Goal: Task Accomplishment & Management: Manage account settings

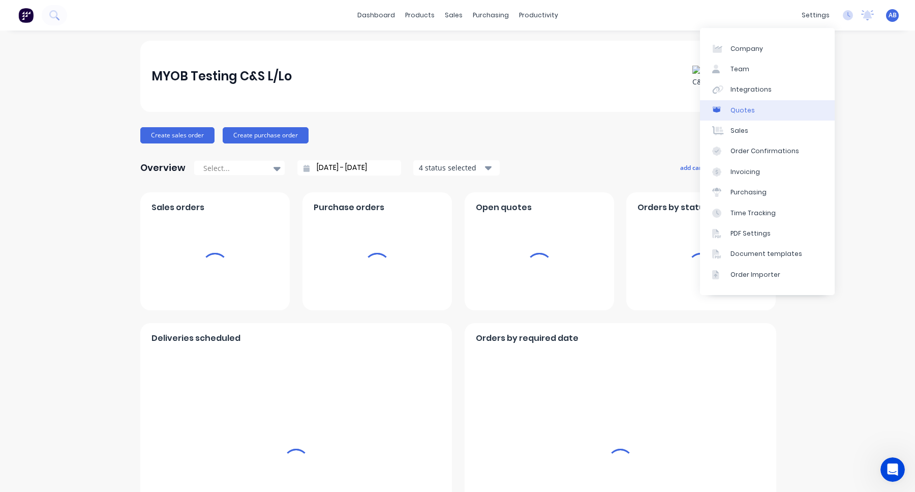
click at [753, 103] on link "Quotes" at bounding box center [767, 110] width 135 height 20
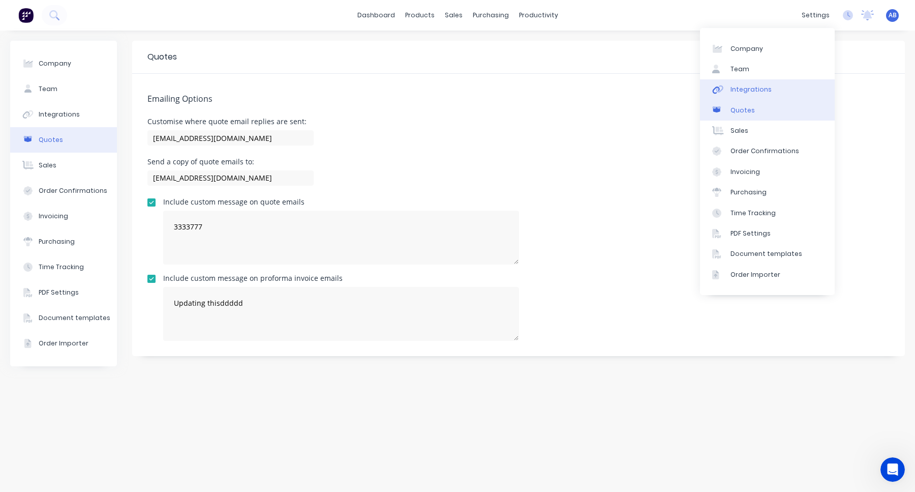
click at [776, 88] on link "Integrations" at bounding box center [767, 89] width 135 height 20
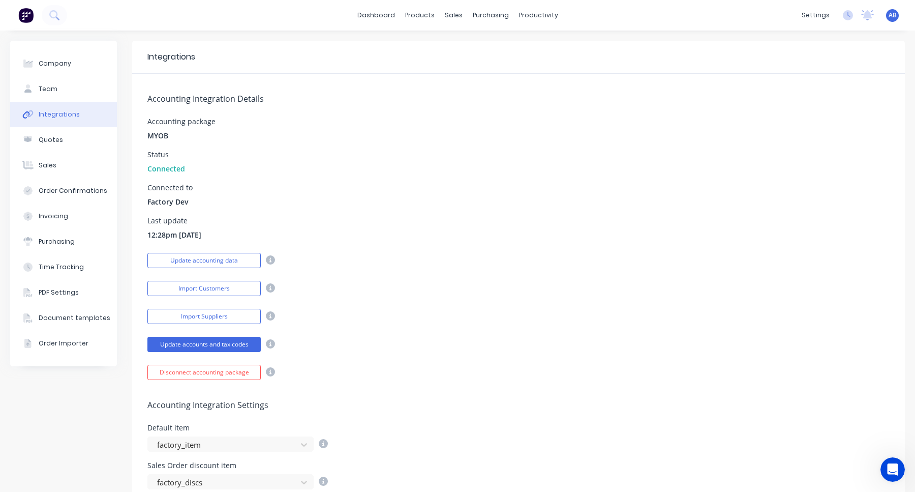
click at [302, 238] on div "Last update 12:28pm 09/09/25" at bounding box center [518, 228] width 742 height 23
click at [220, 259] on button "Update accounting data" at bounding box center [203, 260] width 113 height 15
click at [849, 19] on icon at bounding box center [848, 15] width 10 height 10
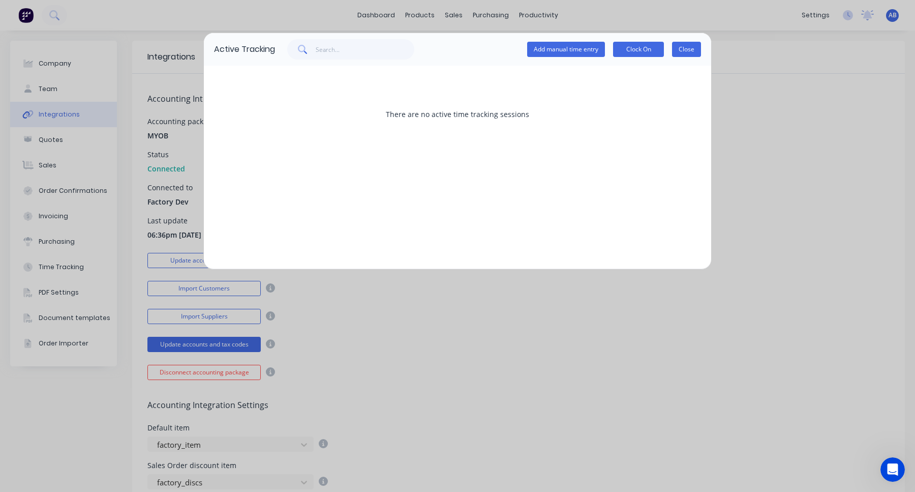
click at [690, 48] on button "Close" at bounding box center [686, 49] width 29 height 15
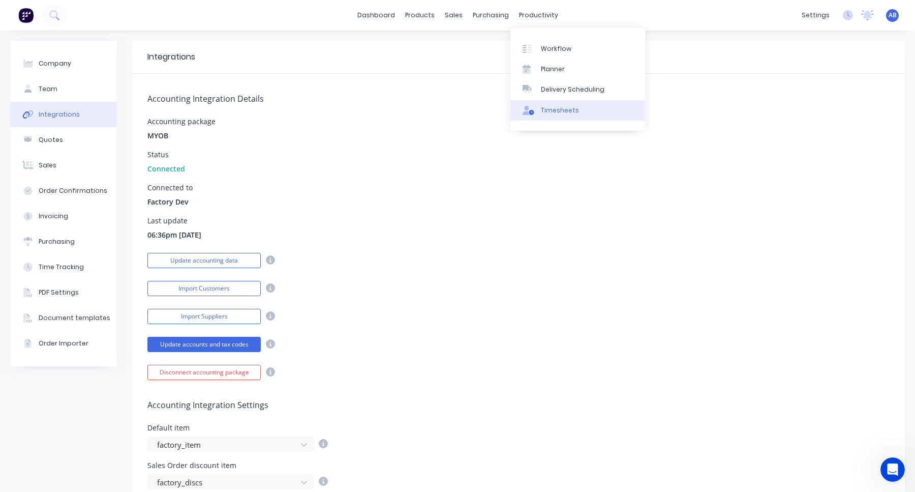
click at [545, 109] on div "Timesheets" at bounding box center [560, 110] width 38 height 9
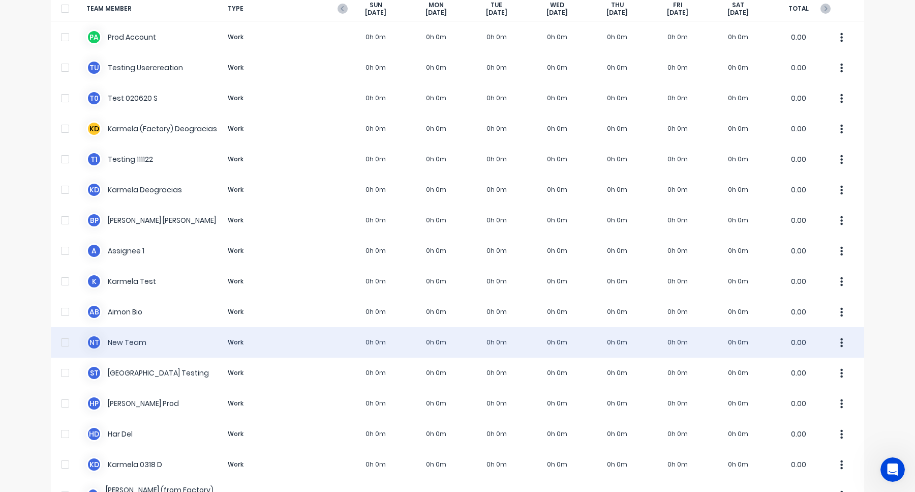
scroll to position [136, 0]
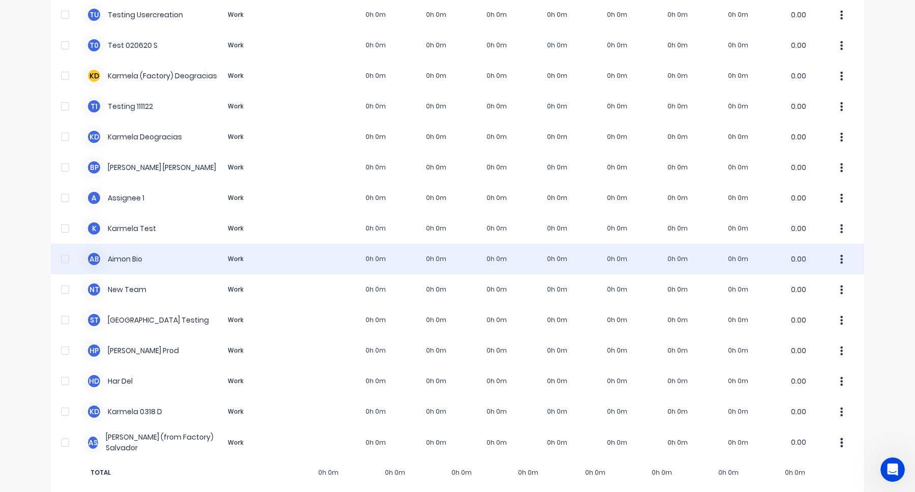
click at [647, 257] on div "A B Aimon Bio Work 0h 0m 0h 0m 0h 0m 0h 0m 0h 0m 0h 0m 0h 0m 0.00" at bounding box center [458, 259] width 814 height 31
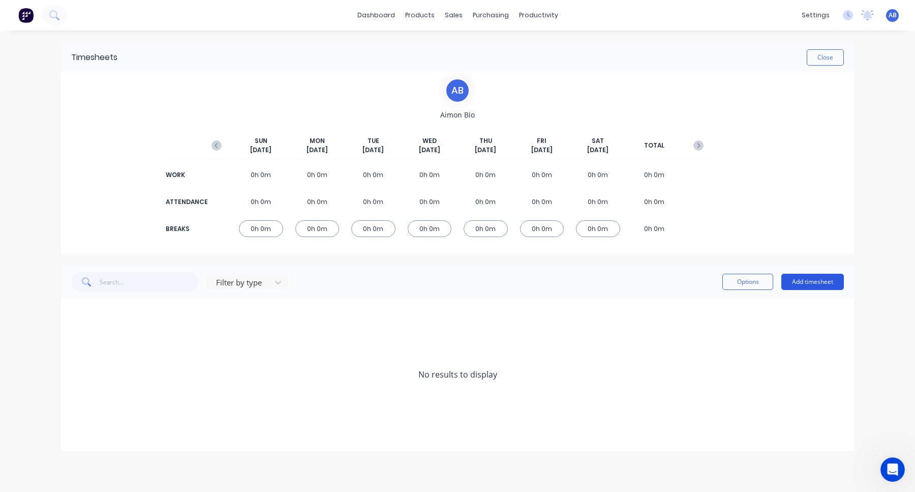
click at [822, 282] on button "Add timesheet" at bounding box center [813, 282] width 63 height 16
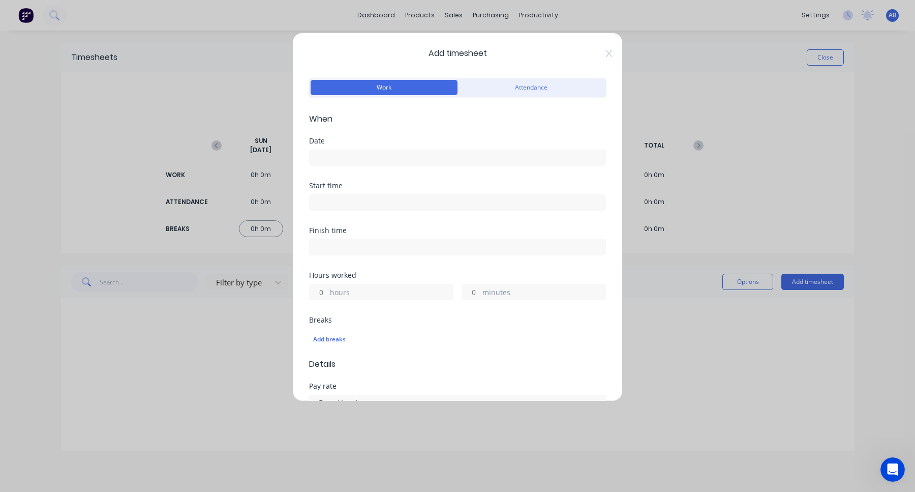
click at [389, 152] on input at bounding box center [458, 157] width 296 height 15
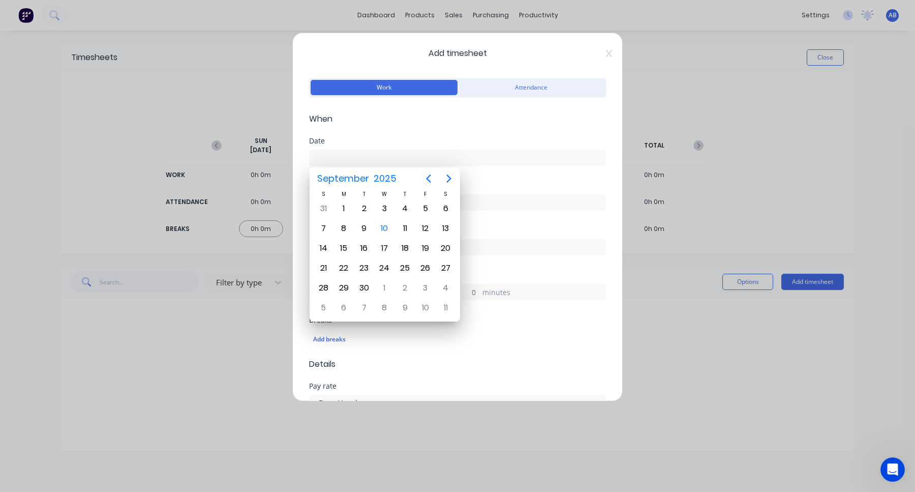
click at [482, 164] on label at bounding box center [457, 158] width 297 height 16
click at [482, 164] on input at bounding box center [458, 157] width 296 height 15
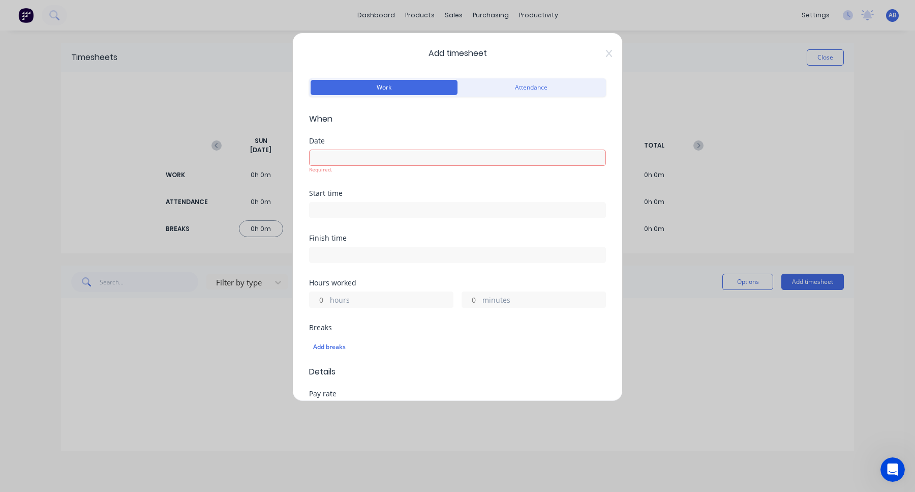
click at [605, 57] on span "Add timesheet" at bounding box center [457, 53] width 297 height 12
click at [607, 56] on icon at bounding box center [609, 53] width 6 height 8
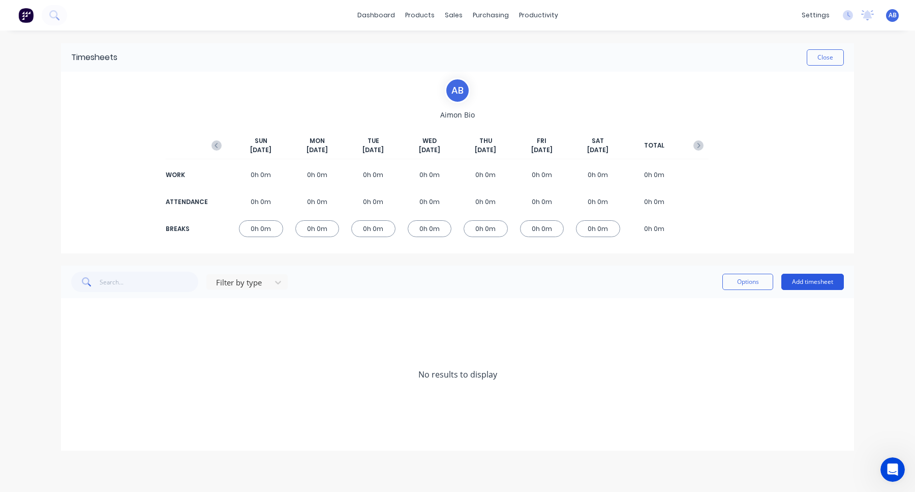
click at [796, 287] on button "Add timesheet" at bounding box center [813, 282] width 63 height 16
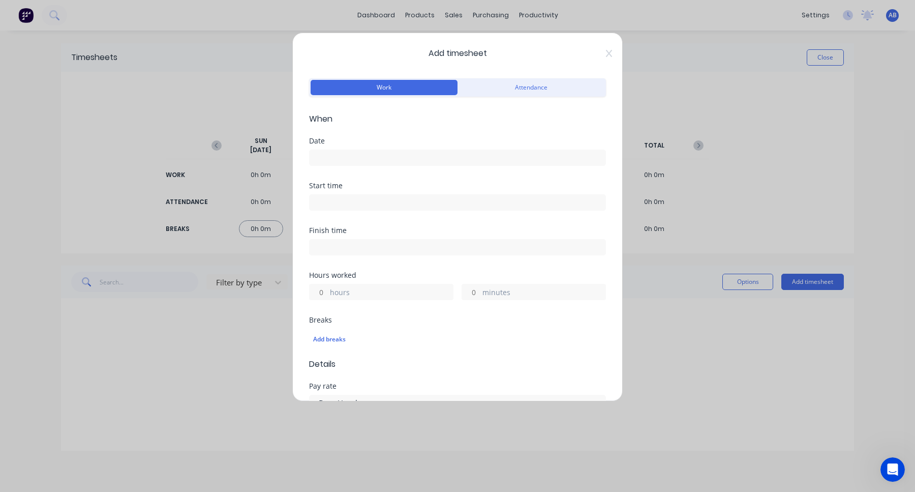
click at [400, 159] on input at bounding box center [458, 157] width 296 height 15
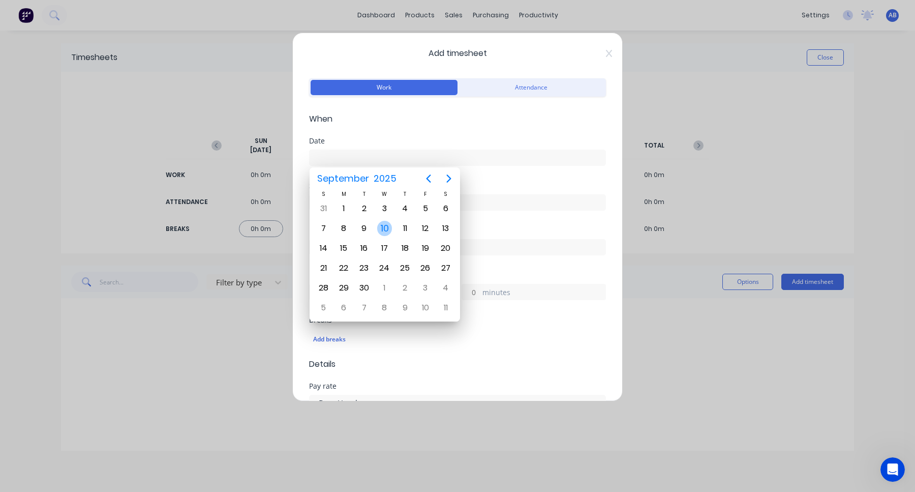
click at [404, 232] on div "11" at bounding box center [405, 228] width 15 height 15
type input "11/09/2025"
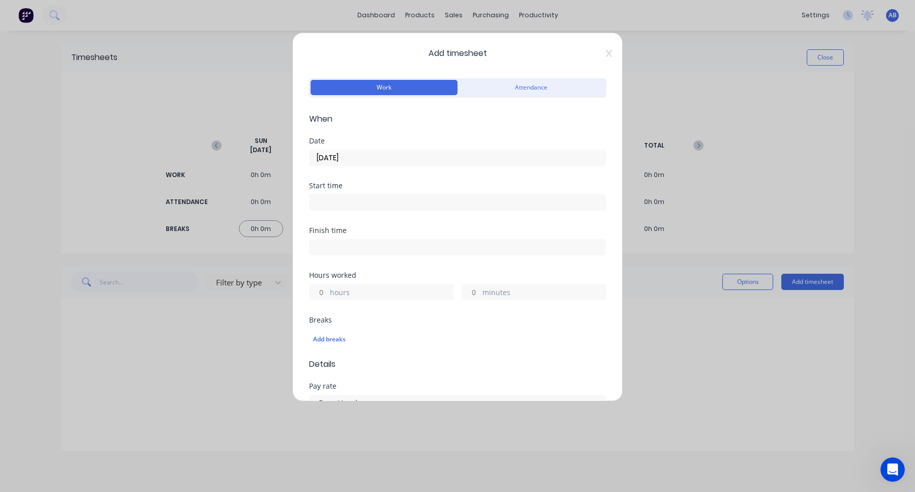
click at [363, 200] on input at bounding box center [458, 202] width 296 height 15
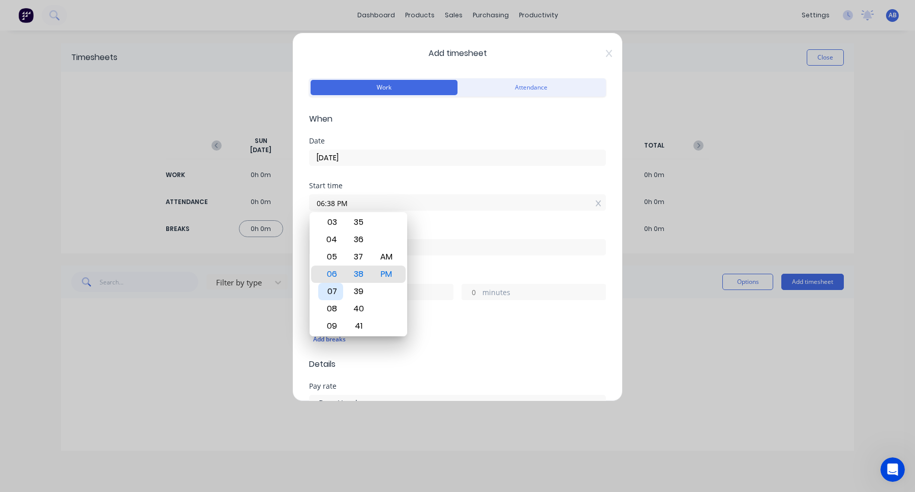
click at [336, 287] on div "07" at bounding box center [330, 291] width 25 height 17
click at [329, 293] on div "08" at bounding box center [330, 291] width 25 height 17
click at [336, 294] on div "09" at bounding box center [330, 291] width 25 height 17
click at [383, 259] on div "AM" at bounding box center [386, 256] width 25 height 17
type input "09:38 AM"
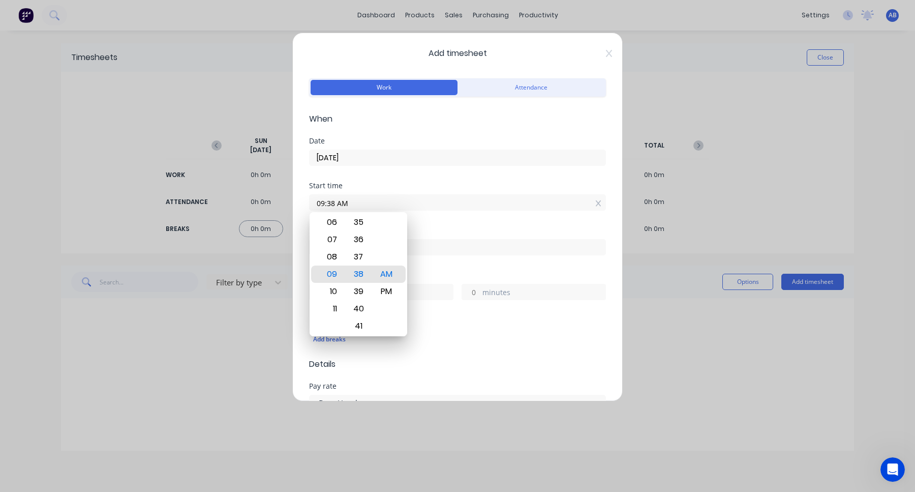
click at [449, 267] on div "Finish time" at bounding box center [457, 249] width 297 height 45
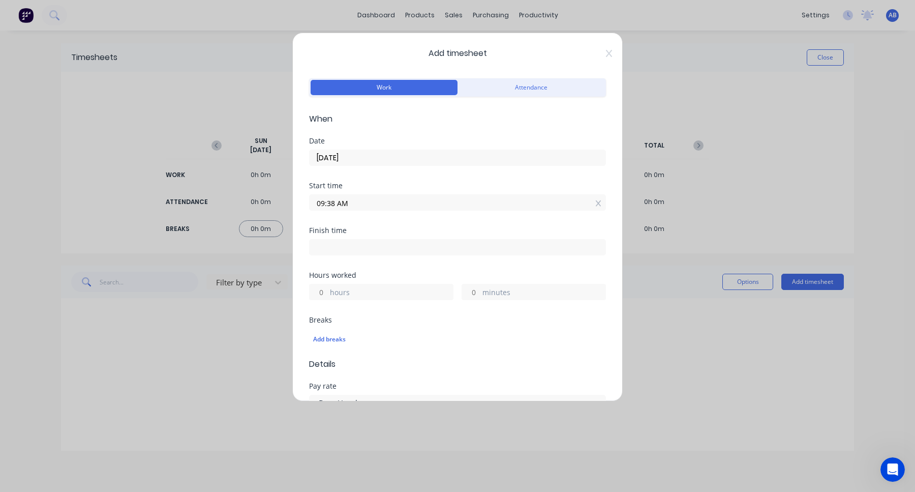
click at [321, 290] on input "hours" at bounding box center [319, 291] width 18 height 15
type input "1"
type input "10:38 AM"
type input "0"
click at [403, 326] on div "Add breaks" at bounding box center [457, 338] width 297 height 24
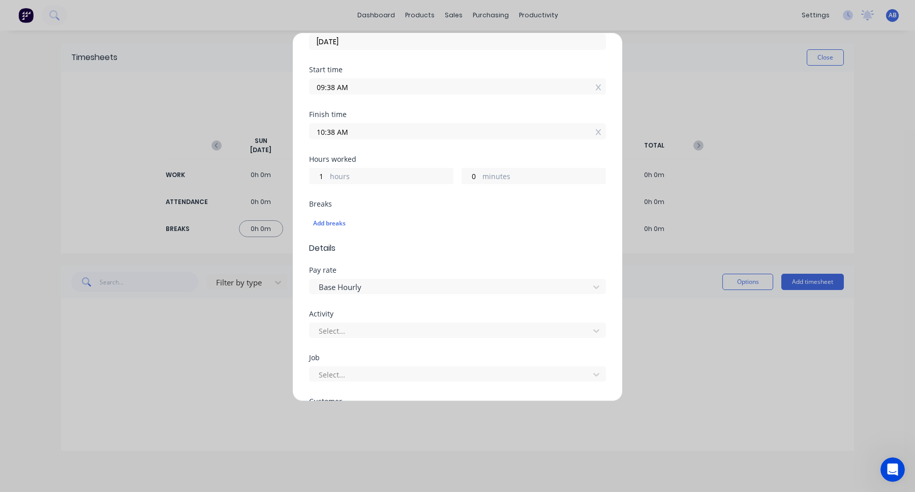
scroll to position [121, 0]
click at [335, 220] on div "Add breaks" at bounding box center [457, 218] width 289 height 13
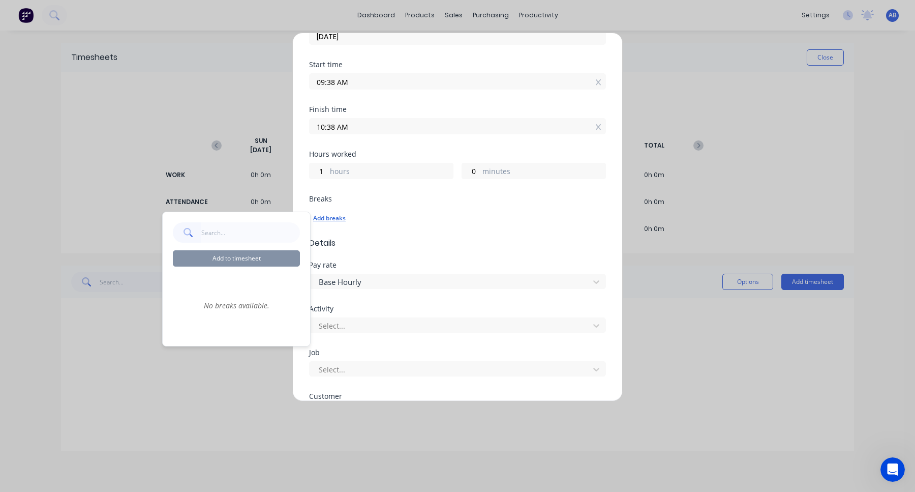
click at [335, 220] on div "Add breaks" at bounding box center [457, 218] width 289 height 13
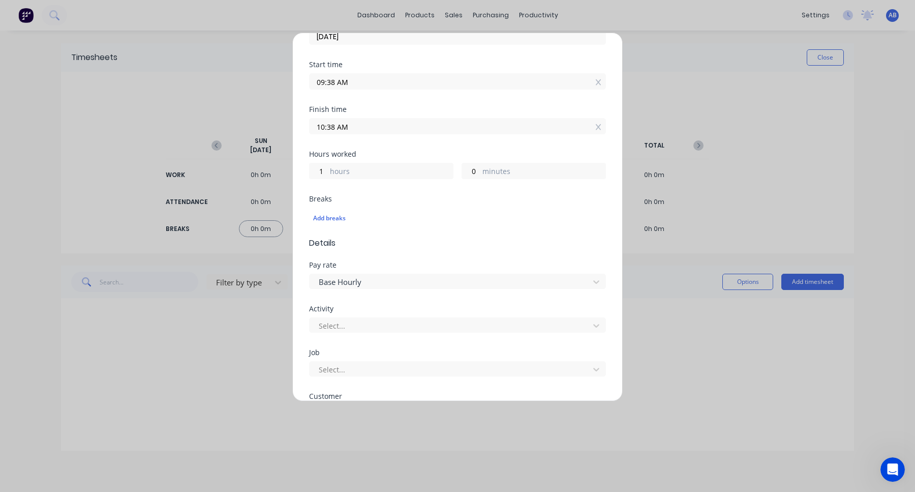
scroll to position [0, 0]
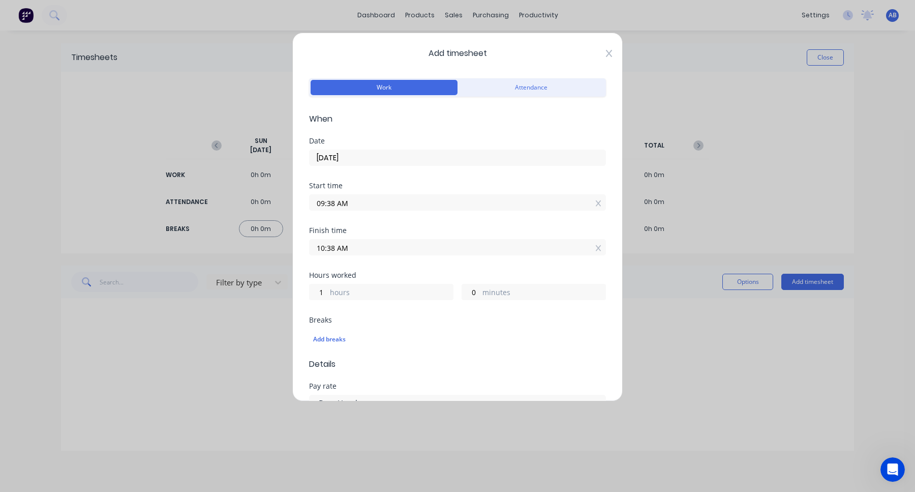
click at [610, 53] on icon at bounding box center [609, 53] width 6 height 7
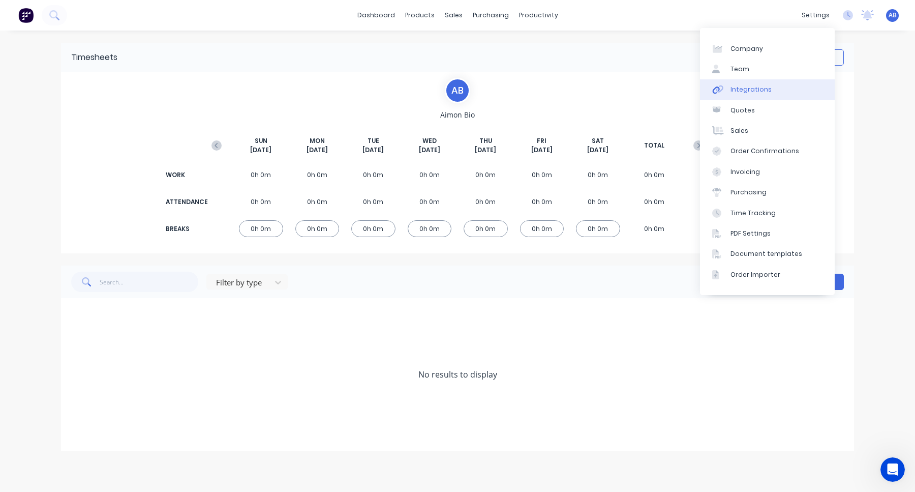
click at [776, 90] on link "Integrations" at bounding box center [767, 89] width 135 height 20
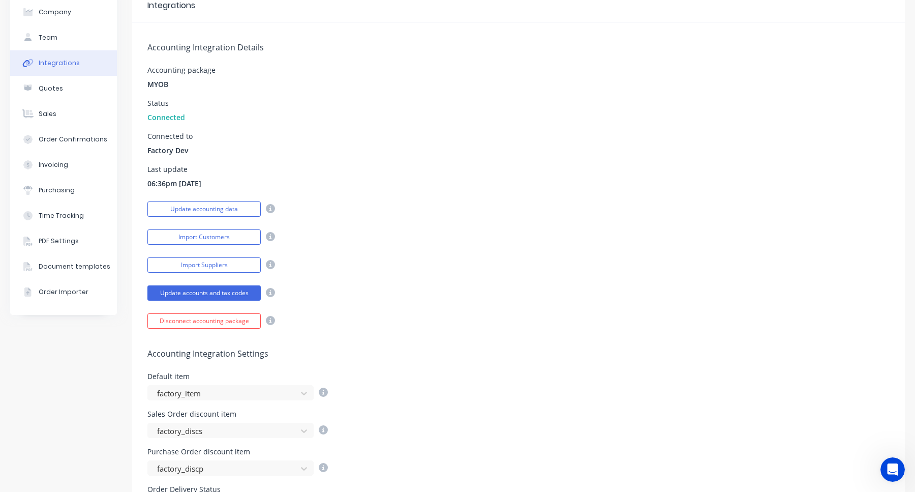
scroll to position [51, 0]
click at [70, 214] on div "Time Tracking" at bounding box center [61, 216] width 45 height 9
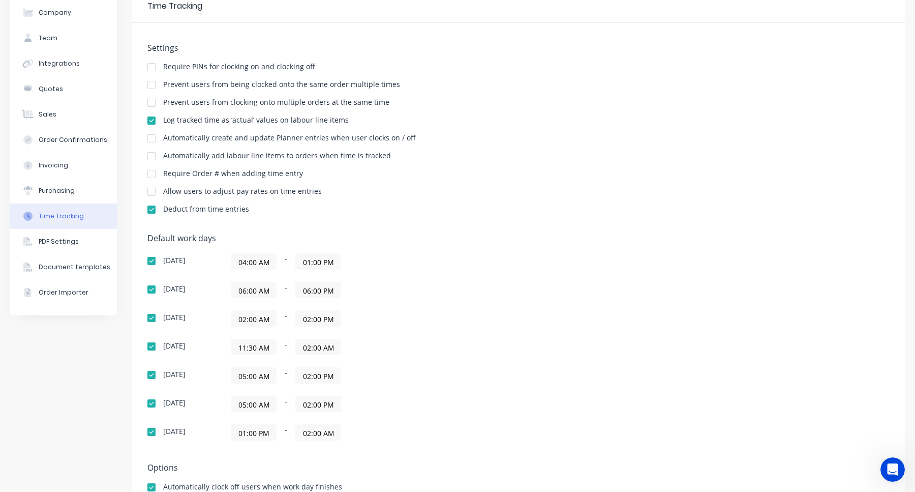
scroll to position [132, 0]
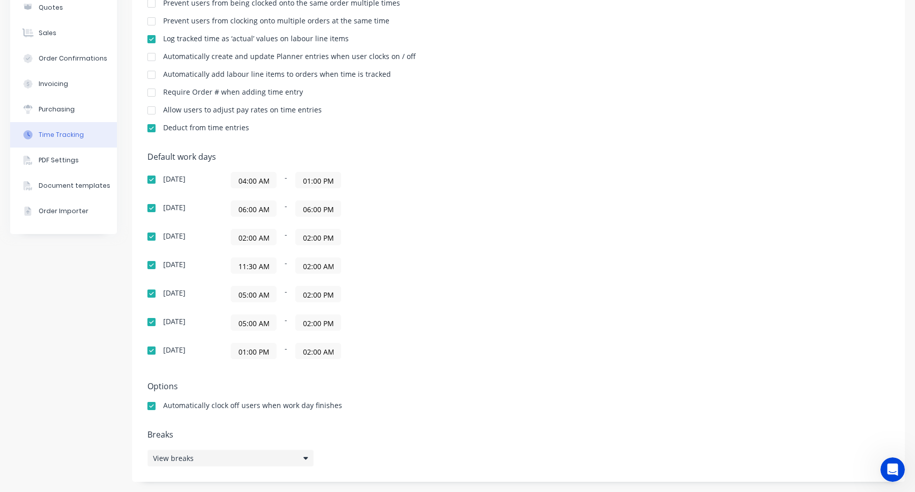
click at [296, 453] on div "View breaks" at bounding box center [230, 458] width 166 height 17
click at [423, 410] on button "Add break" at bounding box center [400, 409] width 127 height 16
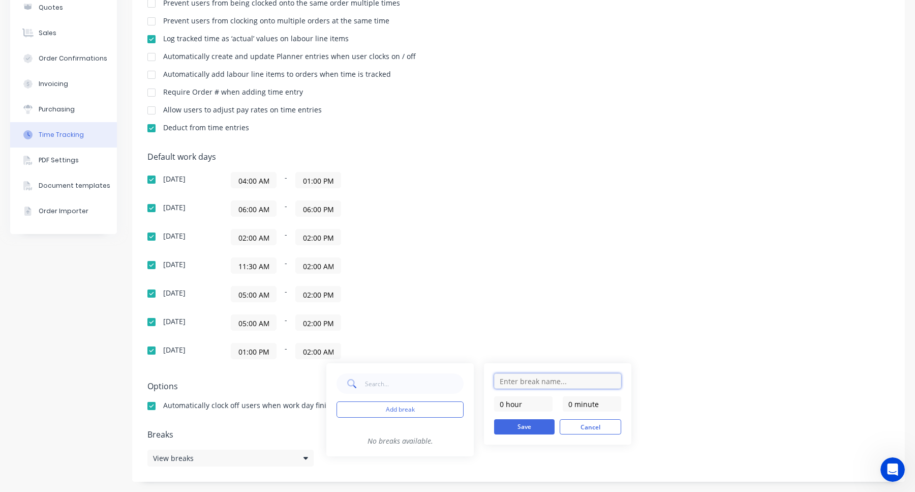
click at [526, 376] on input "text" at bounding box center [557, 380] width 127 height 15
type input "L"
type input "Sample Break"
click at [523, 369] on div "Sample Break 0 hour 0 minute Save Cancel" at bounding box center [557, 403] width 147 height 81
click at [524, 404] on input "0 hour" at bounding box center [523, 403] width 58 height 15
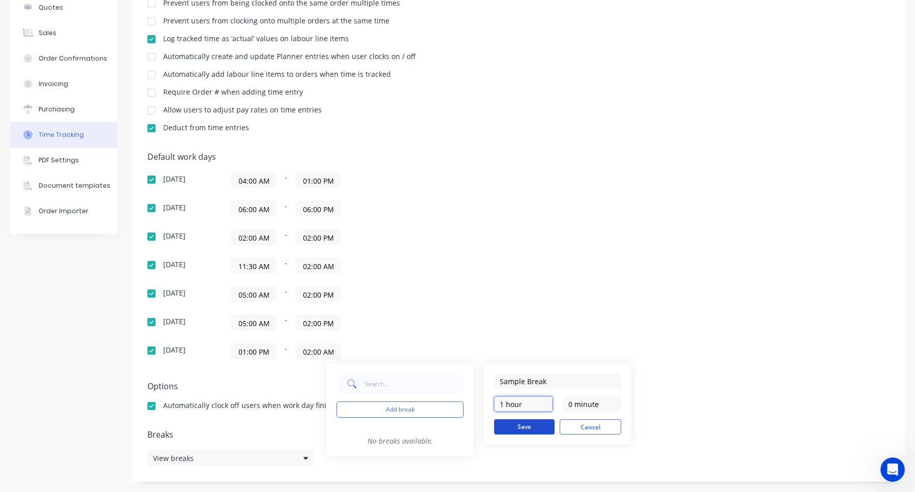
type input "1 hour"
click at [543, 425] on button "Save" at bounding box center [524, 426] width 61 height 15
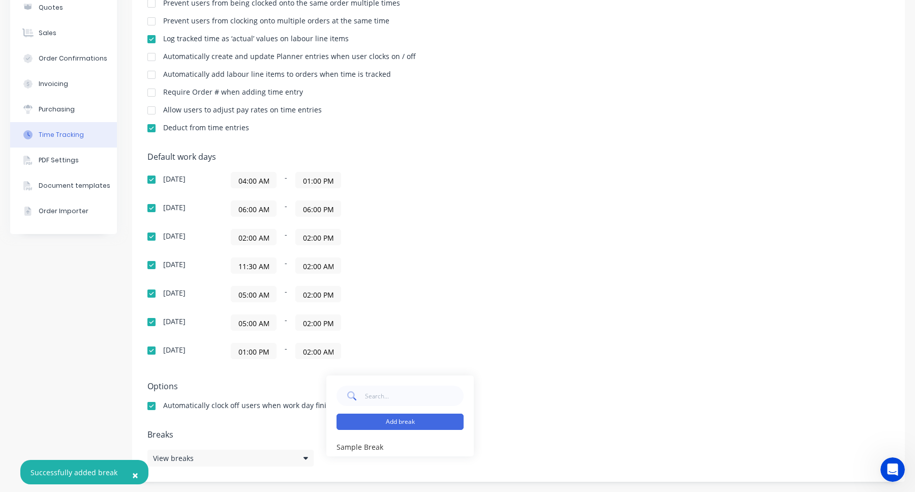
click at [427, 419] on button "Add break" at bounding box center [400, 421] width 127 height 16
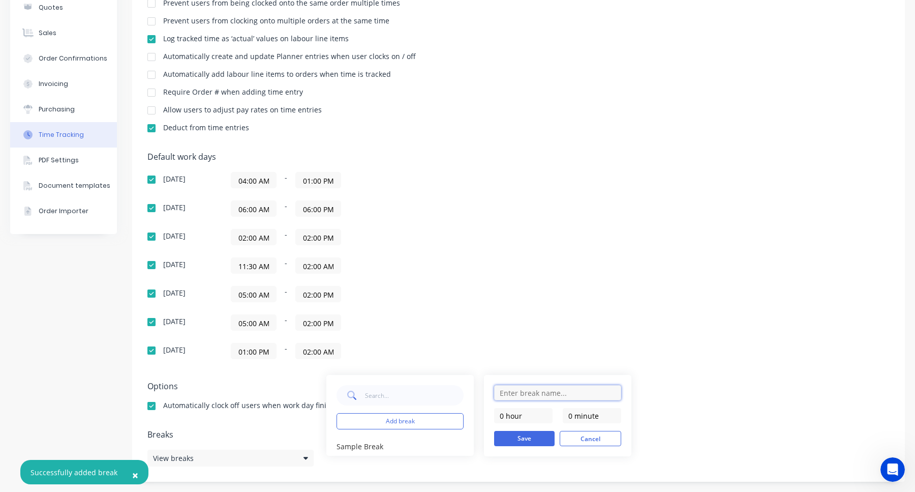
click at [532, 394] on input "text" at bounding box center [557, 392] width 127 height 15
type input "Meryenda Break"
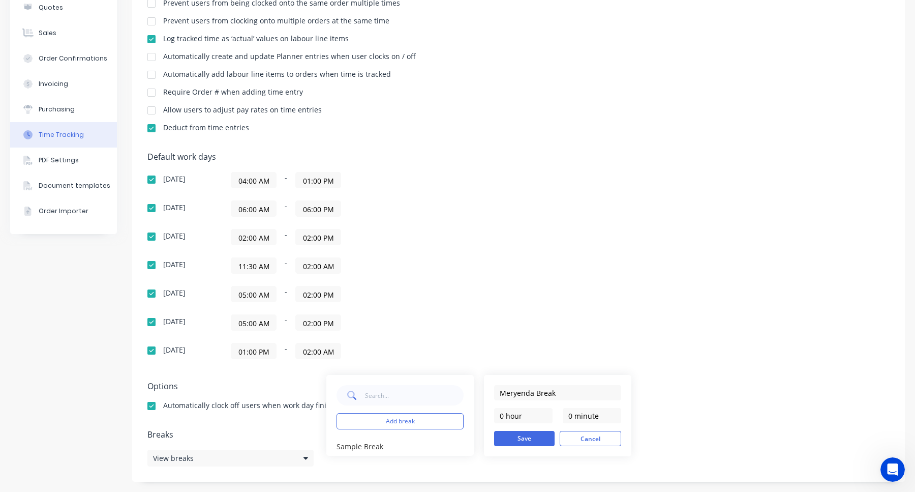
click at [491, 391] on div "Meryenda Break 0 hour 0 minute Save Cancel" at bounding box center [557, 415] width 147 height 81
click at [574, 414] on input "0 minute" at bounding box center [592, 415] width 58 height 15
type input "30 minutes"
click at [537, 437] on button "Save" at bounding box center [524, 438] width 61 height 15
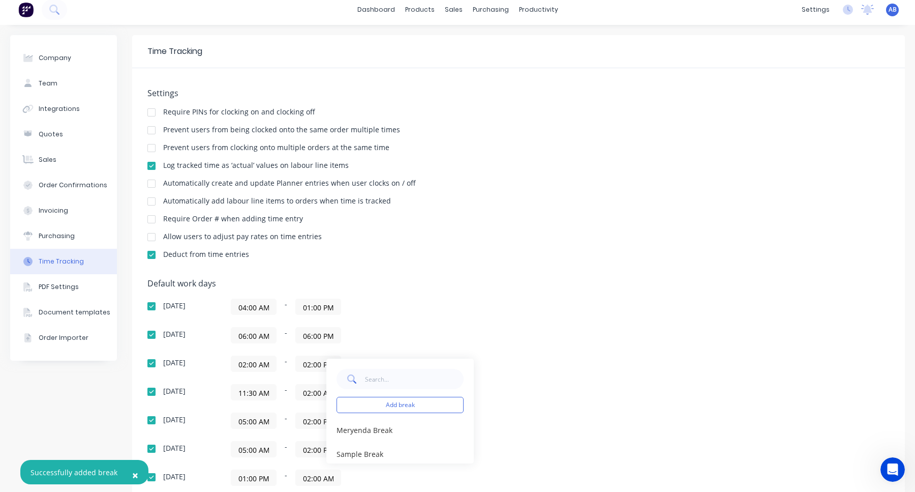
scroll to position [0, 0]
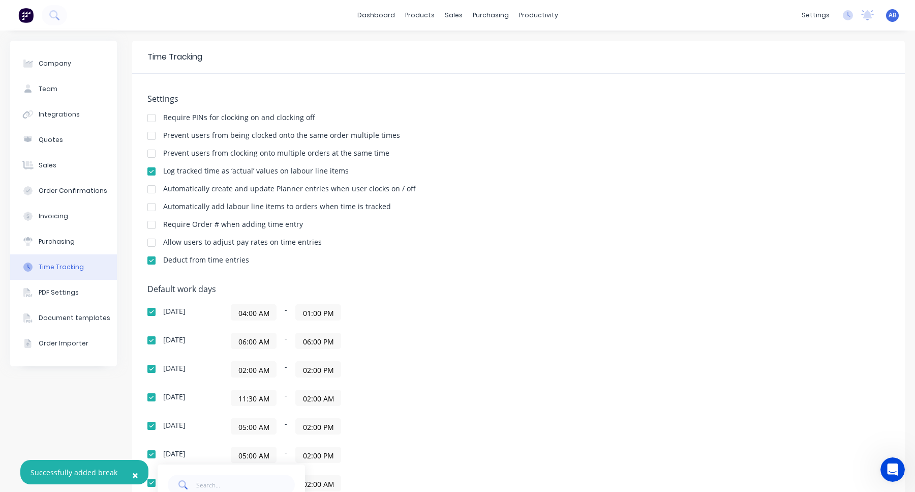
click at [542, 277] on div "Settings Require PINs for clocking on and clocking off Prevent users from being…" at bounding box center [518, 344] width 773 height 540
click at [558, 109] on div "Timesheets" at bounding box center [560, 110] width 38 height 9
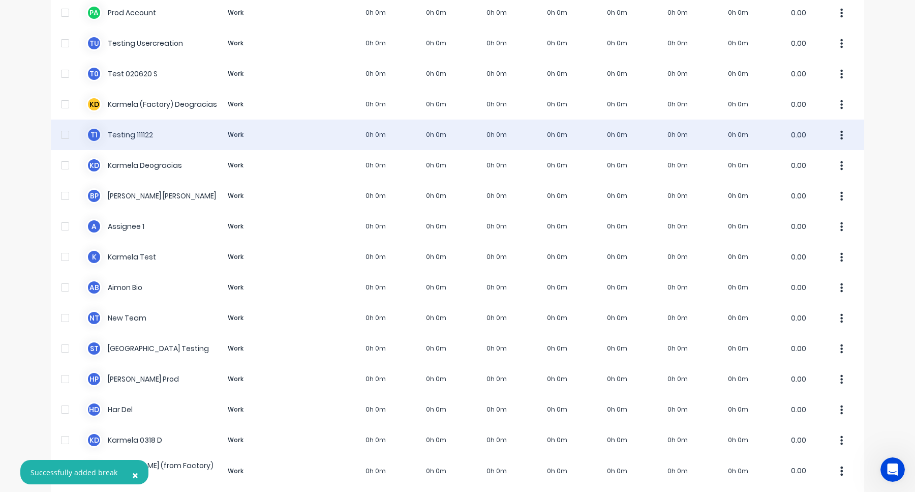
scroll to position [110, 0]
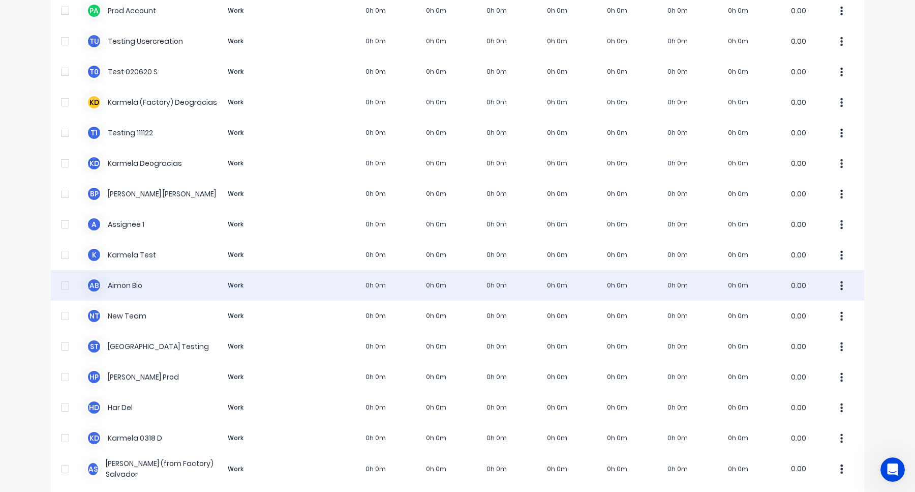
click at [624, 278] on div "A B Aimon Bio Work 0h 0m 0h 0m 0h 0m 0h 0m 0h 0m 0h 0m 0h 0m 0.00" at bounding box center [458, 285] width 814 height 31
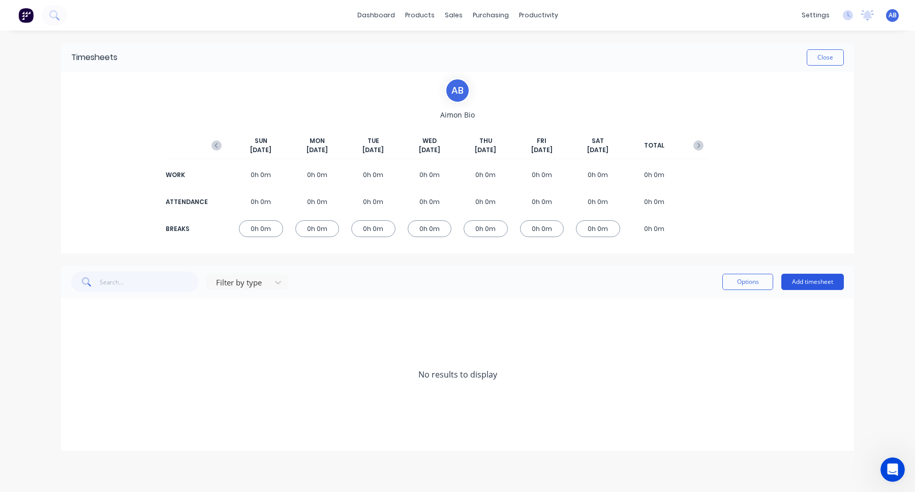
click at [814, 286] on button "Add timesheet" at bounding box center [813, 282] width 63 height 16
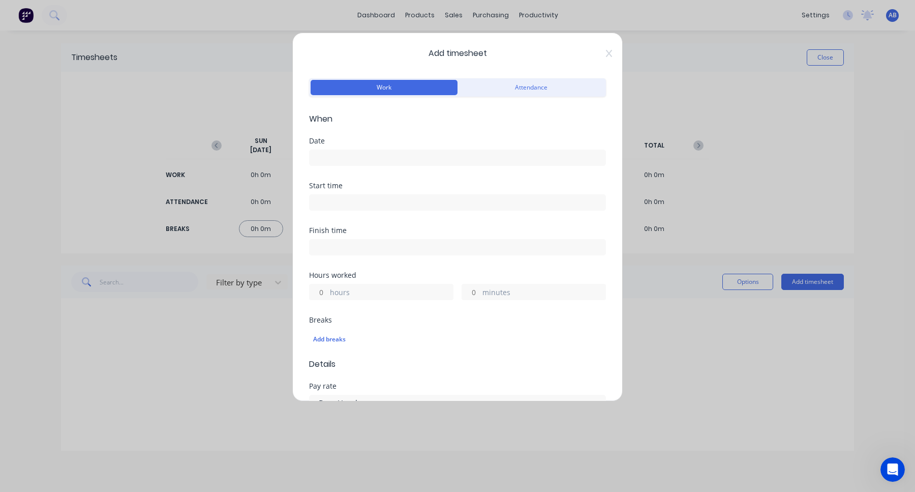
click at [391, 159] on input at bounding box center [458, 157] width 296 height 15
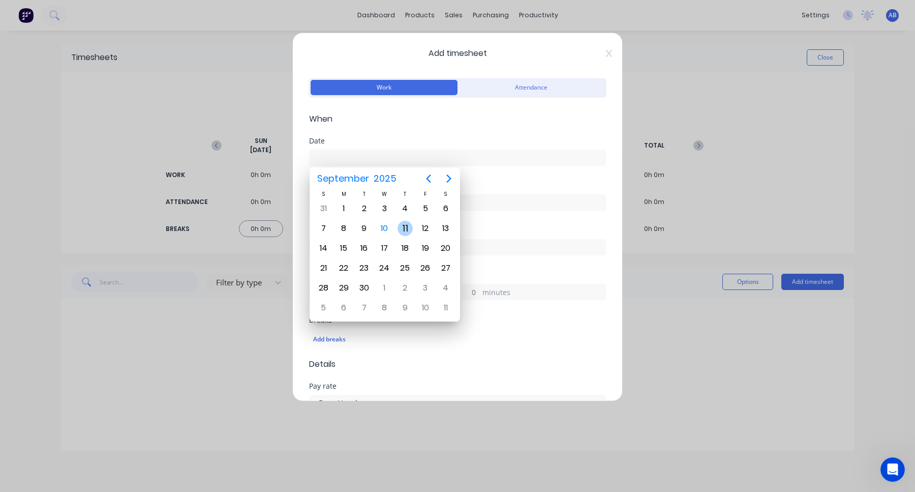
click at [402, 230] on div "11" at bounding box center [405, 228] width 15 height 15
type input "11/09/2025"
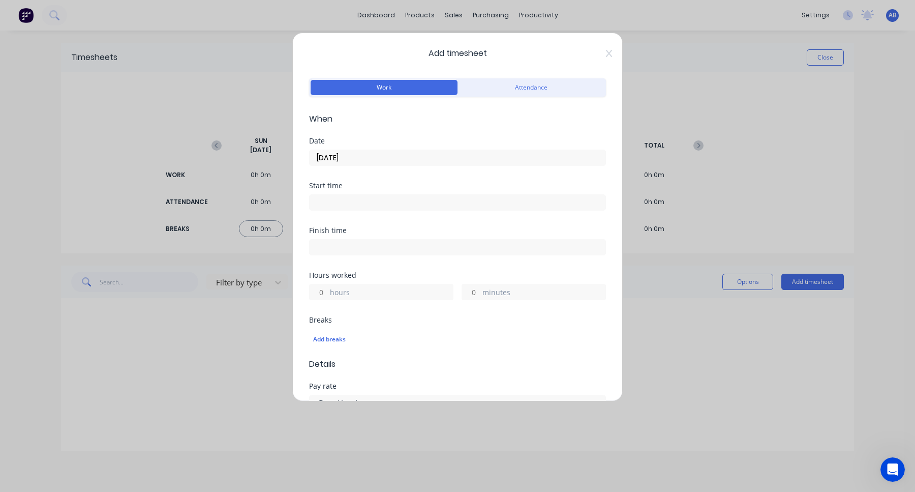
click at [433, 199] on input at bounding box center [458, 202] width 296 height 15
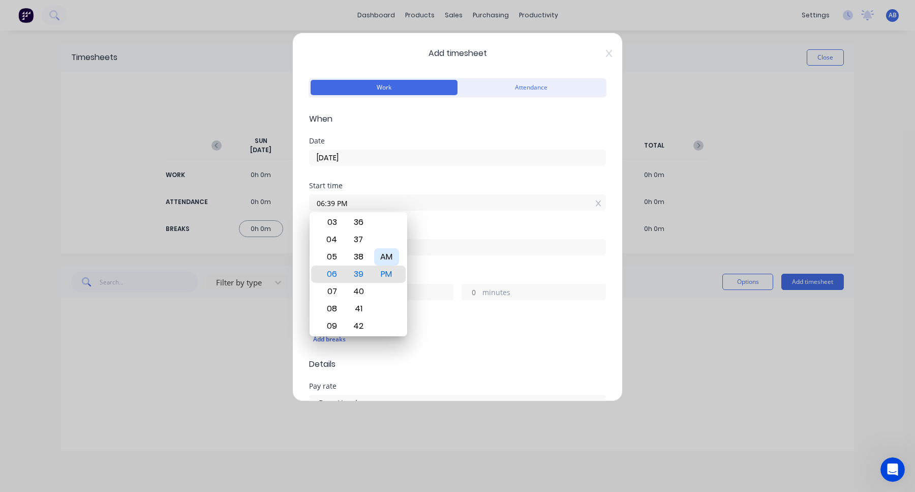
click at [384, 258] on div "AM" at bounding box center [386, 256] width 25 height 17
click at [335, 323] on div "09" at bounding box center [330, 325] width 25 height 17
type input "09:39 AM"
click at [453, 272] on div "Hours worked" at bounding box center [457, 275] width 297 height 7
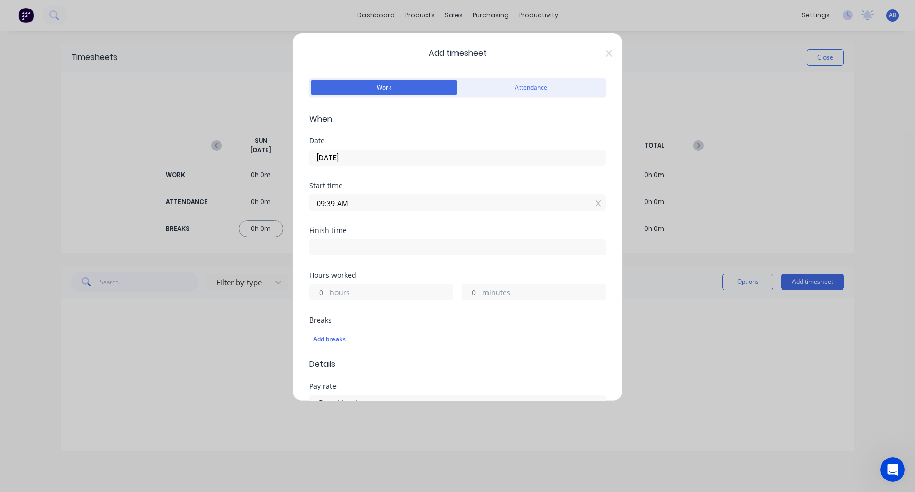
click at [322, 296] on input "hours" at bounding box center [319, 291] width 18 height 15
type input "3"
type input "12:39 PM"
type input "0"
click at [381, 322] on div "Breaks" at bounding box center [457, 319] width 297 height 7
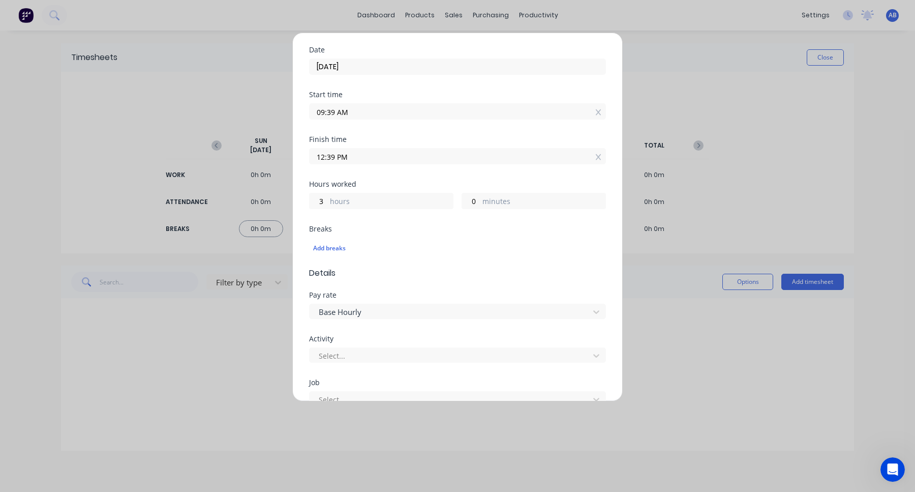
scroll to position [131, 0]
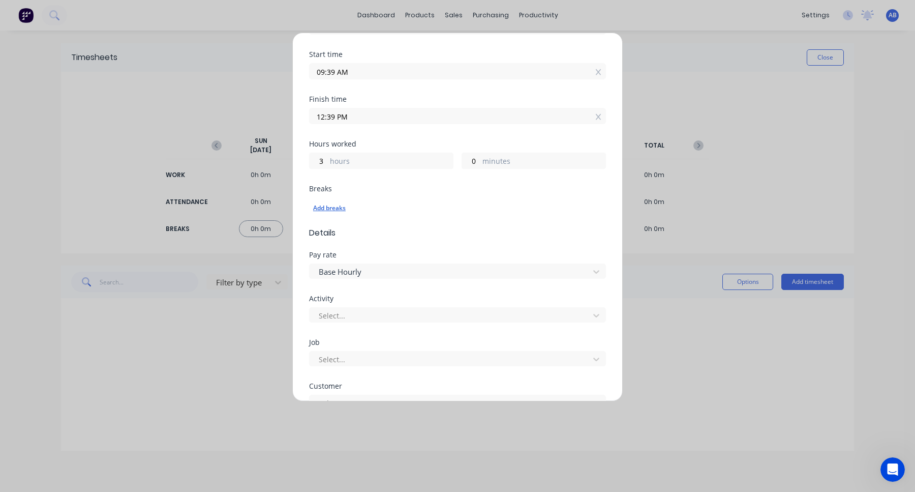
click at [339, 208] on div "Add breaks" at bounding box center [457, 207] width 289 height 13
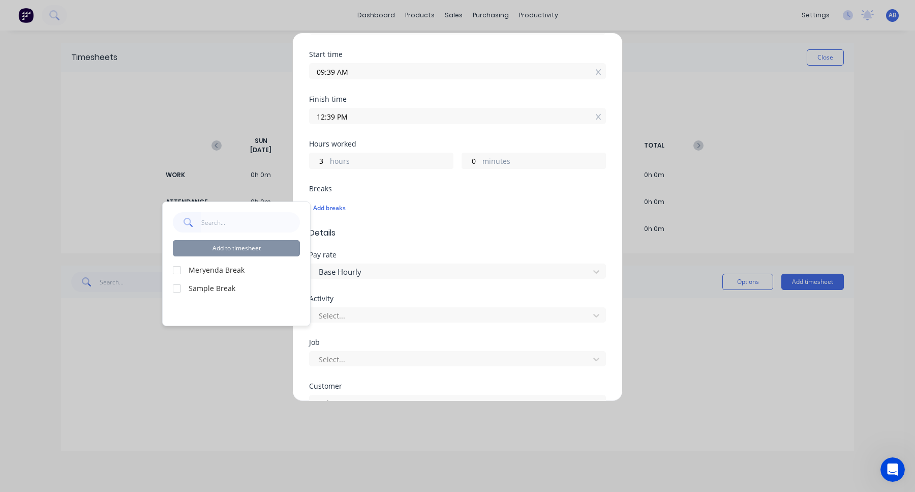
click at [178, 275] on div at bounding box center [177, 270] width 20 height 20
click at [178, 270] on div at bounding box center [177, 270] width 20 height 20
click at [177, 285] on div at bounding box center [177, 288] width 20 height 20
click at [177, 270] on div at bounding box center [177, 270] width 20 height 20
click at [238, 248] on button "Add to timesheet" at bounding box center [236, 248] width 127 height 16
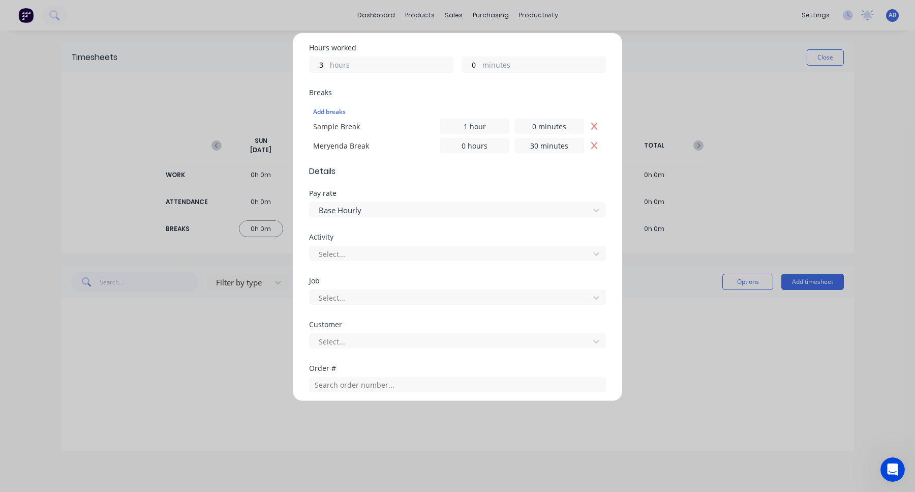
scroll to position [231, 0]
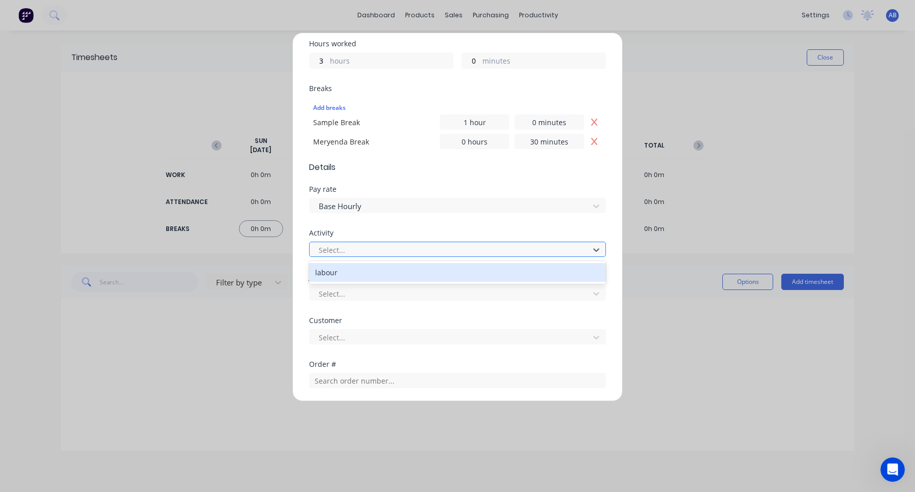
click at [454, 247] on div at bounding box center [451, 250] width 266 height 13
click at [443, 279] on div "labour" at bounding box center [457, 272] width 297 height 19
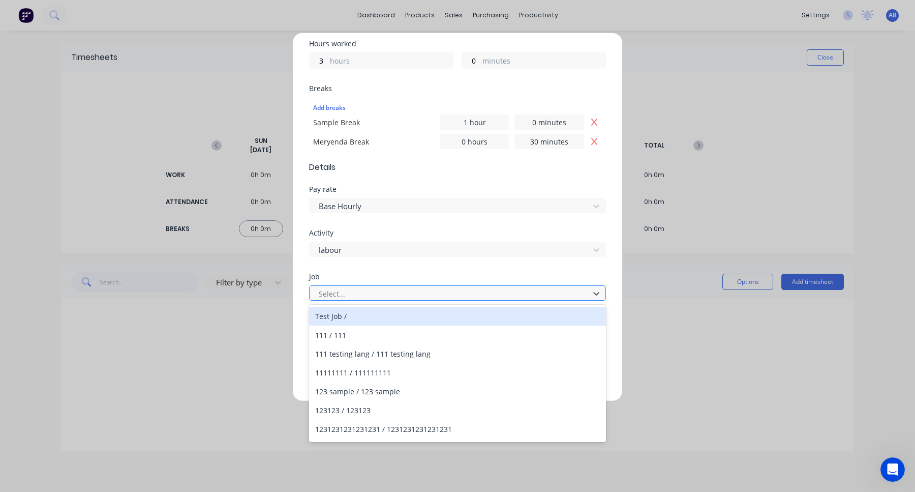
click at [435, 296] on div at bounding box center [451, 293] width 266 height 13
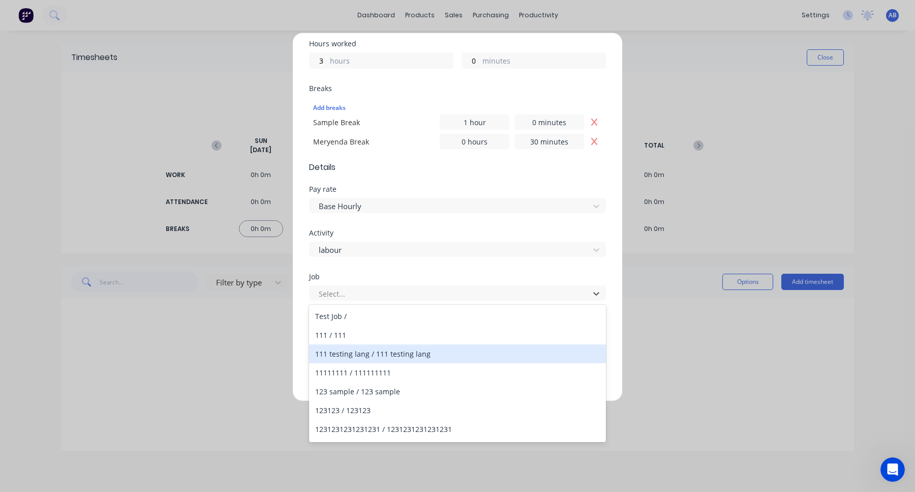
click at [417, 354] on div "111 testing lang / 111 testing lang" at bounding box center [457, 353] width 297 height 19
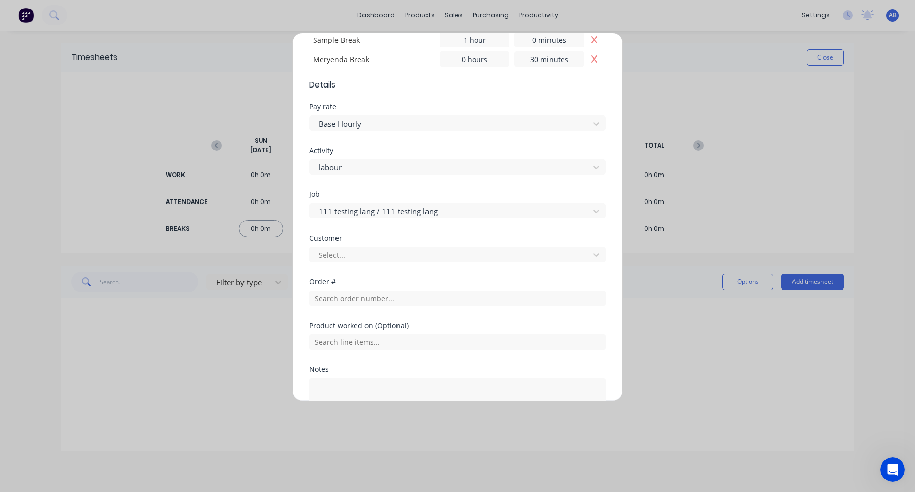
scroll to position [367, 0]
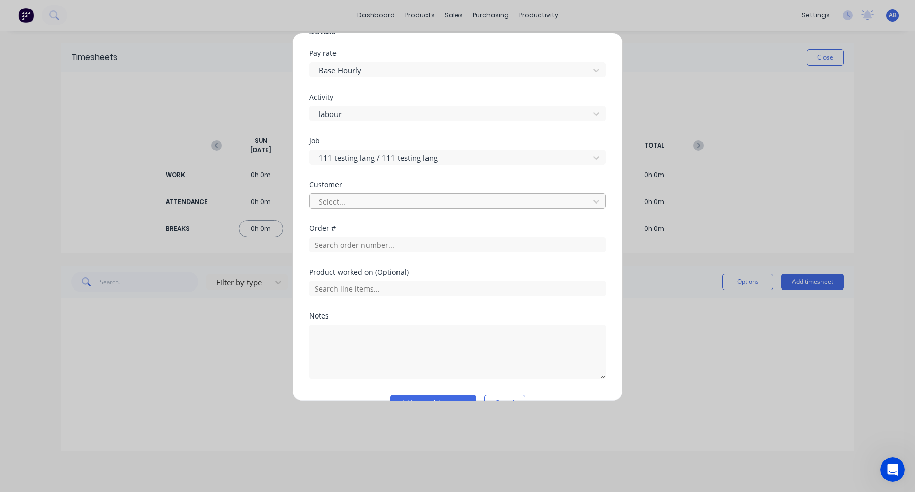
click at [438, 207] on div at bounding box center [451, 201] width 266 height 13
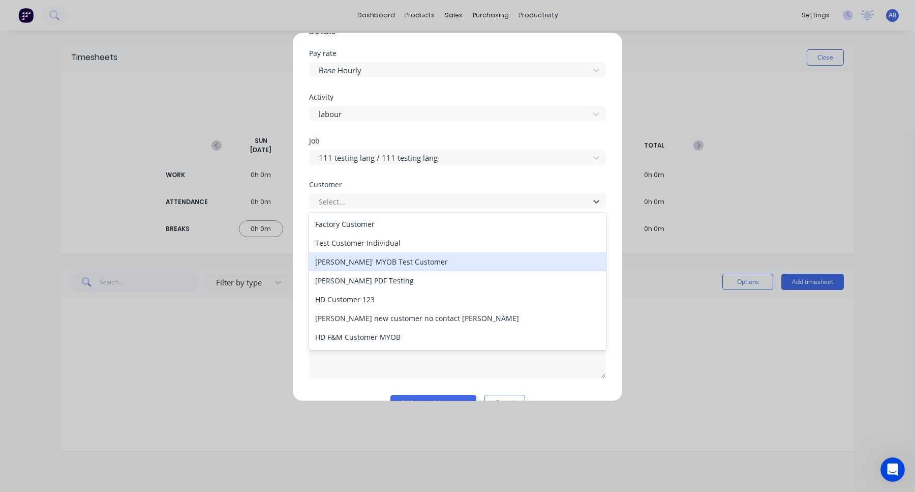
click at [428, 261] on div "Cathys' MYOB Test Customer" at bounding box center [457, 261] width 297 height 19
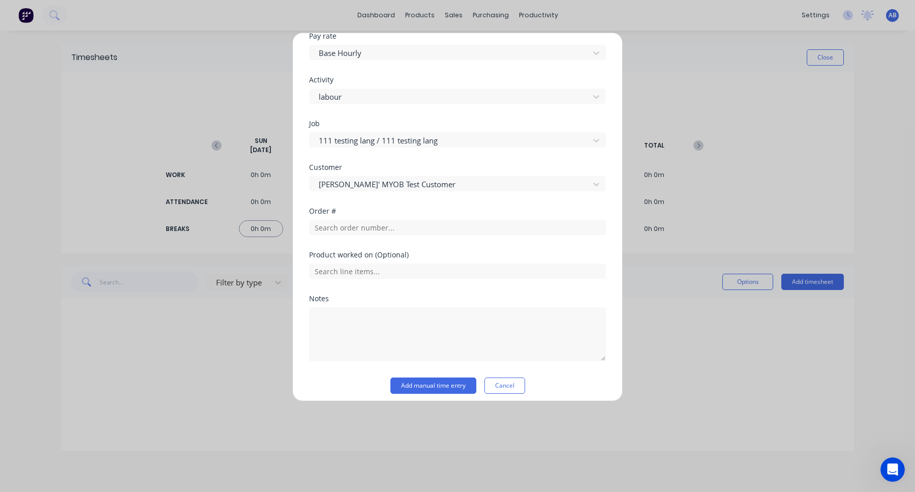
scroll to position [391, 0]
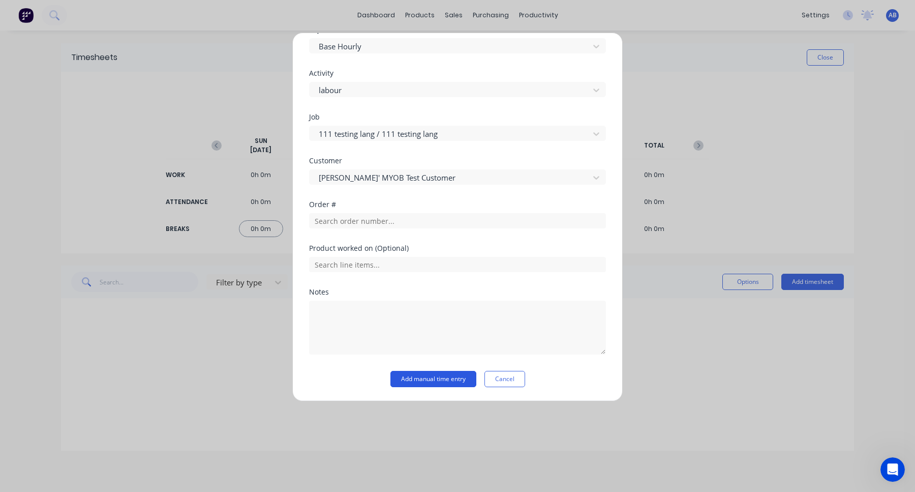
click at [458, 378] on button "Add manual time entry" at bounding box center [434, 379] width 86 height 16
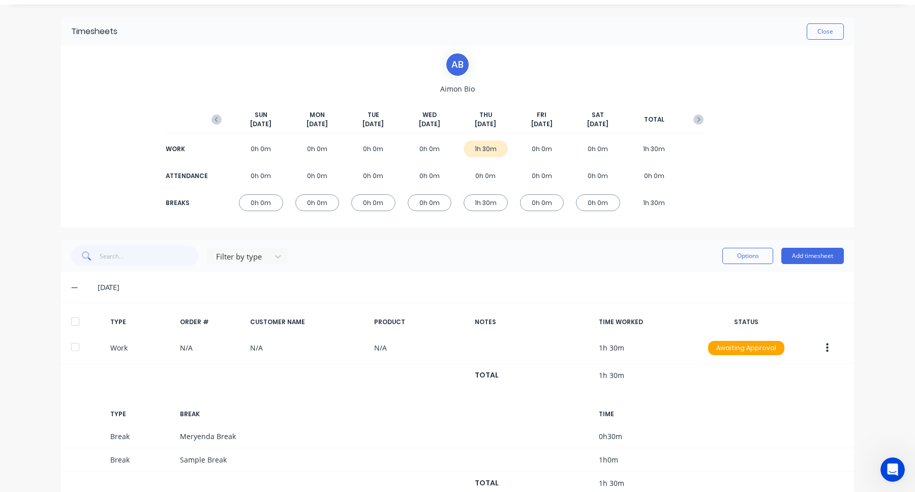
scroll to position [57, 0]
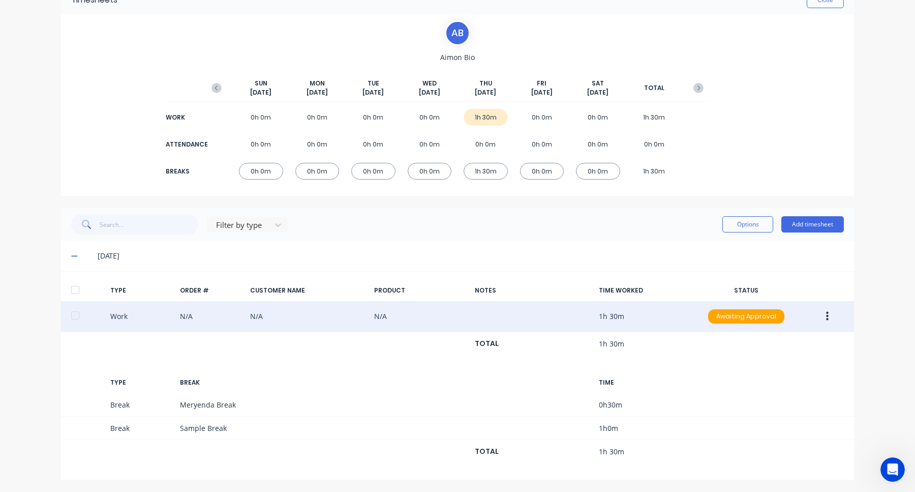
click at [829, 316] on button "button" at bounding box center [828, 316] width 24 height 18
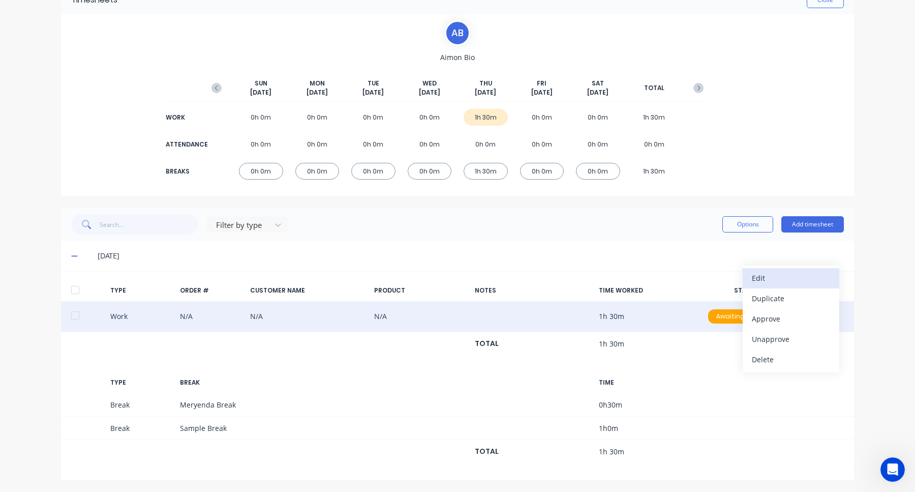
click at [806, 280] on div "Edit" at bounding box center [791, 278] width 78 height 15
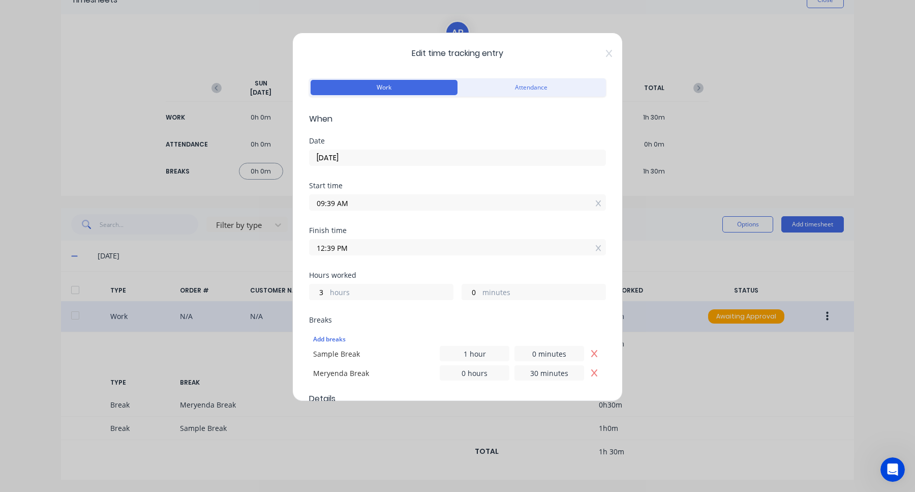
scroll to position [137, 0]
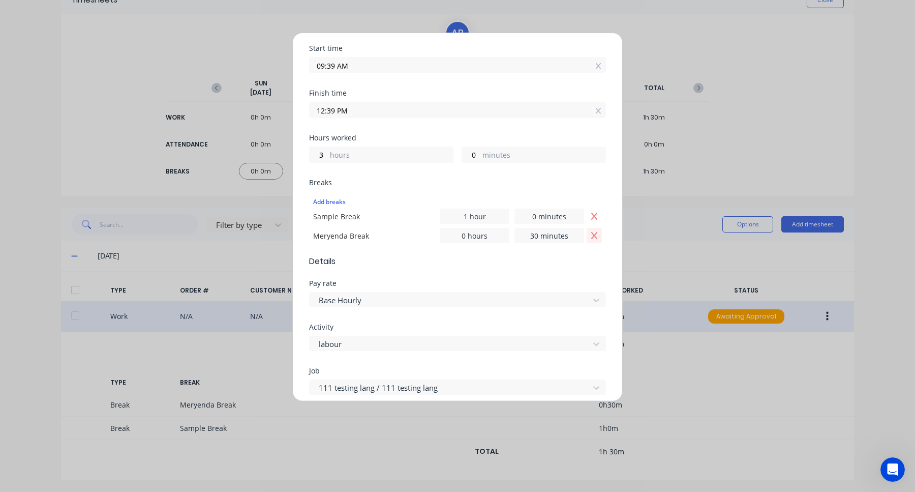
click at [592, 236] on icon "Remove Meryenda Break" at bounding box center [594, 235] width 8 height 8
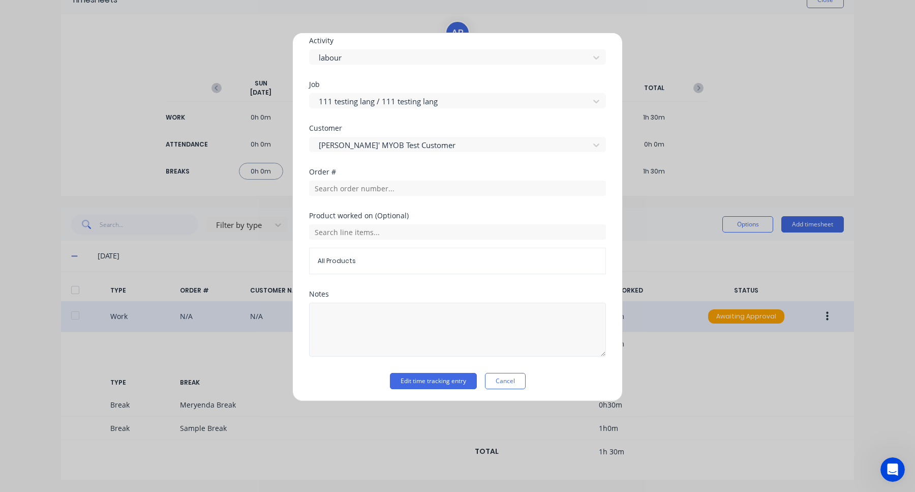
scroll to position [406, 0]
click at [433, 379] on button "Edit time tracking entry" at bounding box center [433, 379] width 87 height 16
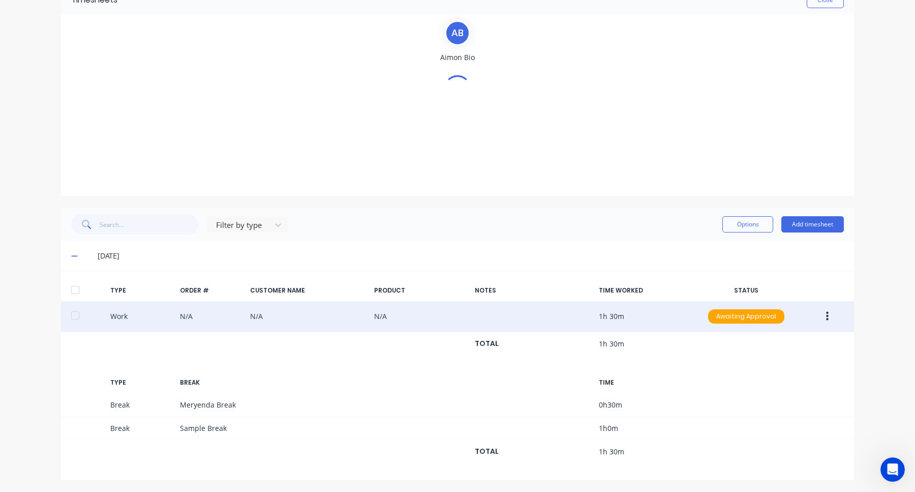
scroll to position [34, 0]
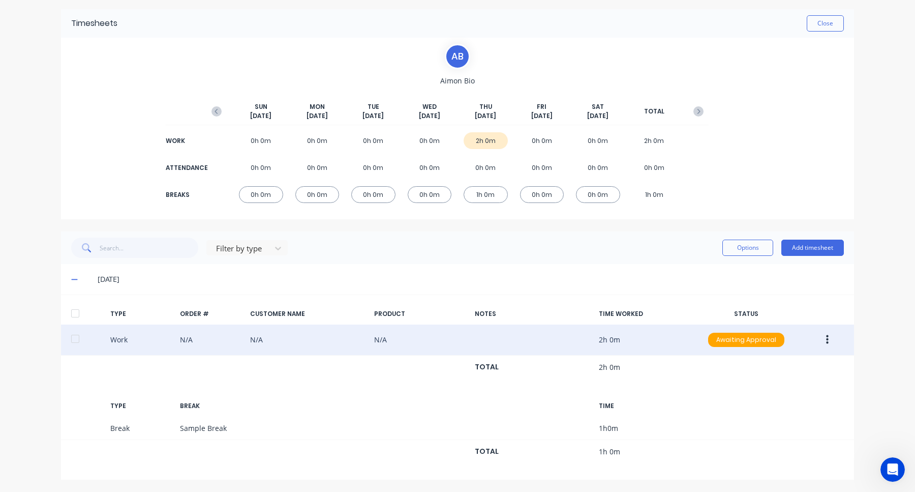
click at [828, 334] on icon "button" at bounding box center [827, 339] width 3 height 11
click at [768, 298] on div "Edit" at bounding box center [791, 301] width 78 height 15
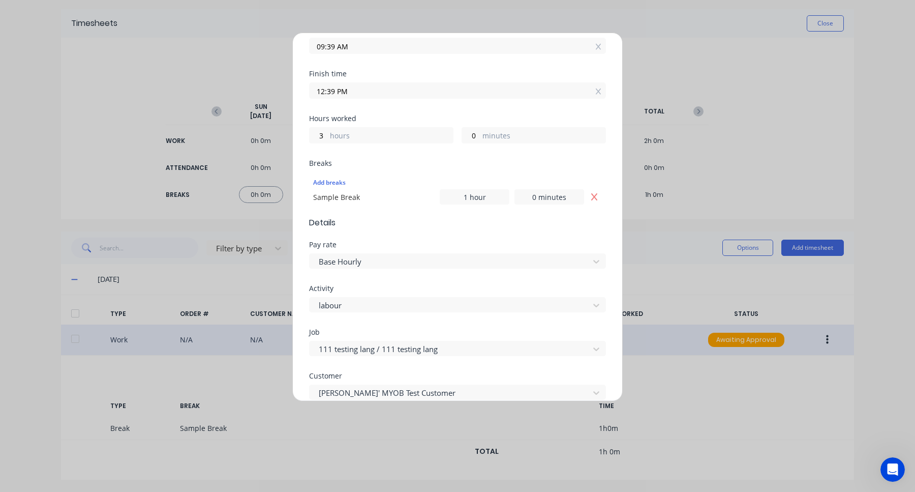
scroll to position [206, 0]
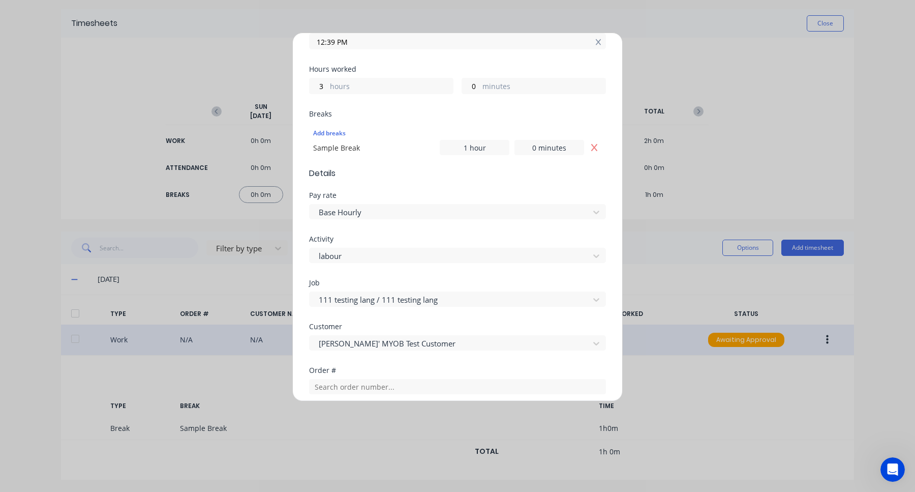
click at [600, 40] on icon at bounding box center [598, 42] width 6 height 6
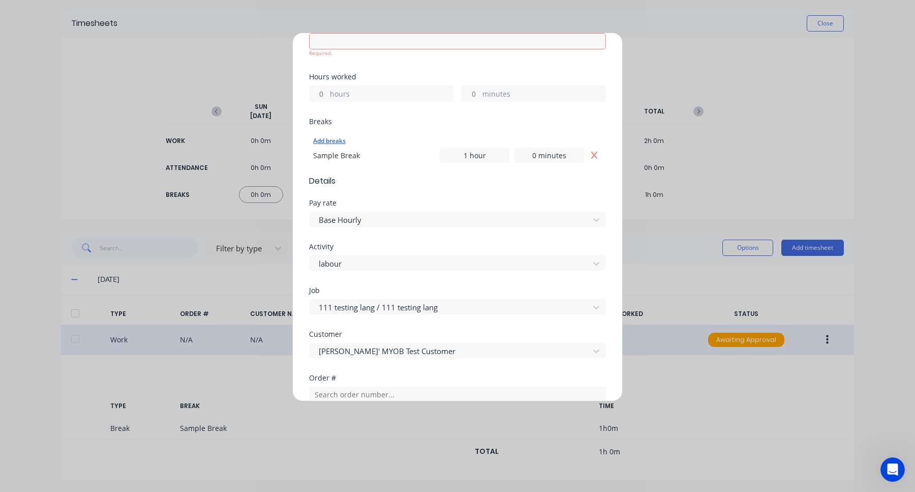
scroll to position [0, 0]
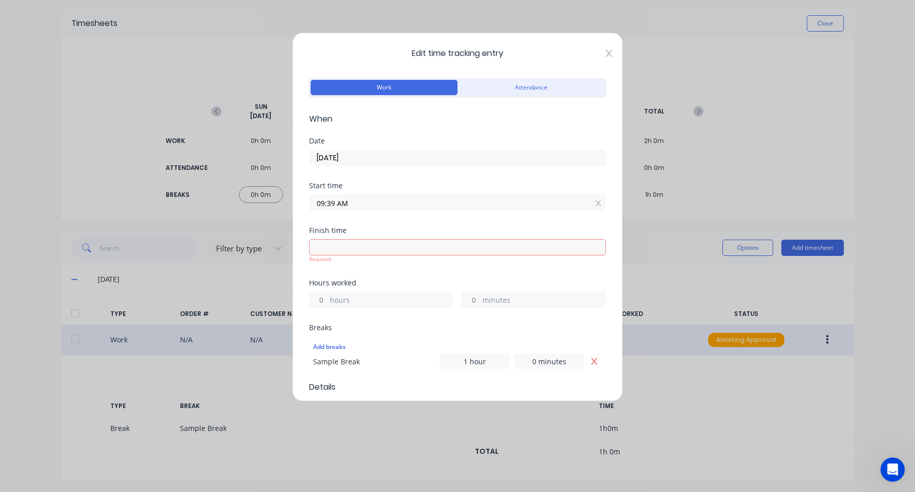
click at [610, 53] on icon at bounding box center [609, 53] width 6 height 7
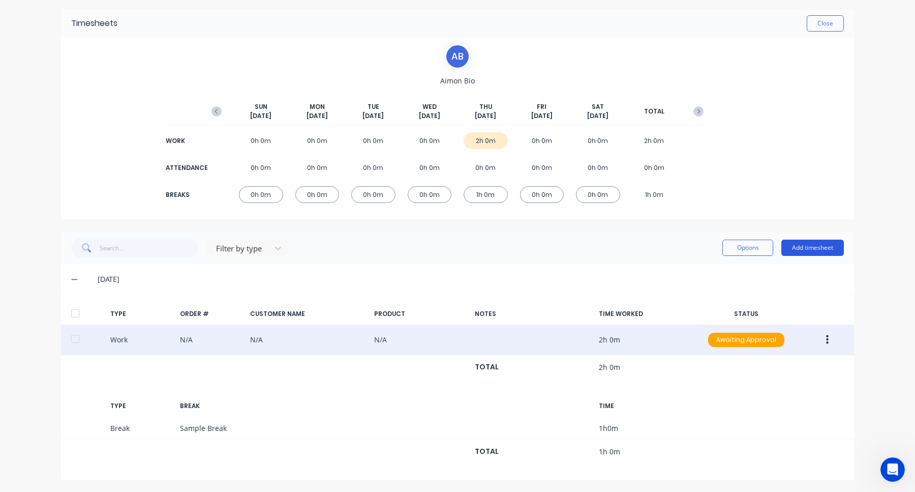
click at [808, 250] on button "Add timesheet" at bounding box center [813, 248] width 63 height 16
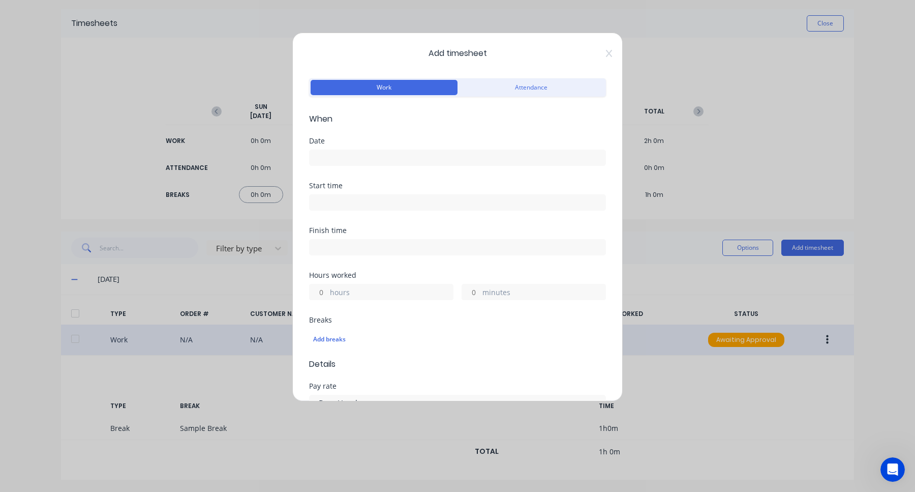
click at [484, 95] on div "Work Attendance" at bounding box center [457, 87] width 297 height 18
click at [516, 89] on button "Attendance" at bounding box center [531, 87] width 147 height 15
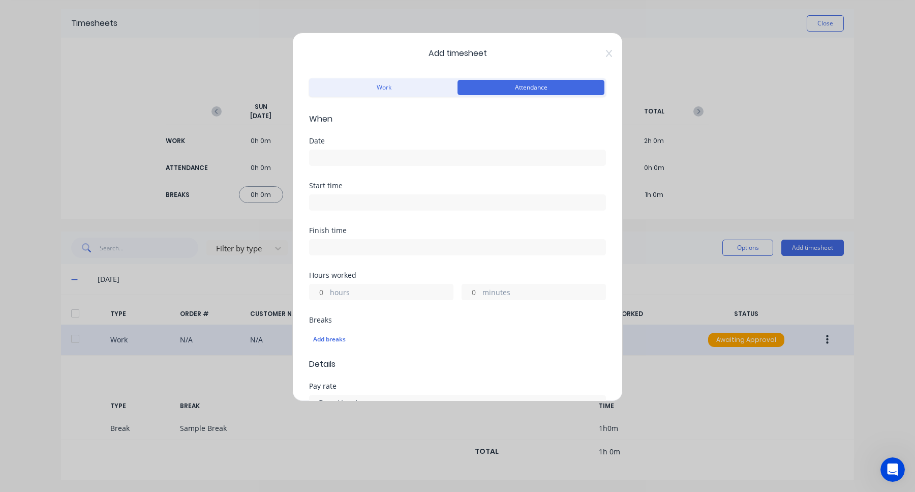
click at [423, 158] on input at bounding box center [458, 157] width 296 height 15
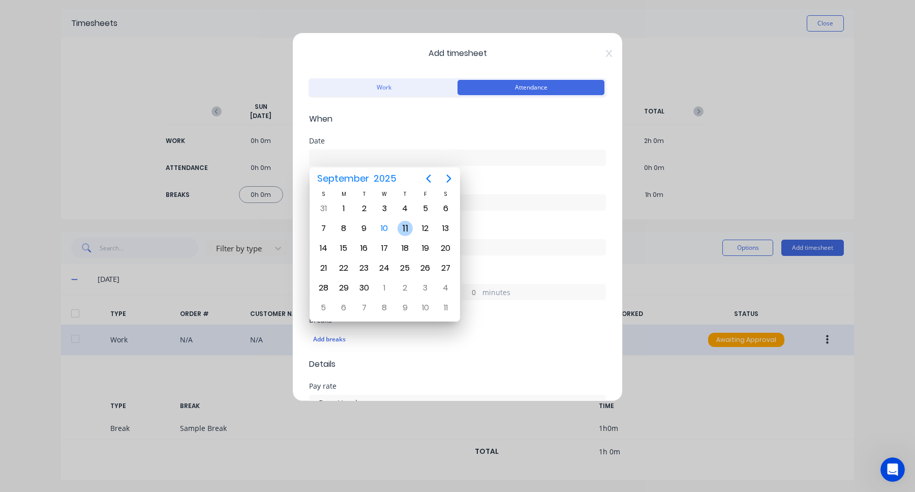
click at [401, 226] on div "11" at bounding box center [405, 228] width 15 height 15
type input "11/09/2025"
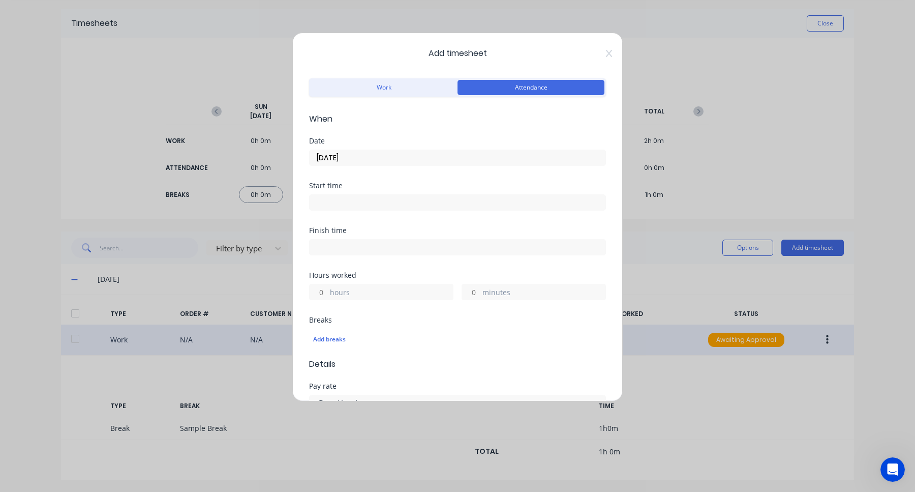
click at [490, 208] on input at bounding box center [458, 202] width 296 height 15
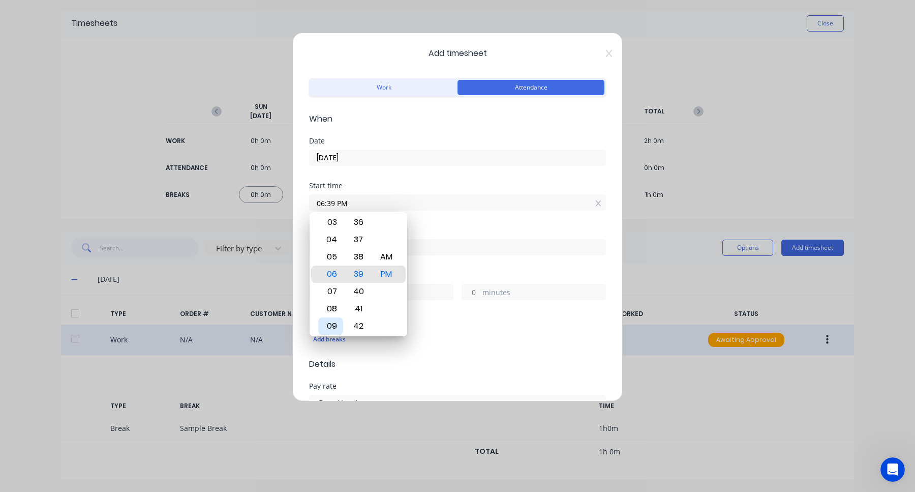
click at [334, 326] on div "09" at bounding box center [330, 325] width 25 height 17
click at [384, 253] on div "AM" at bounding box center [386, 256] width 25 height 17
type input "09:39 AM"
click at [456, 223] on div "Start time 09:39 AM" at bounding box center [457, 204] width 297 height 45
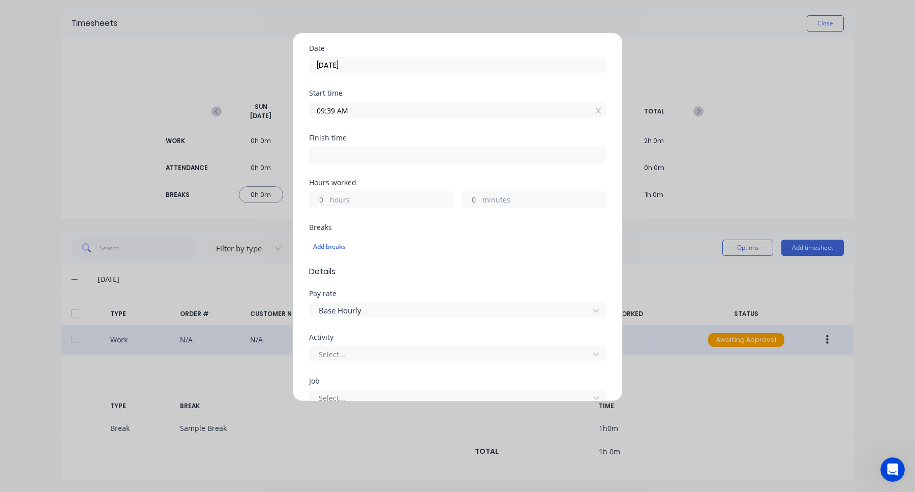
scroll to position [107, 0]
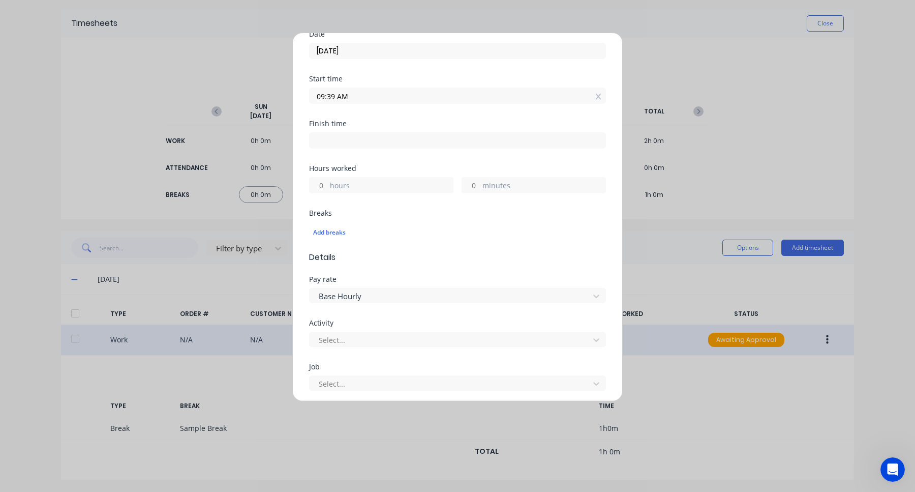
click at [321, 186] on input "hours" at bounding box center [319, 184] width 18 height 15
type input "5"
type input "02:39 PM"
type input "0"
click at [389, 231] on div "Add breaks" at bounding box center [457, 232] width 289 height 13
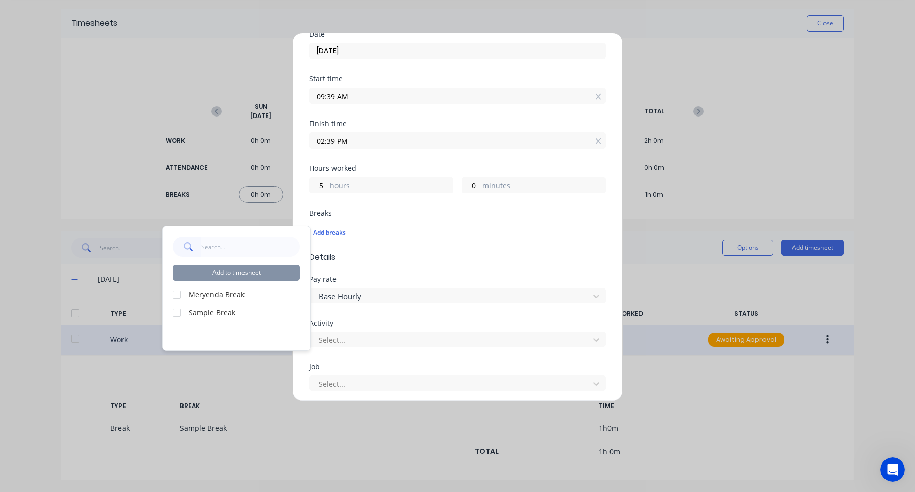
click at [181, 312] on div at bounding box center [177, 313] width 20 height 20
click at [181, 298] on div at bounding box center [177, 294] width 20 height 20
click at [261, 270] on button "Add to timesheet" at bounding box center [236, 272] width 127 height 16
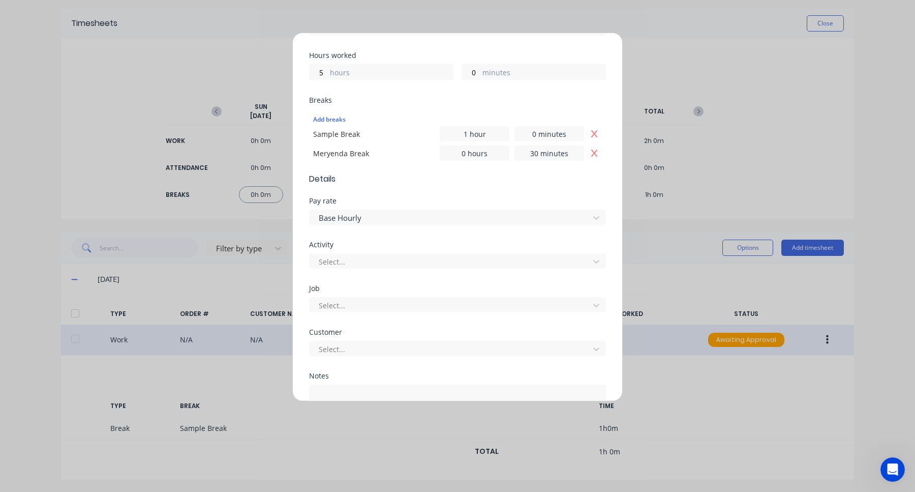
scroll to position [230, 0]
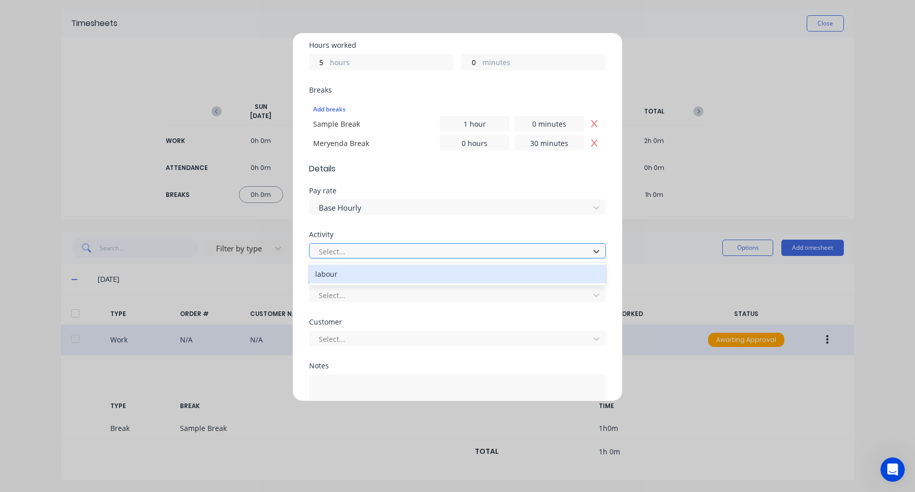
click at [430, 254] on div at bounding box center [451, 251] width 266 height 13
click at [425, 277] on div "labour" at bounding box center [457, 273] width 297 height 19
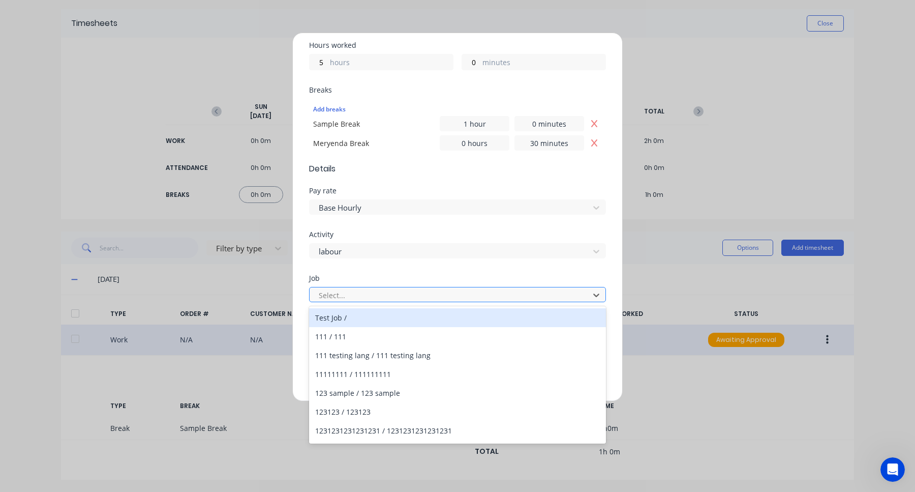
click at [425, 294] on div at bounding box center [451, 295] width 266 height 13
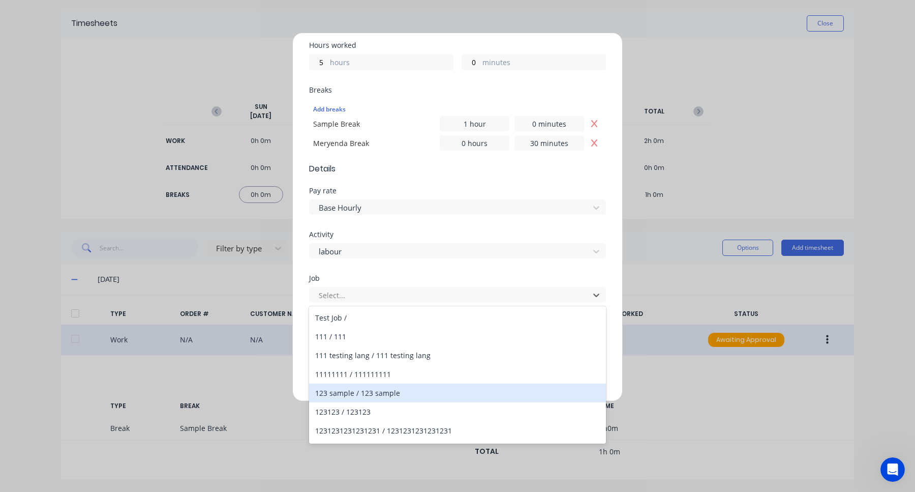
click at [399, 397] on div "123 sample / 123 sample" at bounding box center [457, 392] width 297 height 19
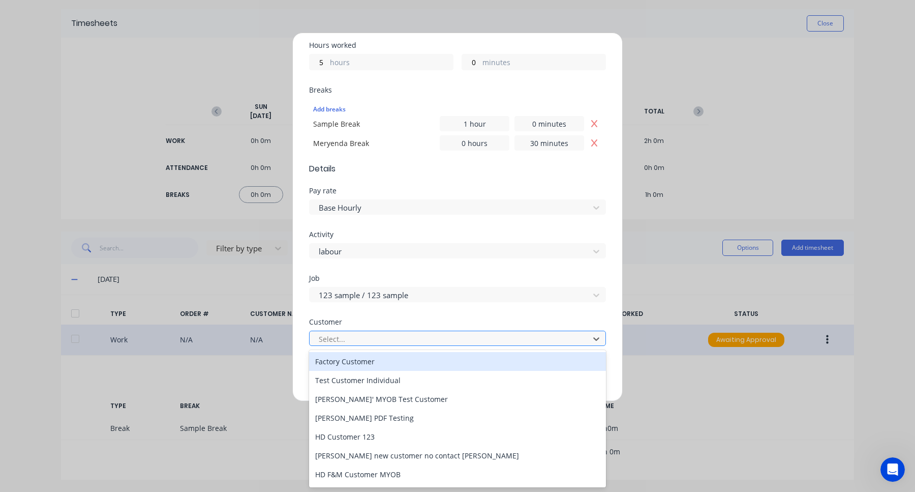
click at [400, 334] on div at bounding box center [451, 339] width 266 height 13
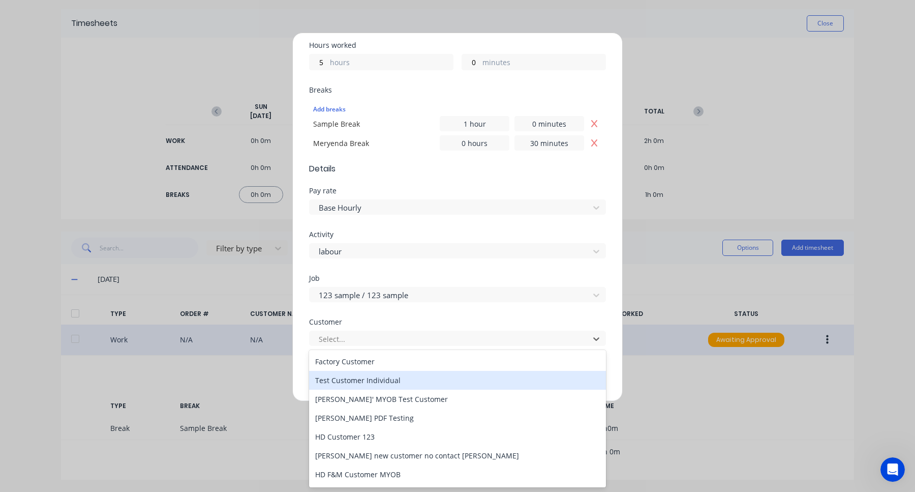
click at [397, 428] on div "HD Customer 123" at bounding box center [457, 436] width 297 height 19
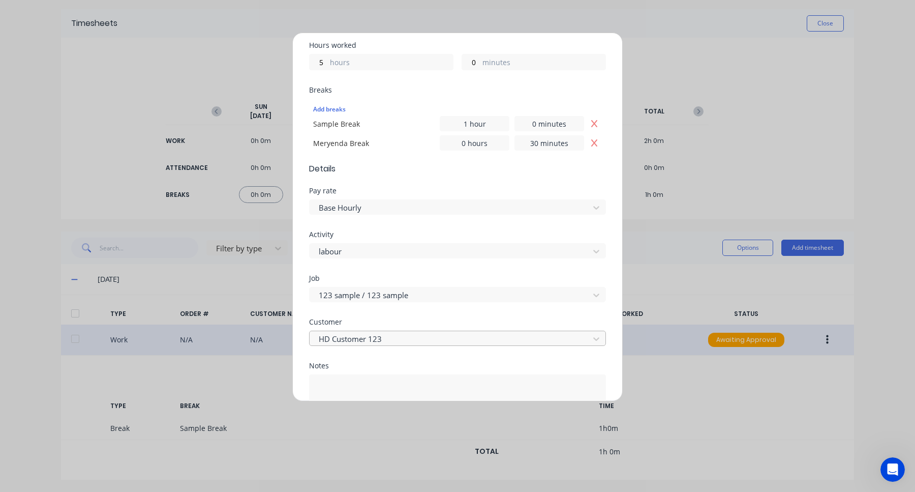
scroll to position [304, 0]
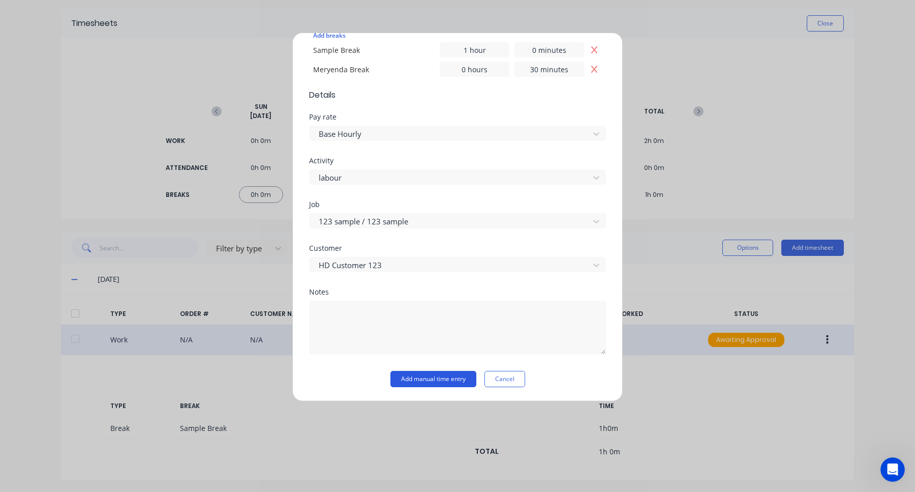
click at [455, 378] on button "Add manual time entry" at bounding box center [434, 379] width 86 height 16
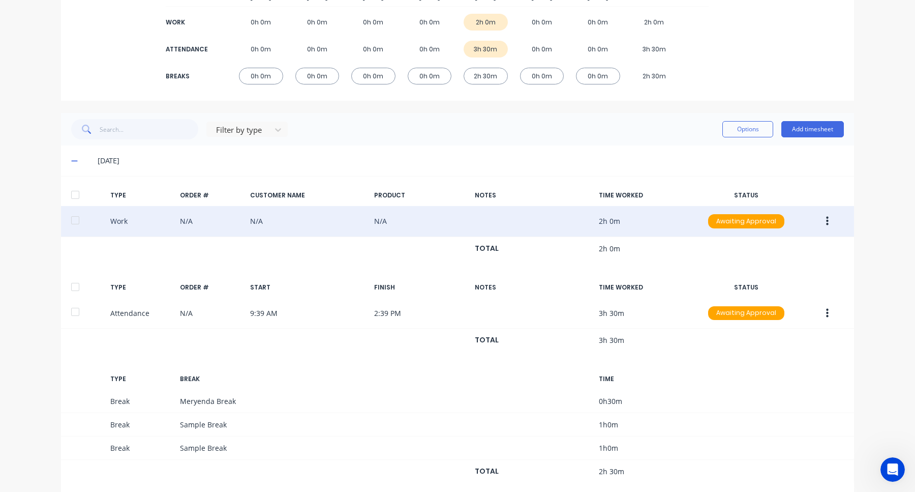
scroll to position [173, 0]
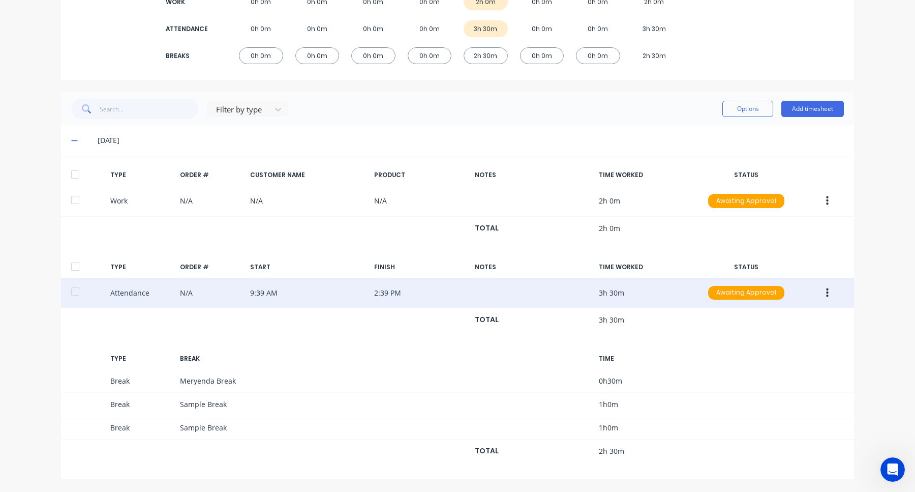
click at [828, 293] on icon "button" at bounding box center [827, 292] width 3 height 9
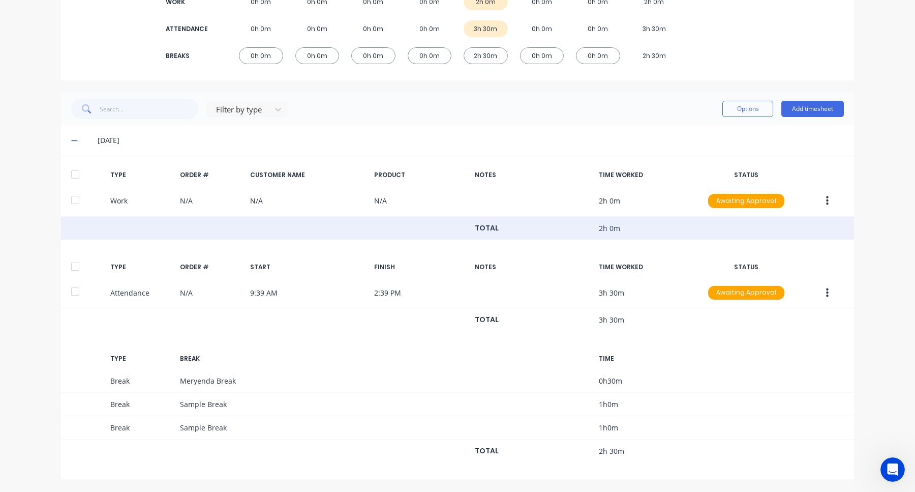
click at [684, 218] on div "TOTAL 2h 0m" at bounding box center [457, 228] width 793 height 23
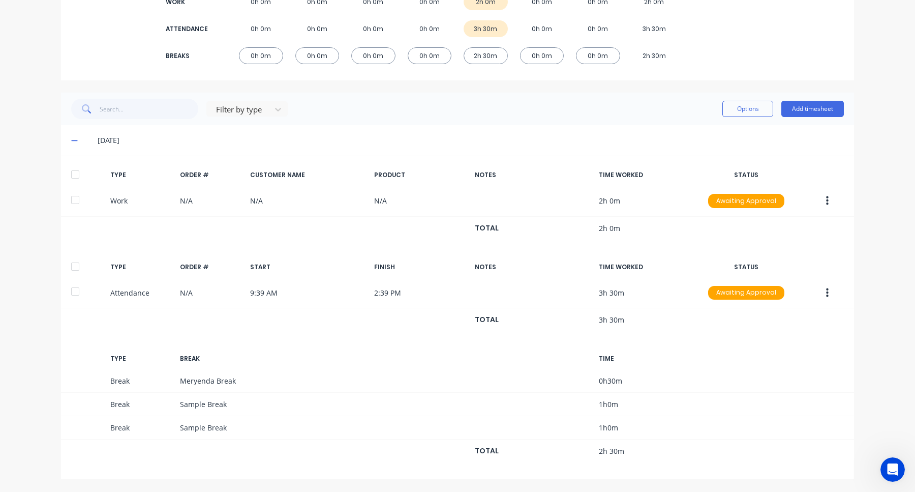
click at [81, 138] on div "11/09/25" at bounding box center [462, 140] width 763 height 11
click at [74, 142] on icon at bounding box center [74, 140] width 7 height 7
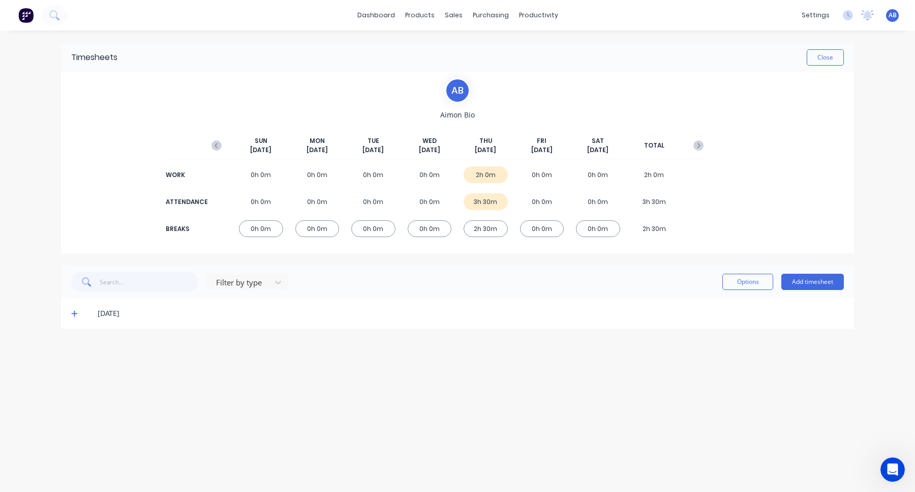
scroll to position [0, 0]
click at [73, 313] on icon at bounding box center [74, 314] width 6 height 6
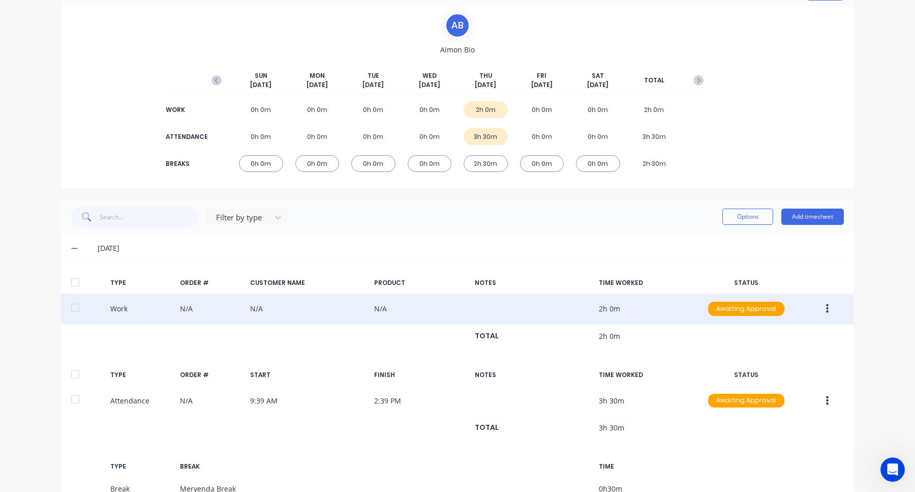
scroll to position [173, 0]
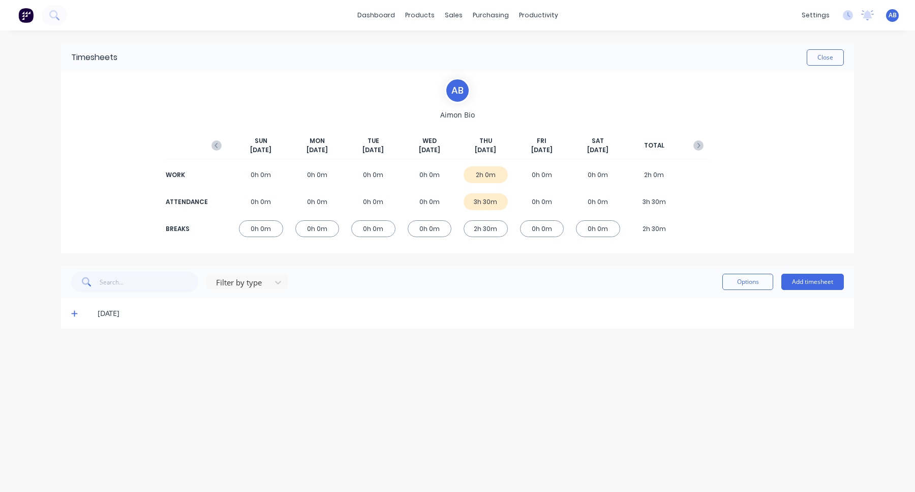
click at [74, 314] on icon at bounding box center [74, 313] width 7 height 7
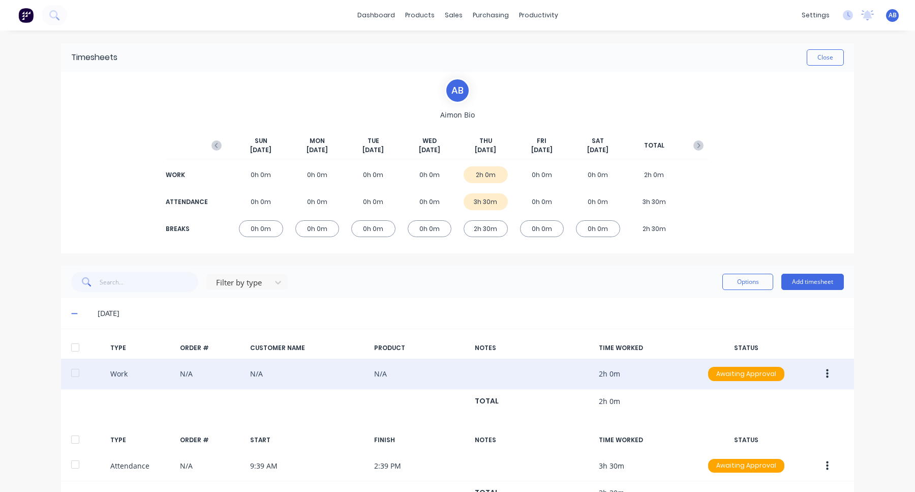
scroll to position [173, 0]
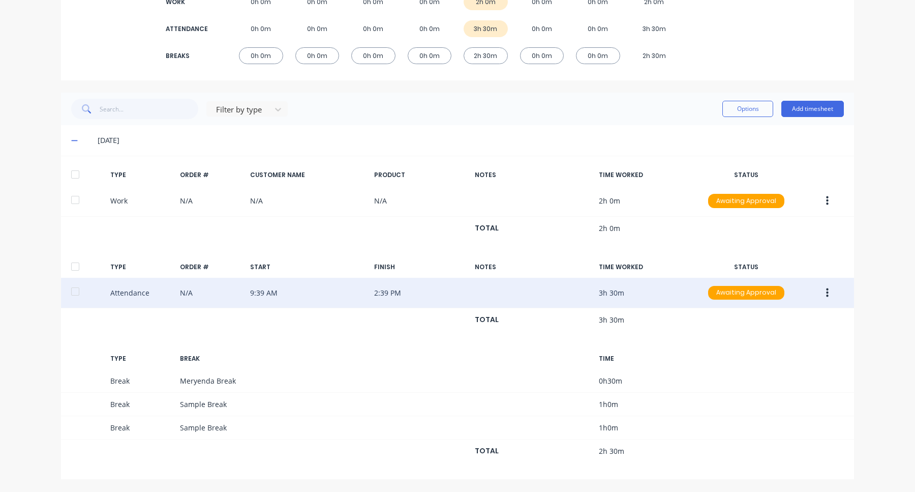
click at [834, 290] on button "button" at bounding box center [828, 293] width 24 height 18
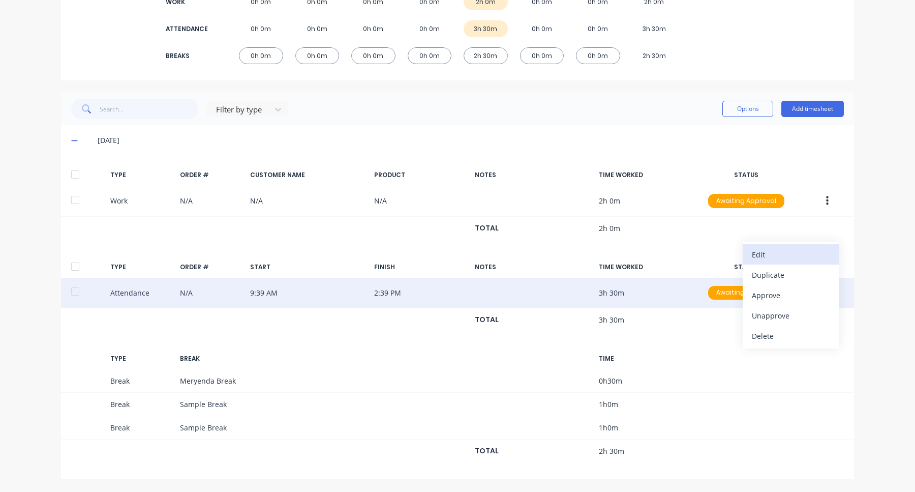
click at [809, 255] on div "Edit" at bounding box center [791, 254] width 78 height 15
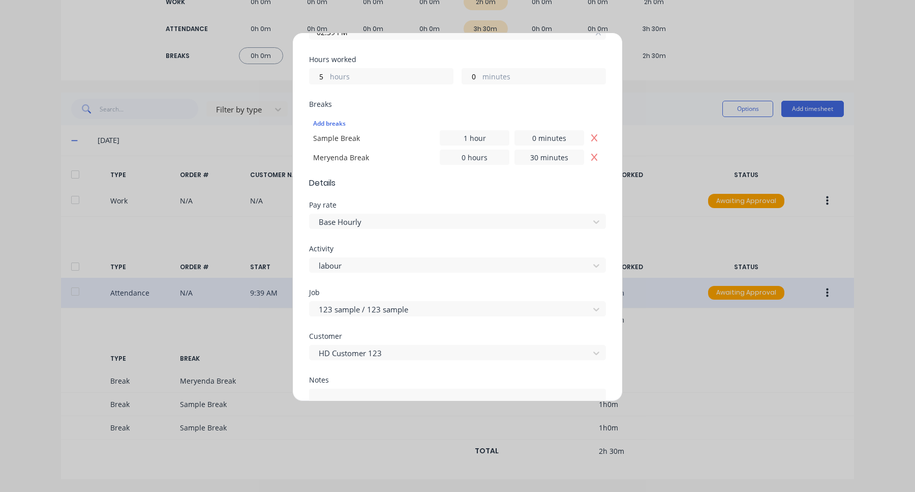
scroll to position [304, 0]
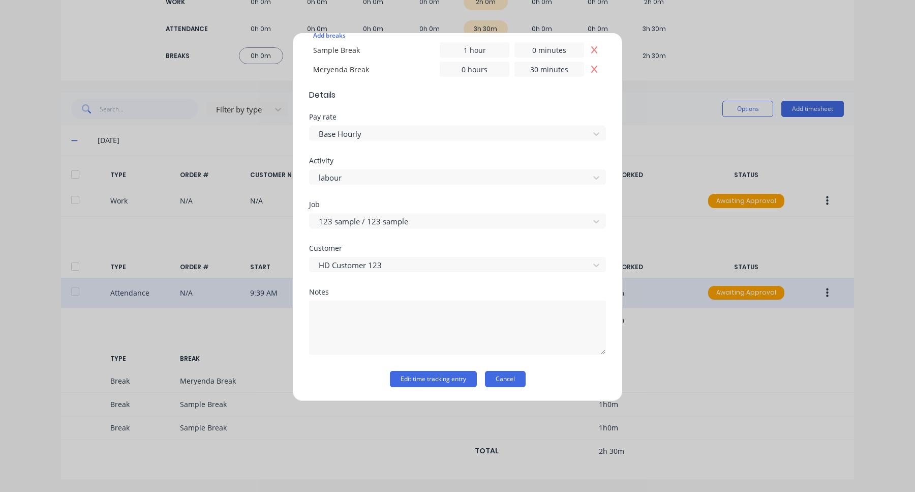
click at [504, 376] on button "Cancel" at bounding box center [505, 379] width 41 height 16
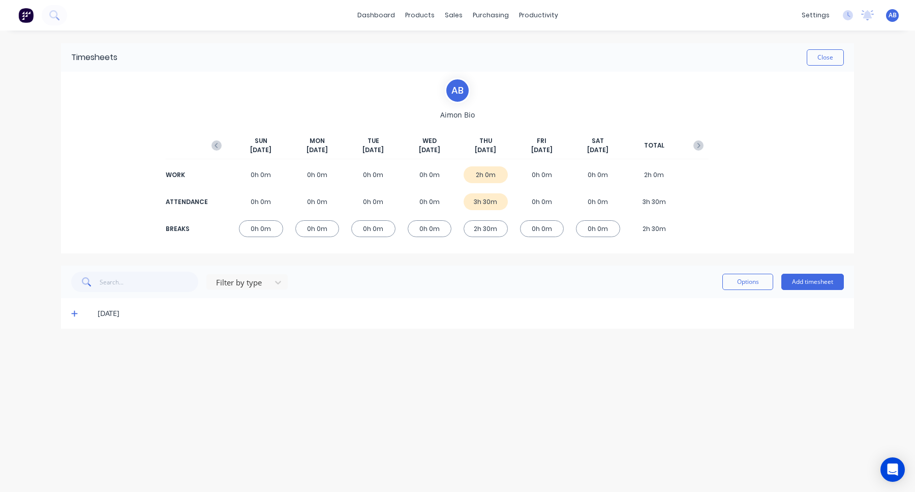
click at [74, 311] on icon at bounding box center [74, 313] width 7 height 7
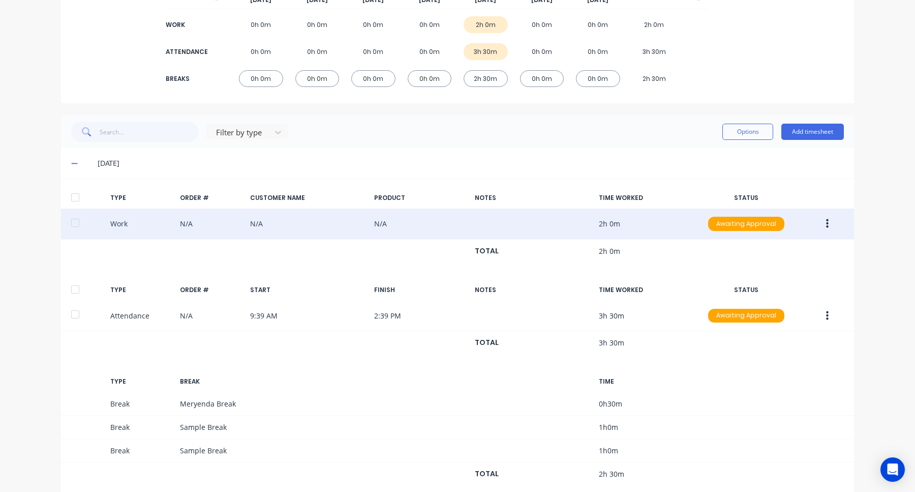
scroll to position [173, 0]
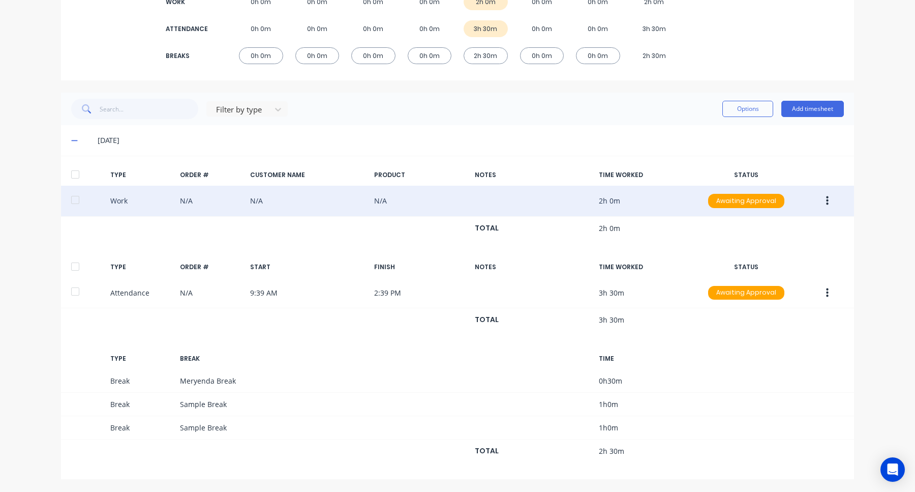
click at [831, 201] on button "button" at bounding box center [828, 201] width 24 height 18
click at [808, 161] on div "Edit" at bounding box center [791, 162] width 78 height 15
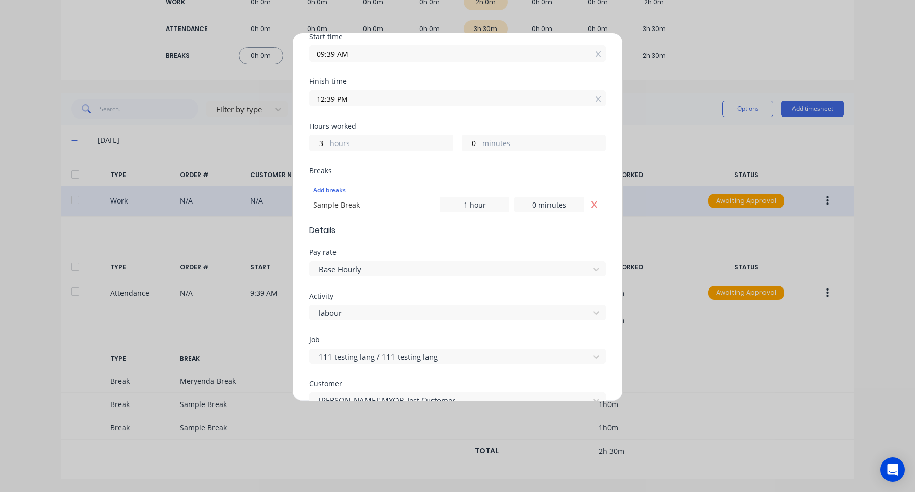
scroll to position [161, 0]
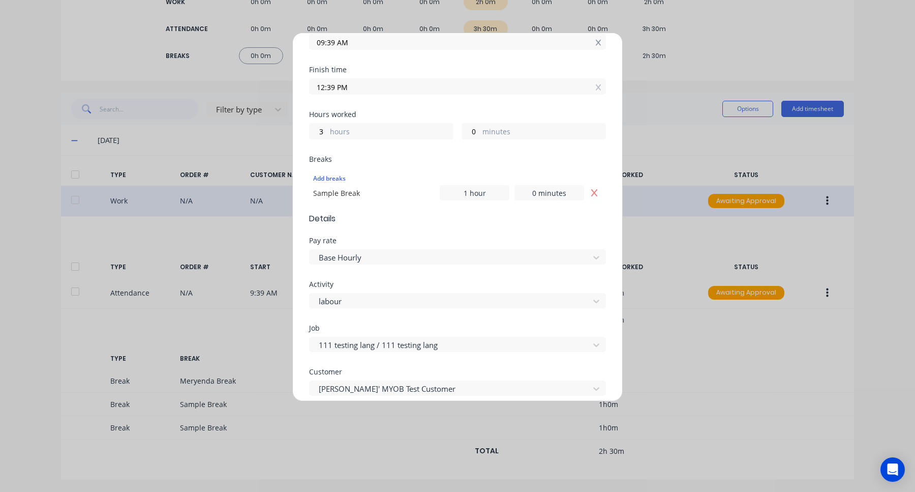
click at [598, 44] on icon at bounding box center [599, 42] width 6 height 7
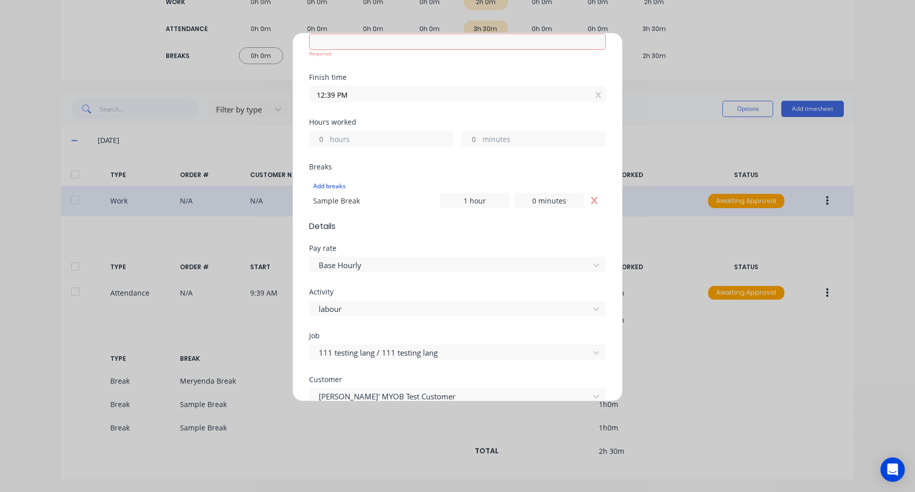
scroll to position [0, 0]
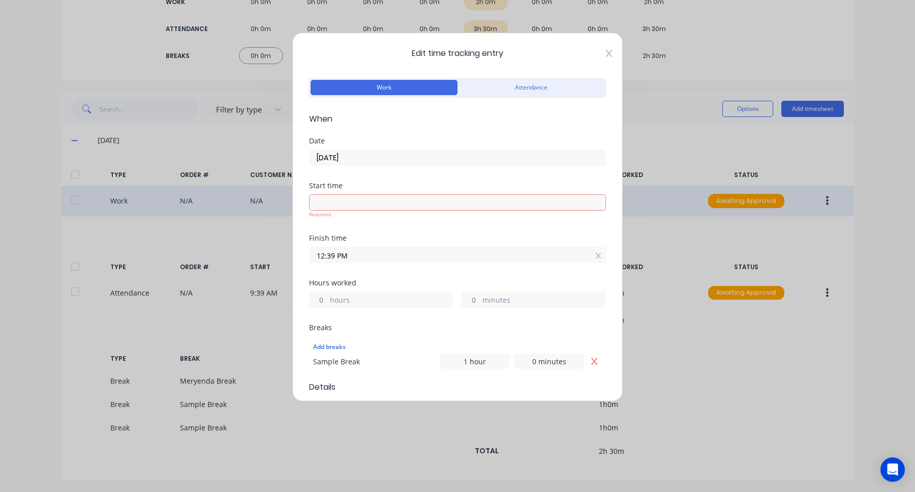
click at [610, 54] on icon at bounding box center [609, 53] width 6 height 8
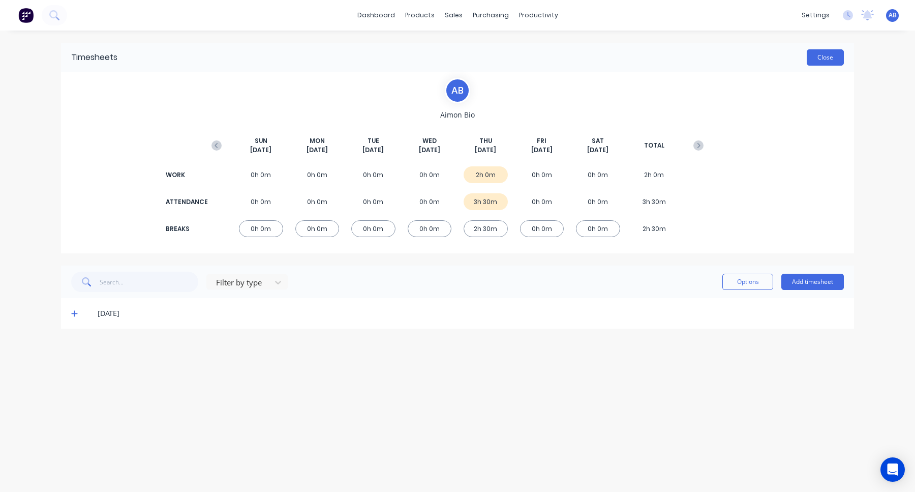
click at [833, 60] on button "Close" at bounding box center [825, 57] width 37 height 16
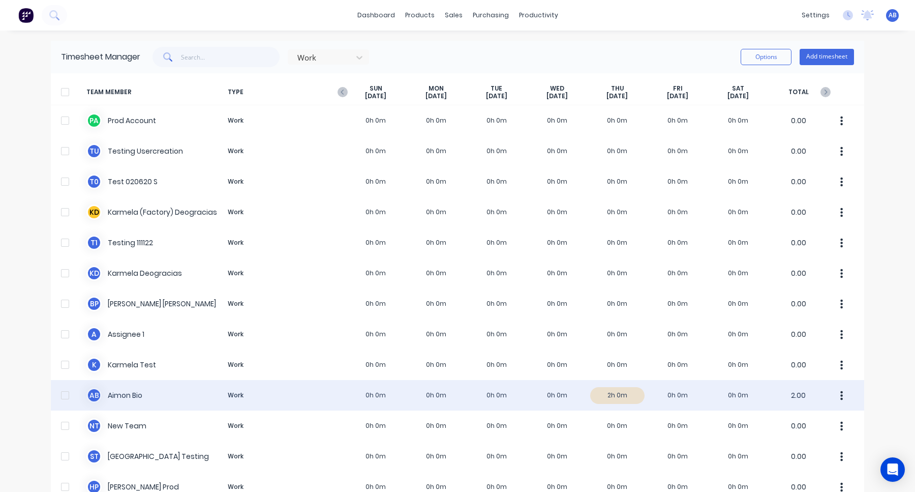
click at [534, 384] on div "A B Aimon Bio Work 0h 0m 0h 0m 0h 0m 0h 0m 2h 0m 0h 0m 0h 0m 2.00" at bounding box center [458, 395] width 814 height 31
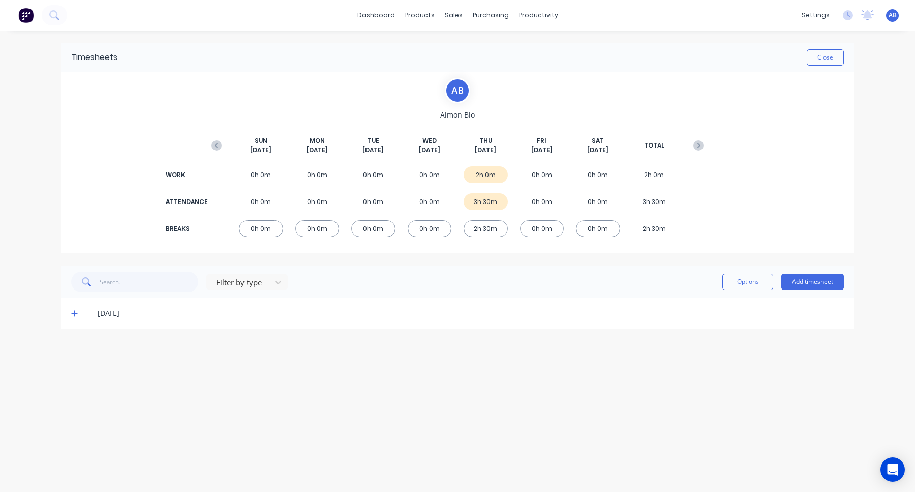
click at [74, 314] on icon at bounding box center [74, 314] width 6 height 6
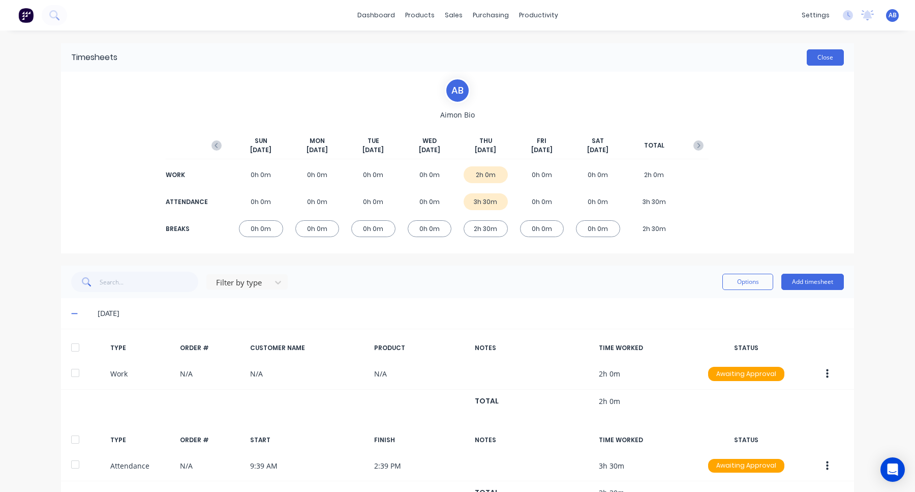
click at [829, 59] on button "Close" at bounding box center [825, 57] width 37 height 16
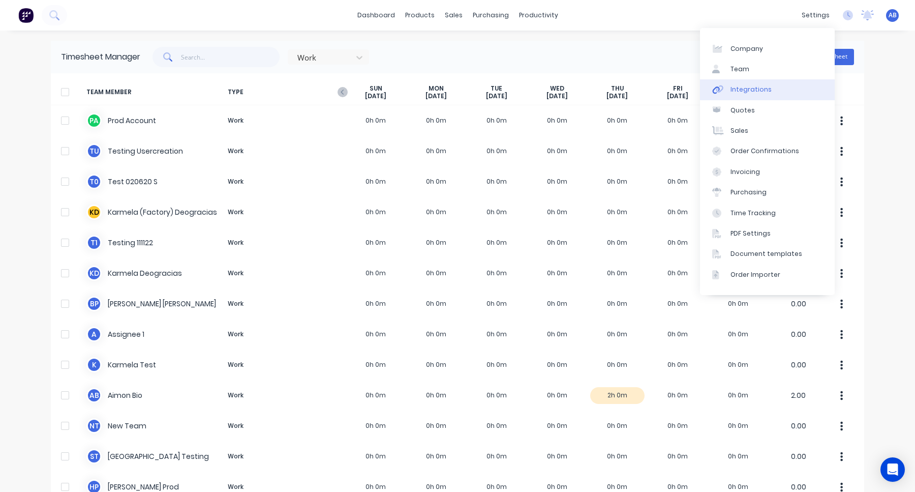
click at [780, 92] on link "Integrations" at bounding box center [767, 89] width 135 height 20
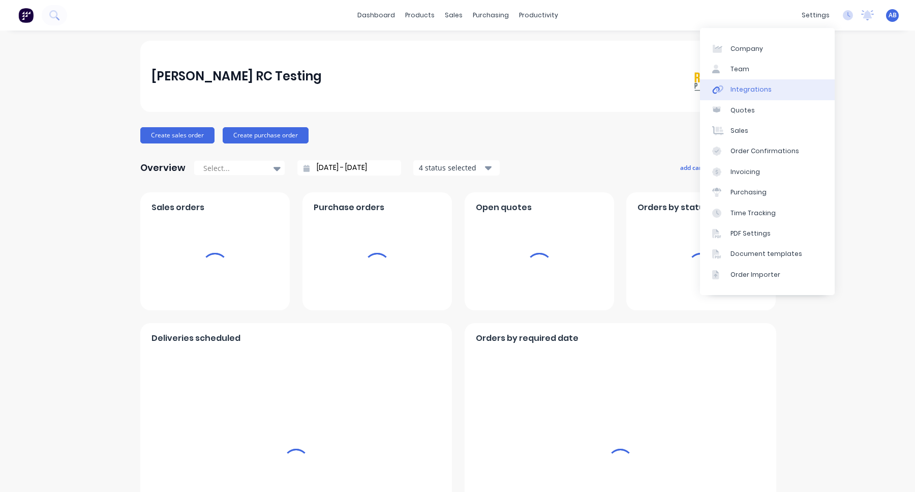
click at [792, 93] on link "Integrations" at bounding box center [767, 89] width 135 height 20
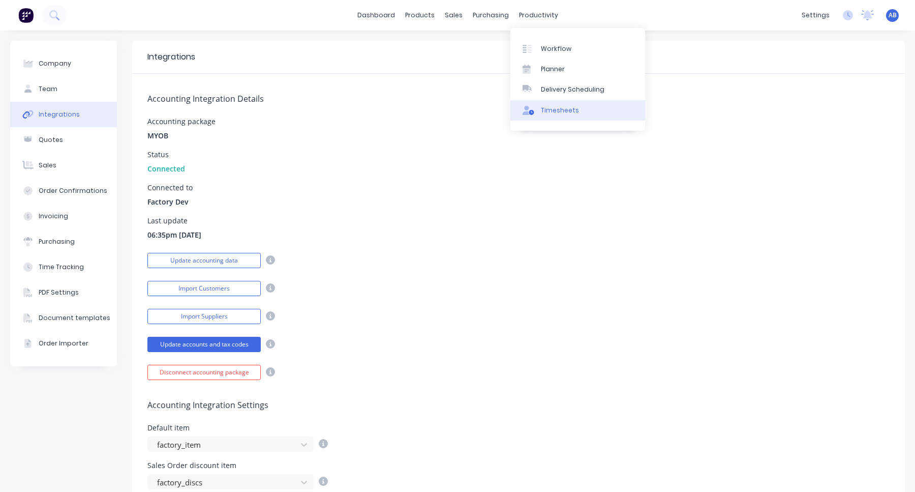
click at [557, 111] on div "Timesheets" at bounding box center [560, 110] width 38 height 9
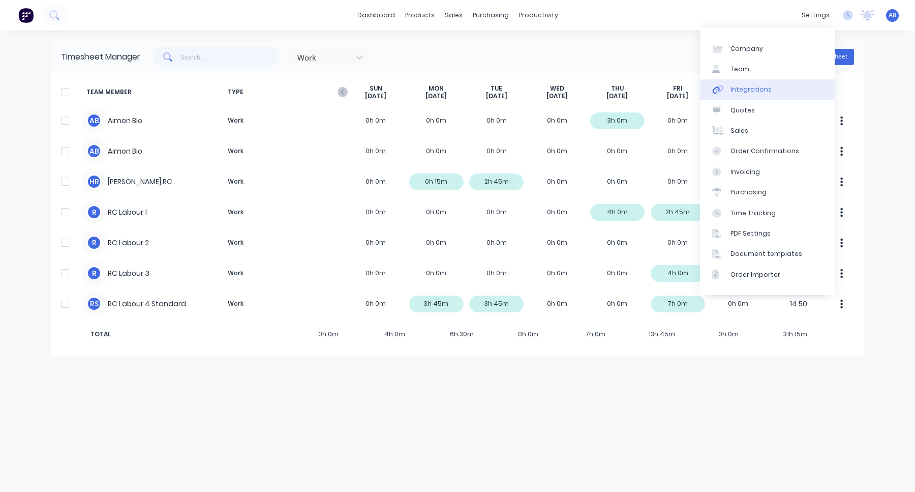
click at [751, 95] on link "Integrations" at bounding box center [767, 89] width 135 height 20
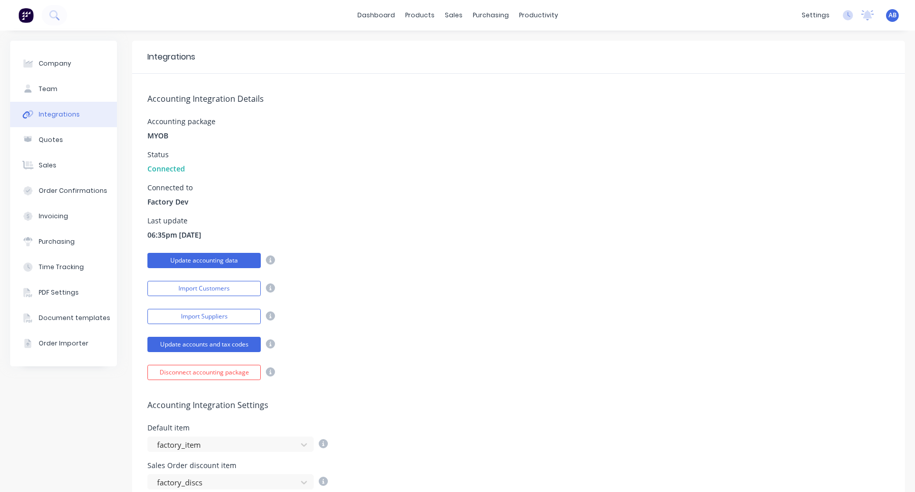
click at [240, 263] on button "Update accounting data" at bounding box center [203, 260] width 113 height 15
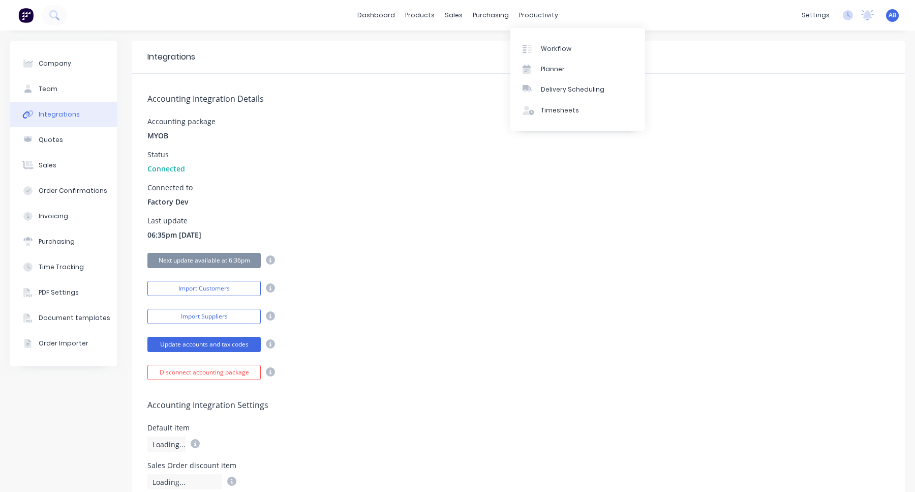
click at [473, 212] on div "Accounting Integration Details Accounting package MYOB Status Connected Connect…" at bounding box center [518, 227] width 773 height 306
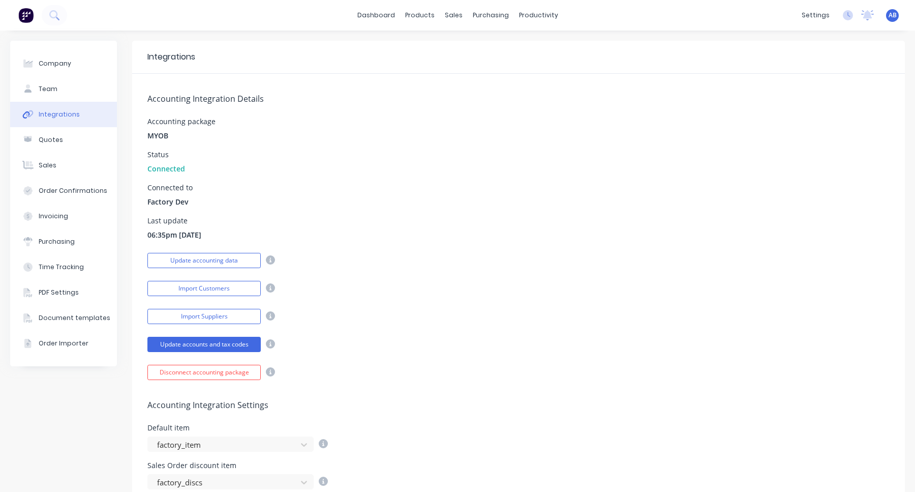
click at [244, 454] on div "Accounting Integration Settings Default item factory_item Sales Order discount …" at bounding box center [518, 491] width 773 height 222
click at [244, 442] on div at bounding box center [224, 444] width 136 height 13
click at [379, 360] on div "Accounting Integration Details Accounting package MYOB Status Connected Connect…" at bounding box center [518, 227] width 773 height 306
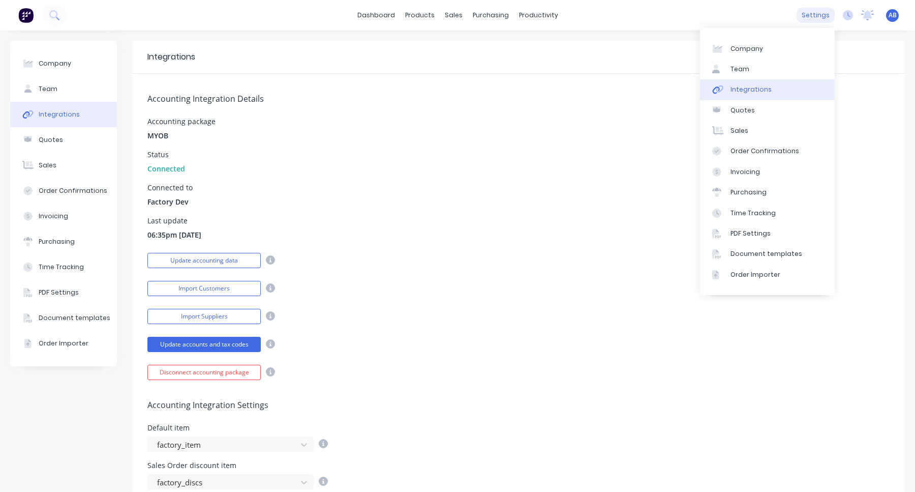
click at [818, 14] on div "settings" at bounding box center [816, 15] width 38 height 15
click at [848, 17] on icon at bounding box center [848, 15] width 10 height 10
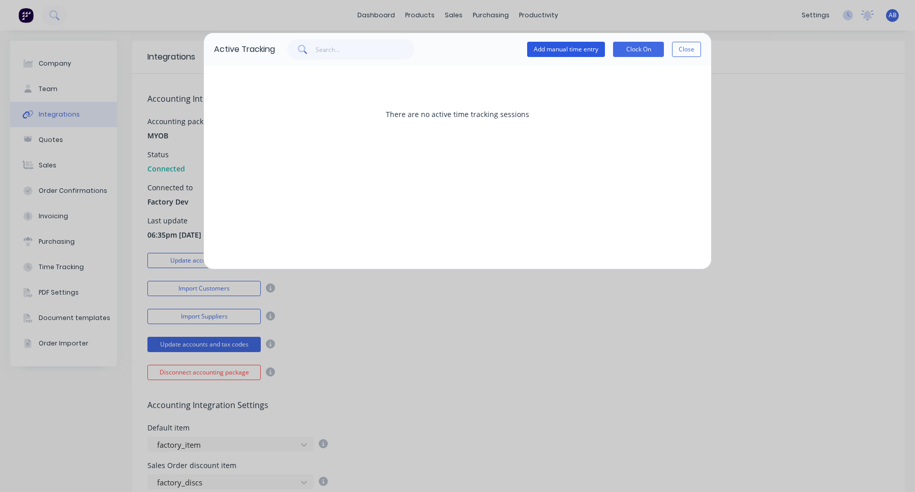
click at [576, 54] on button "Add manual time entry" at bounding box center [566, 49] width 78 height 15
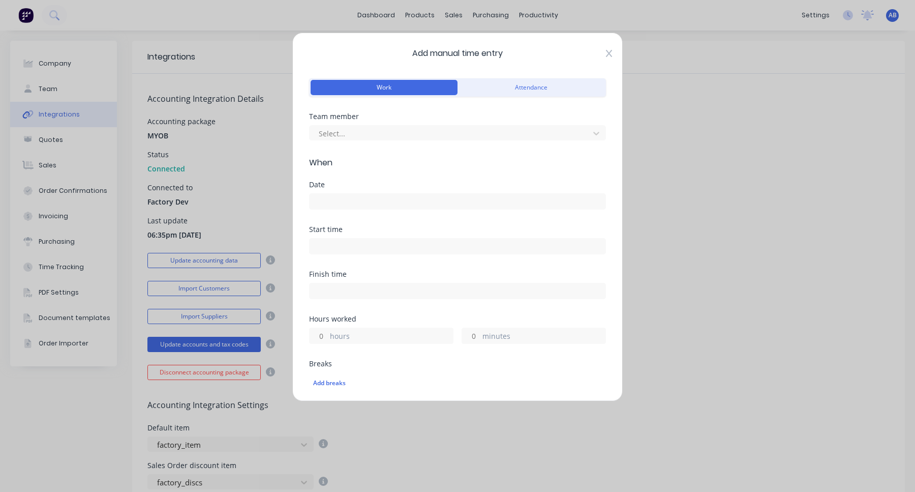
click at [609, 53] on icon at bounding box center [609, 53] width 6 height 7
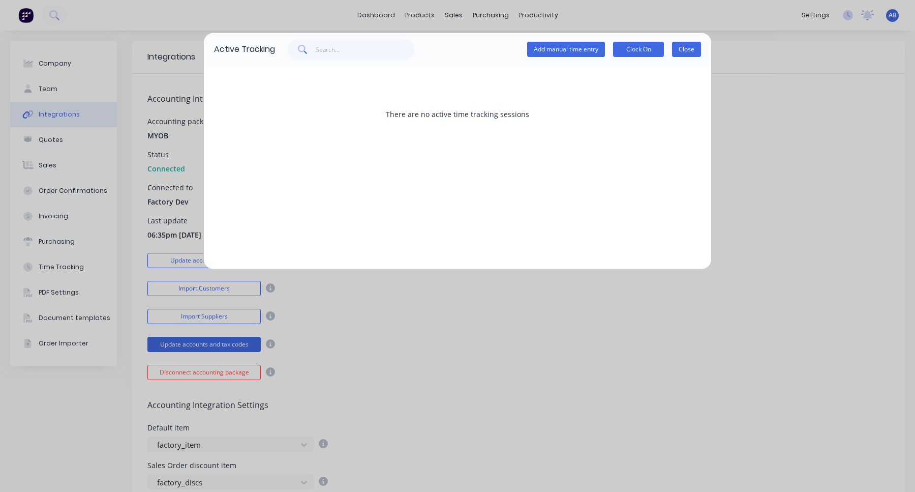
click at [699, 44] on button "Close" at bounding box center [686, 49] width 29 height 15
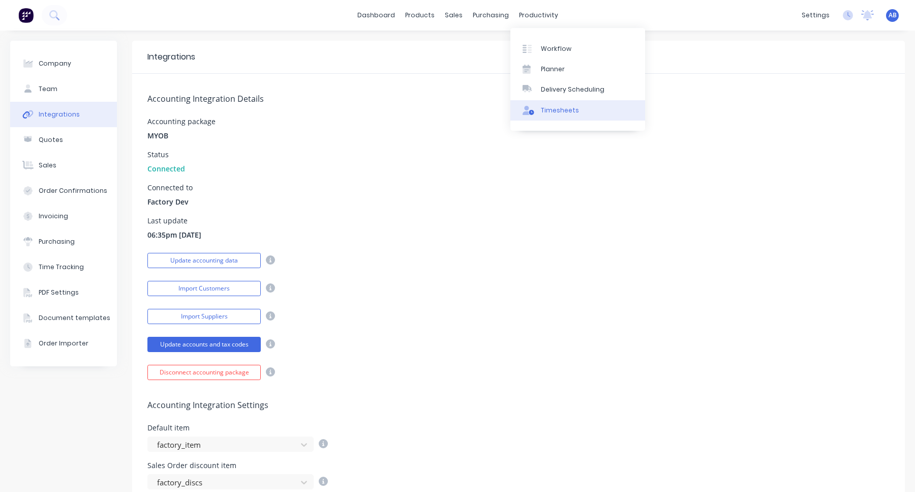
click at [560, 107] on div "Timesheets" at bounding box center [560, 110] width 38 height 9
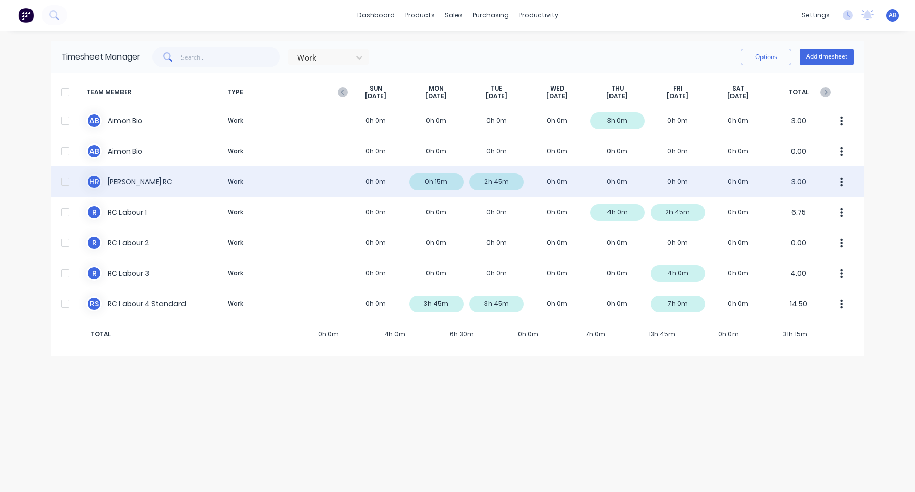
click at [370, 184] on div "H R Harry RC Work 0h 0m 0h 15m 2h 45m 0h 0m 0h 0m 0h 0m 0h 0m 3.00" at bounding box center [458, 181] width 814 height 31
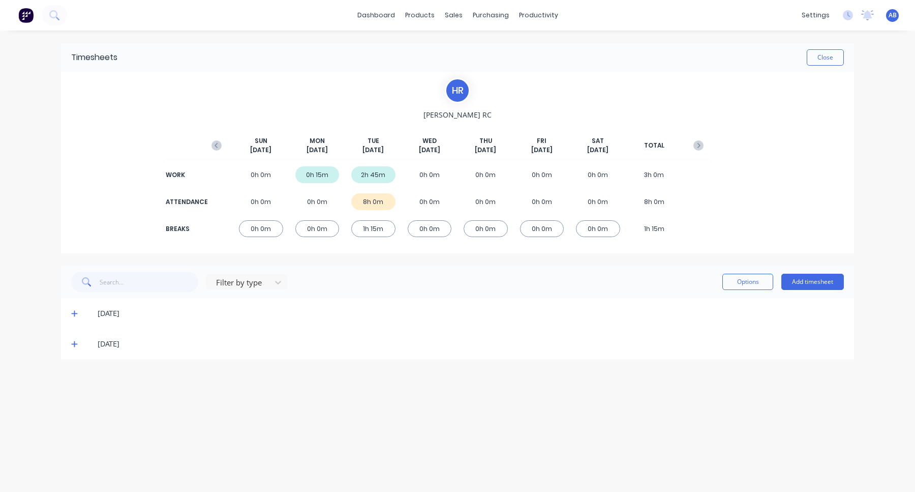
click at [74, 309] on span at bounding box center [76, 313] width 10 height 10
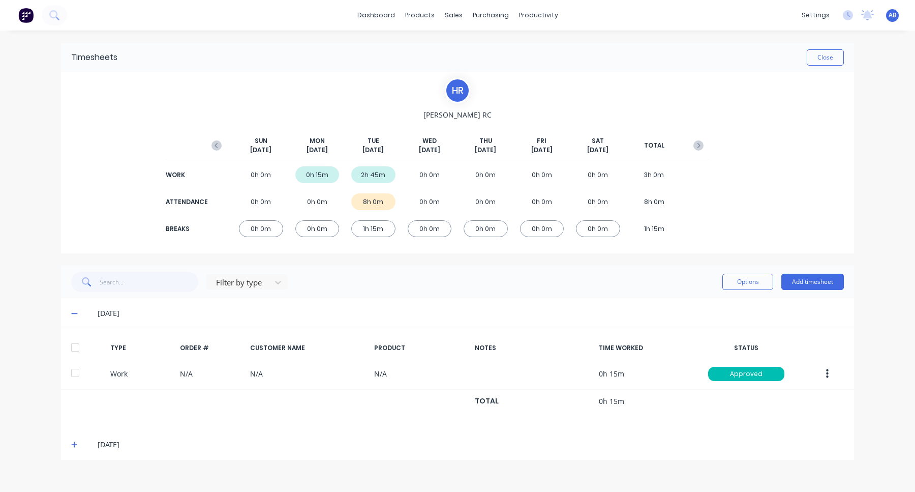
click at [77, 445] on icon at bounding box center [74, 444] width 7 height 7
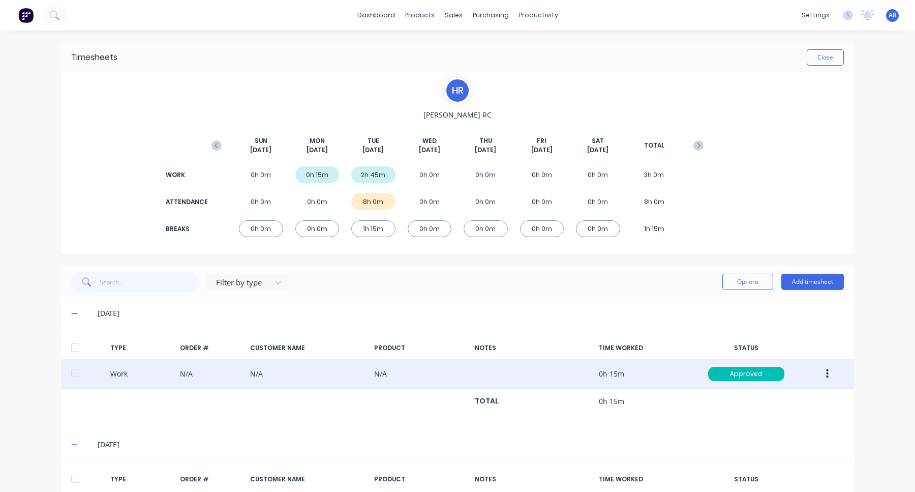
scroll to position [281, 0]
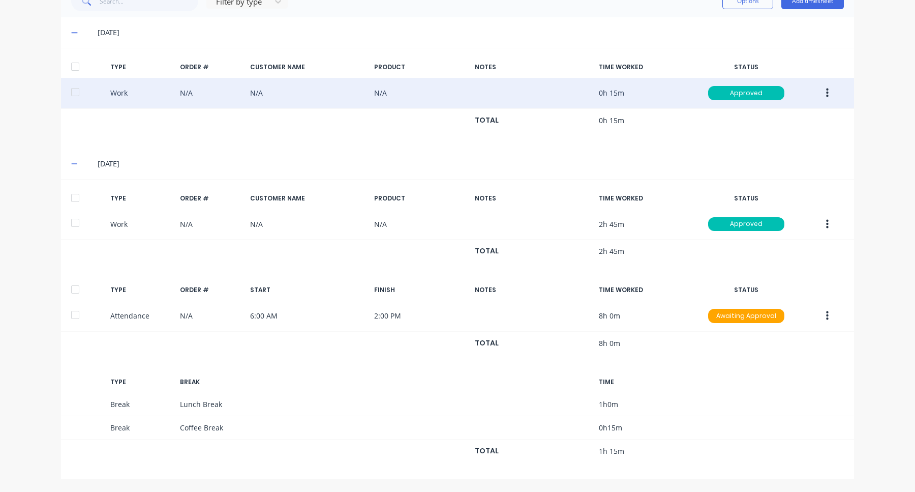
click at [830, 96] on button "button" at bounding box center [828, 93] width 24 height 18
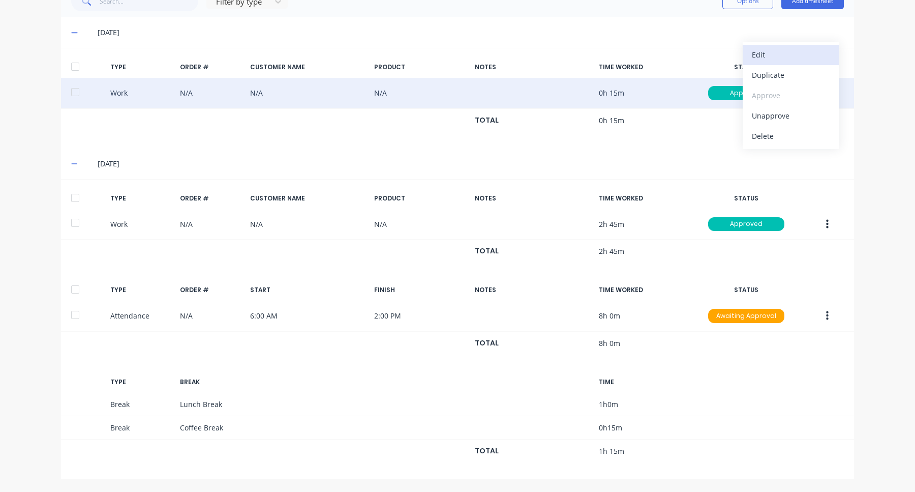
click at [787, 55] on div "Edit" at bounding box center [791, 54] width 78 height 15
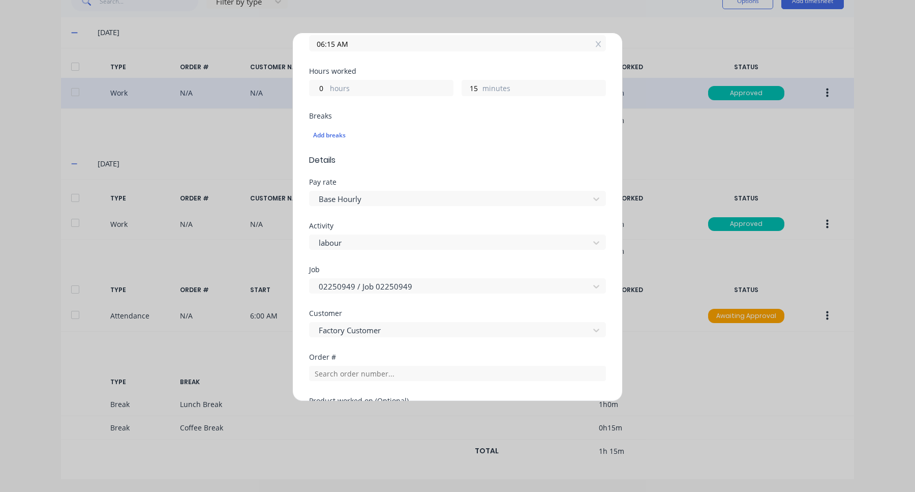
scroll to position [234, 0]
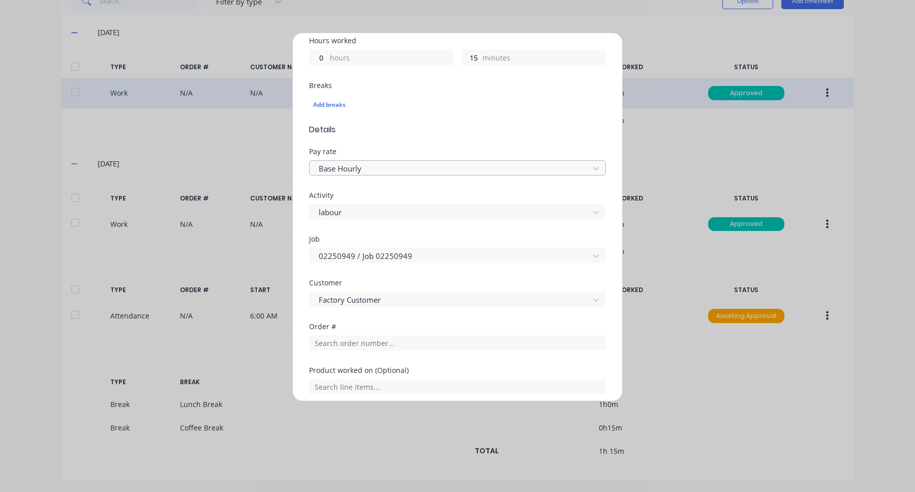
click at [463, 169] on div at bounding box center [451, 168] width 266 height 13
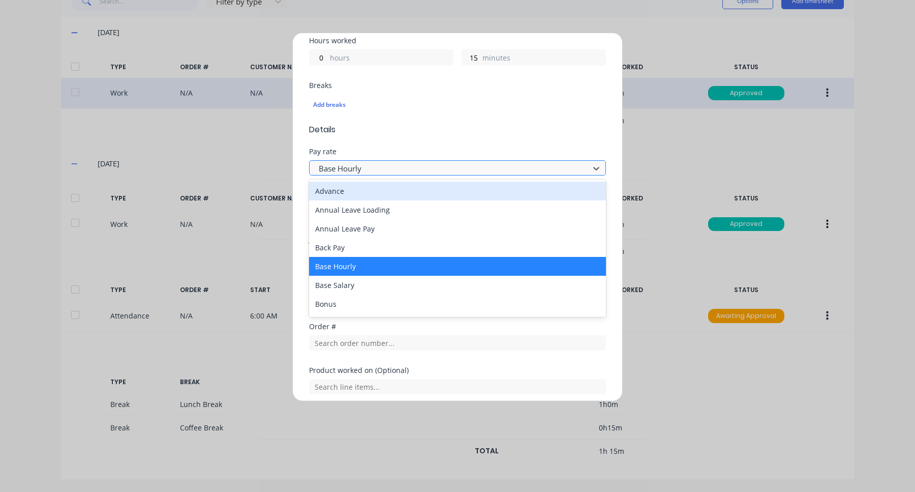
click at [462, 169] on div at bounding box center [451, 168] width 266 height 13
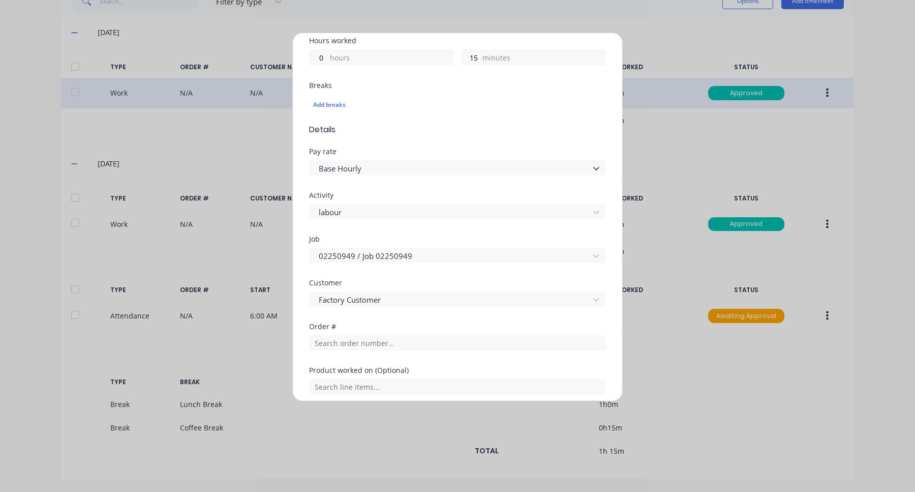
scroll to position [0, 0]
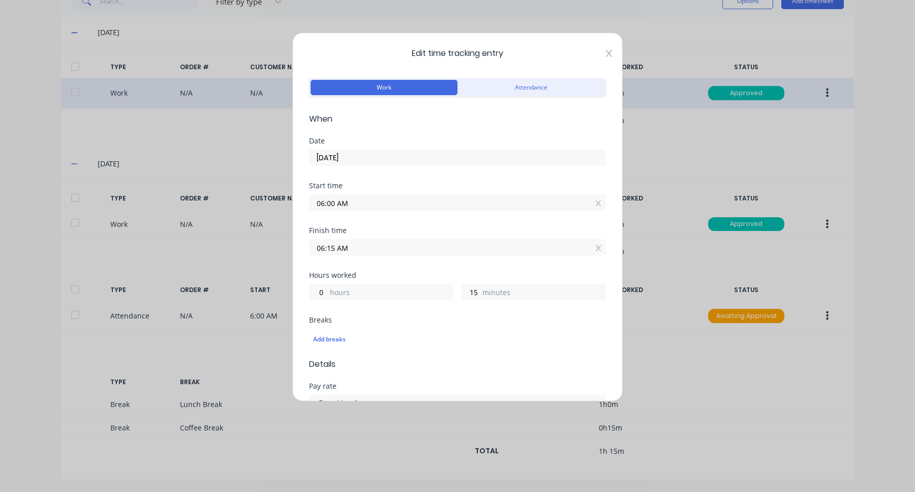
click at [610, 51] on icon at bounding box center [609, 53] width 6 height 8
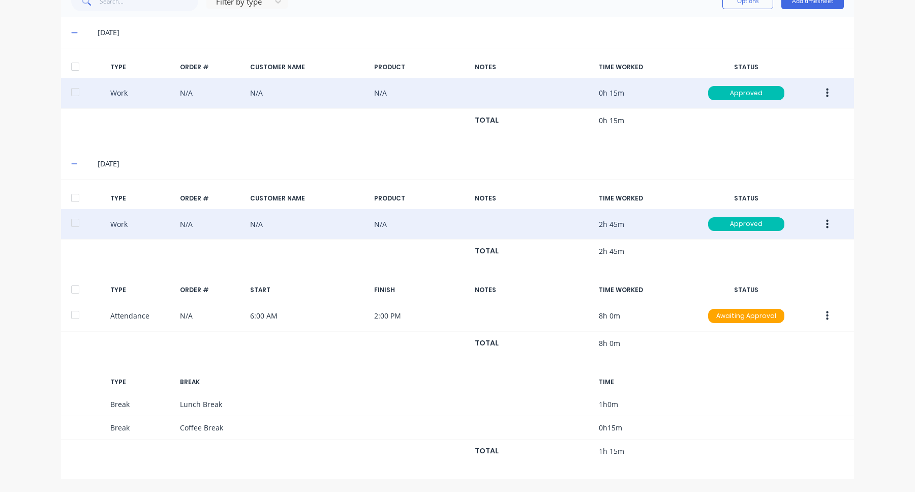
click at [828, 227] on icon "button" at bounding box center [827, 223] width 3 height 9
click at [790, 190] on div "Edit" at bounding box center [791, 185] width 78 height 15
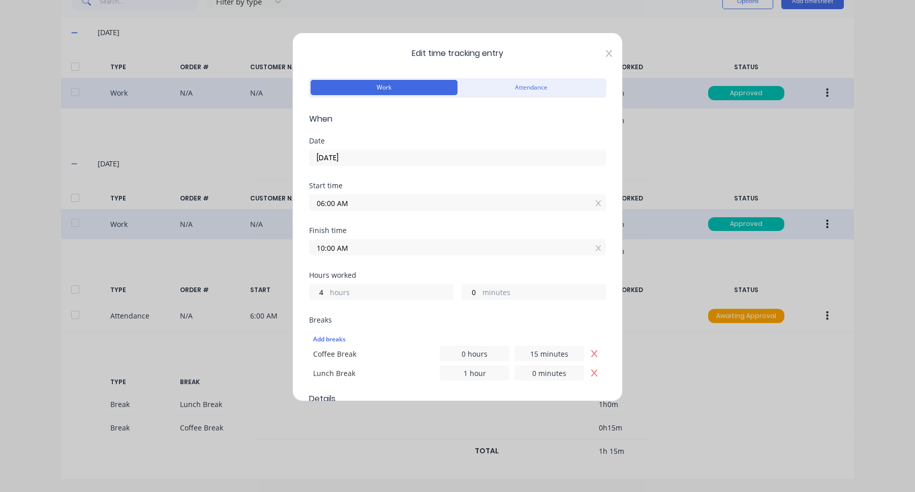
click at [607, 53] on icon at bounding box center [609, 53] width 6 height 8
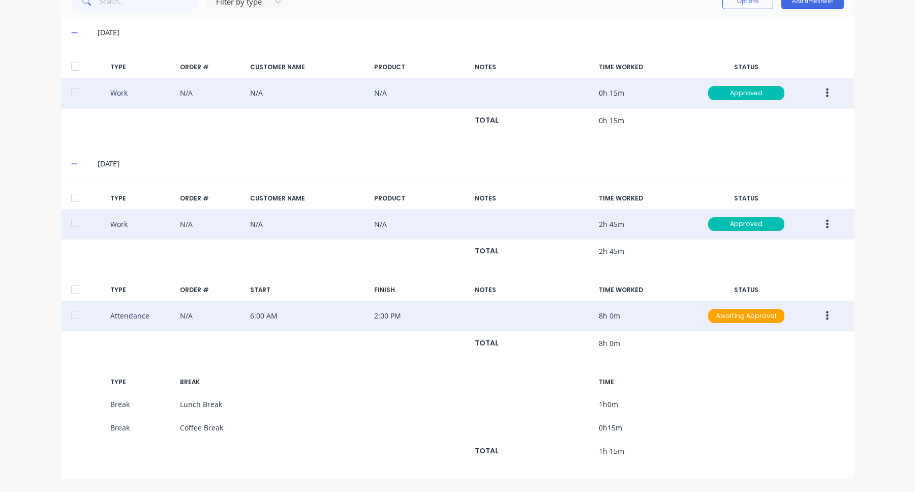
click at [828, 312] on icon "button" at bounding box center [827, 315] width 3 height 9
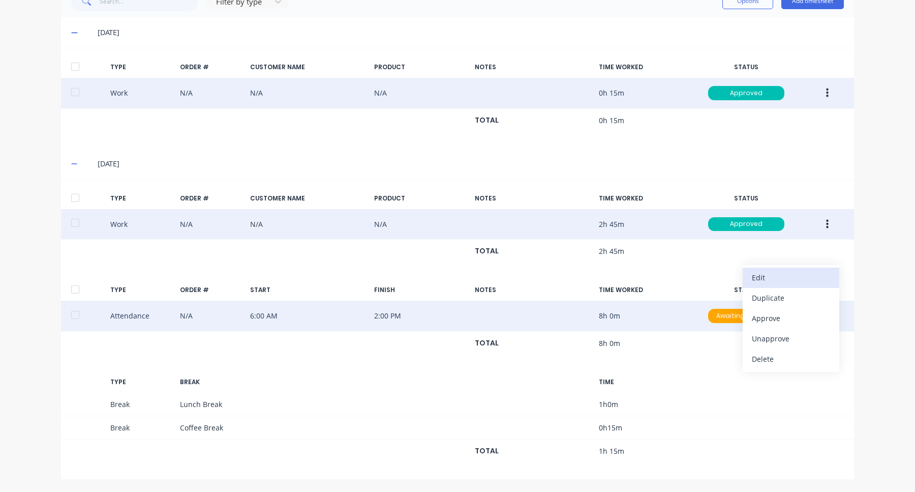
click at [814, 280] on div "Edit" at bounding box center [791, 277] width 78 height 15
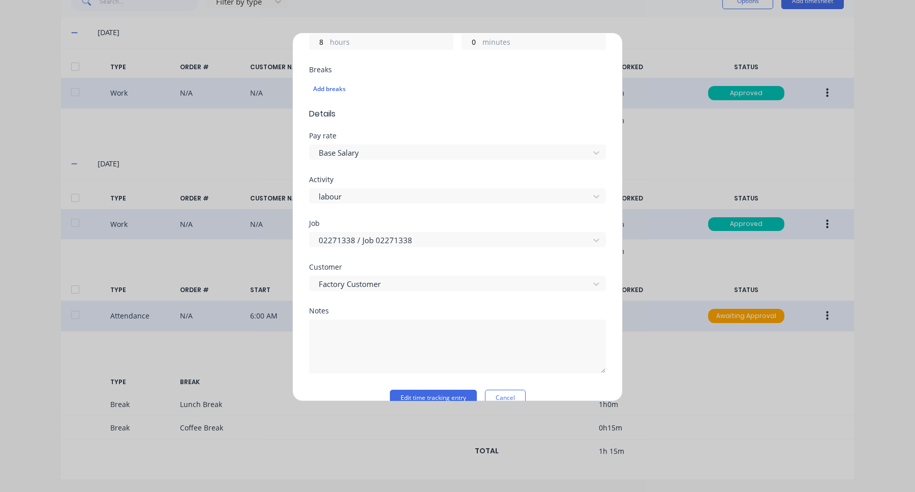
scroll to position [269, 0]
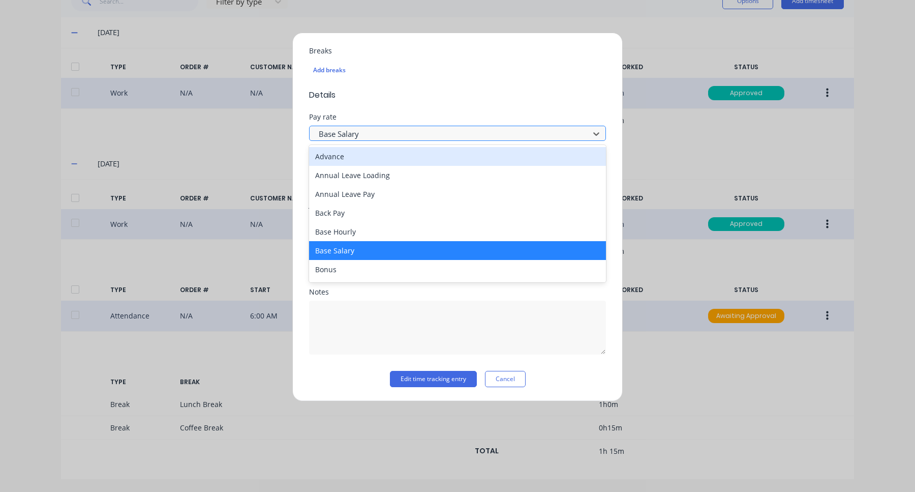
click at [468, 126] on div "Base Salary" at bounding box center [451, 133] width 273 height 15
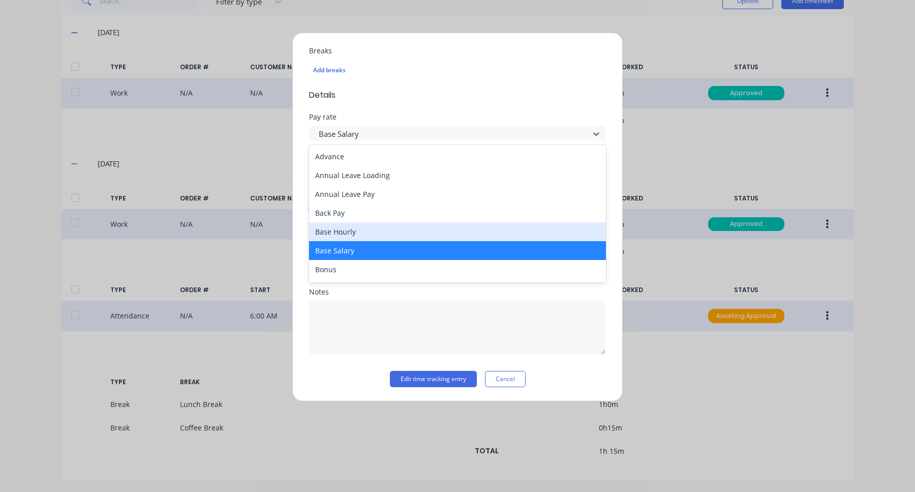
click at [414, 224] on div "Base Hourly" at bounding box center [457, 231] width 297 height 19
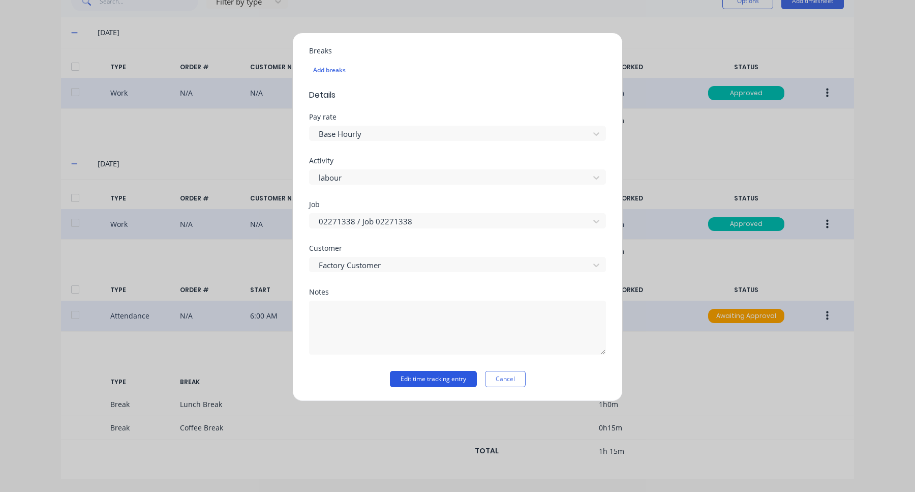
click at [430, 381] on button "Edit time tracking entry" at bounding box center [433, 379] width 87 height 16
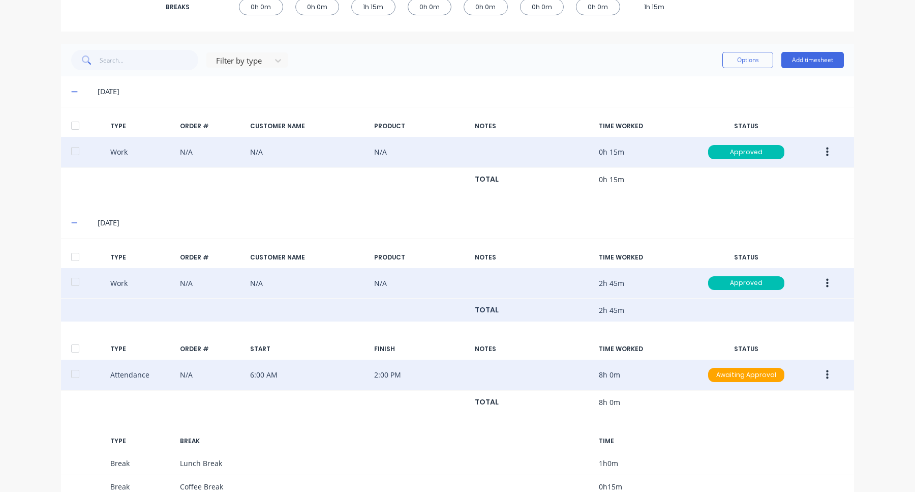
scroll to position [177, 0]
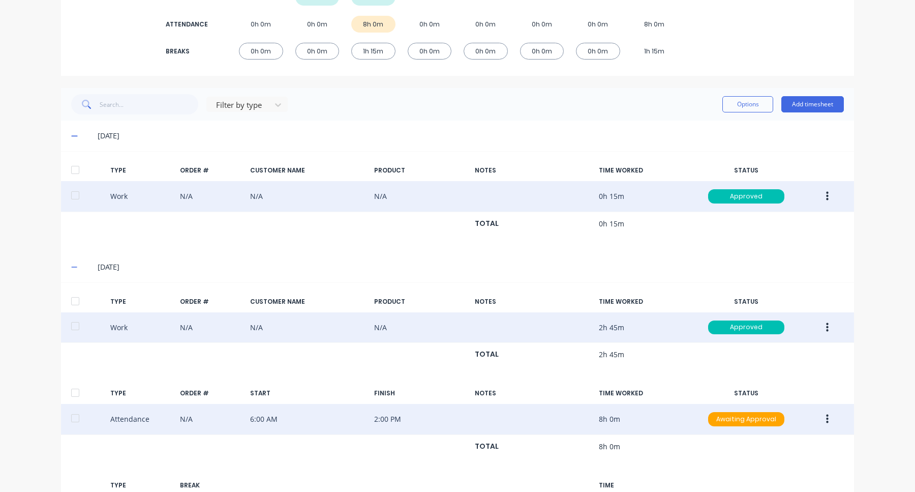
click at [75, 195] on div at bounding box center [75, 195] width 20 height 20
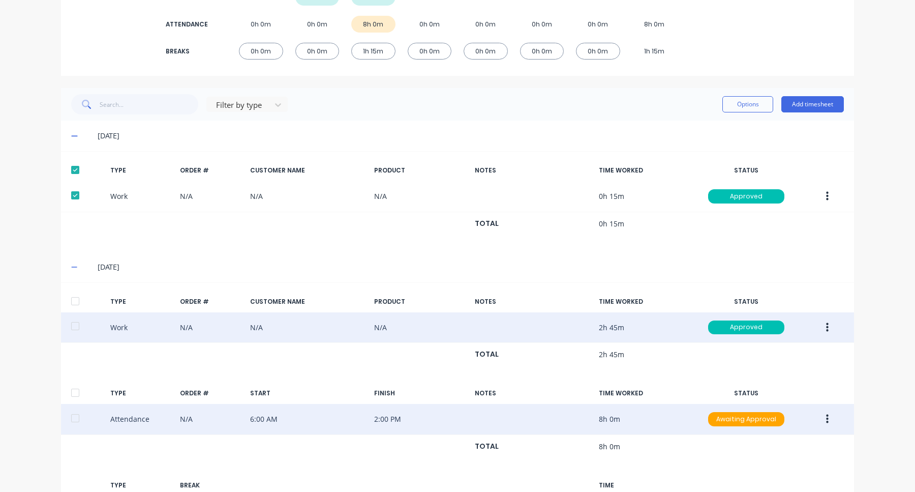
click at [75, 332] on div at bounding box center [75, 326] width 20 height 20
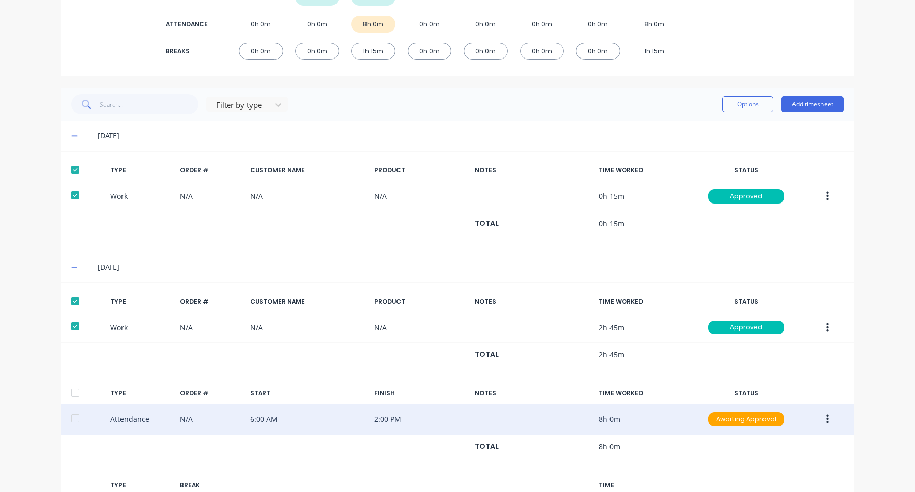
click at [75, 421] on div at bounding box center [75, 418] width 20 height 20
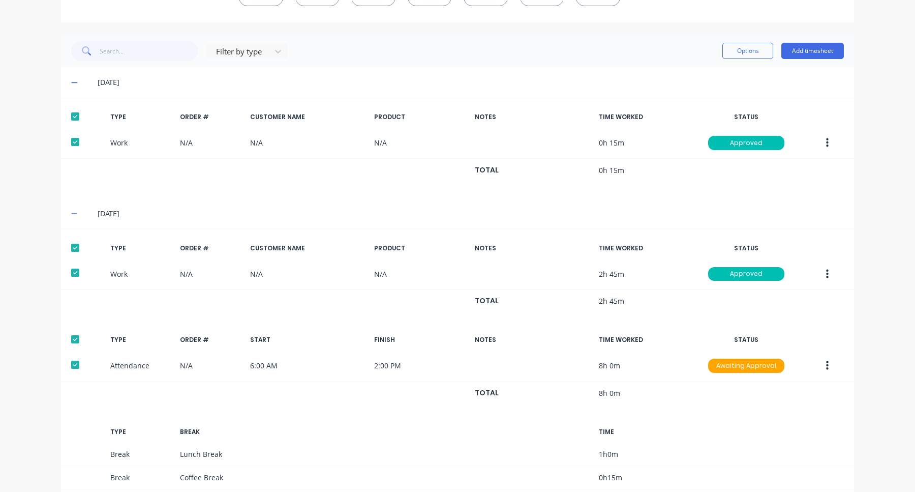
scroll to position [224, 0]
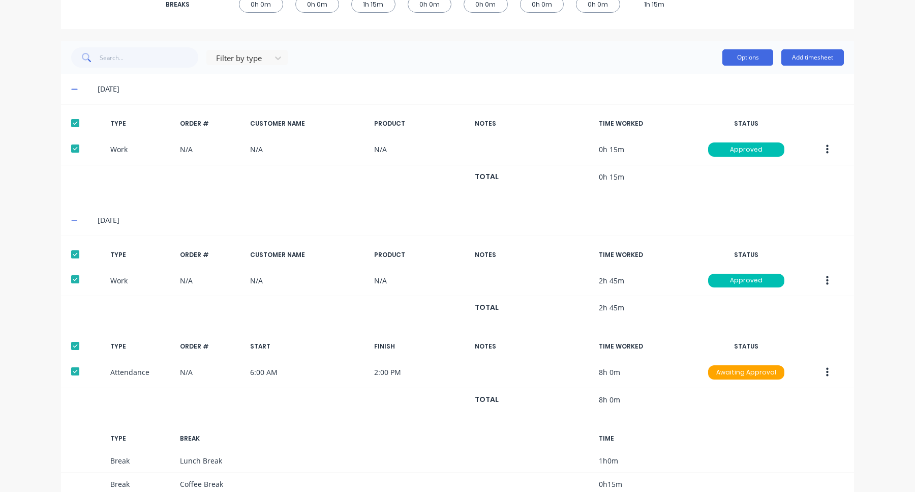
click at [749, 57] on button "Options" at bounding box center [748, 57] width 51 height 16
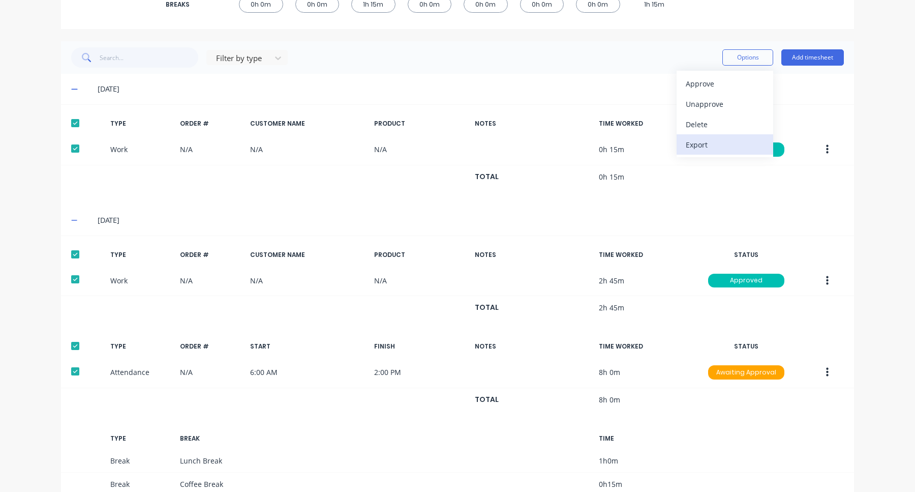
click at [725, 146] on div "Export" at bounding box center [725, 144] width 78 height 15
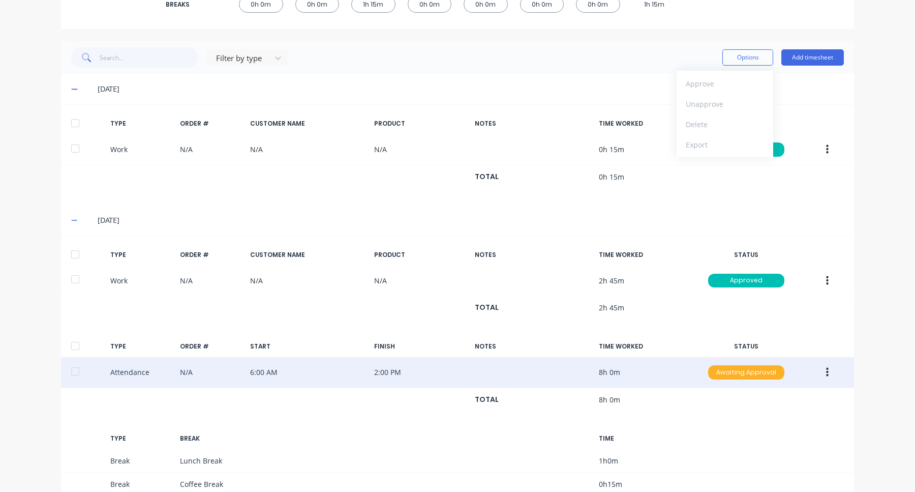
click at [745, 375] on div "Awaiting Approval" at bounding box center [746, 372] width 76 height 14
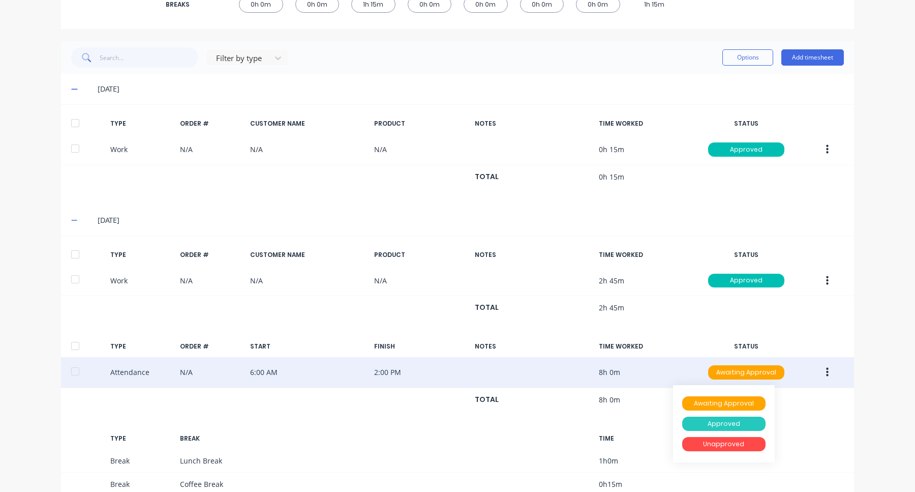
click at [736, 420] on div "Approved" at bounding box center [723, 423] width 83 height 14
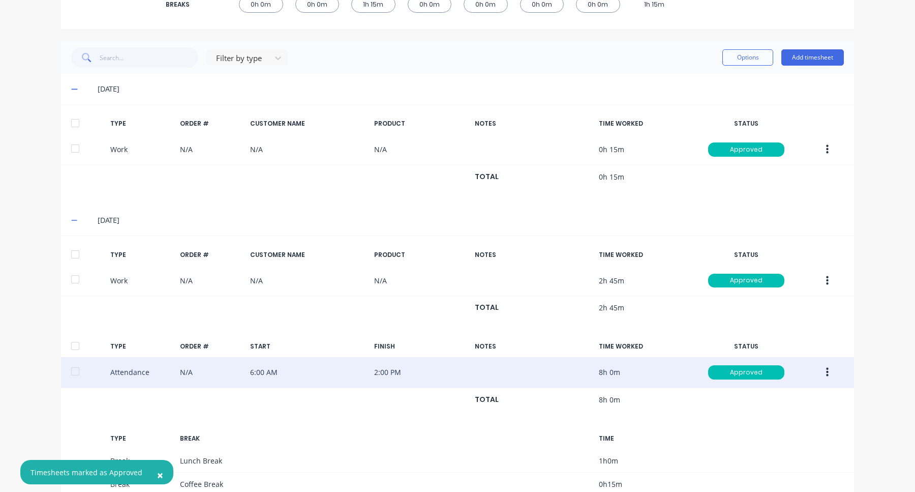
click at [827, 373] on icon "button" at bounding box center [827, 372] width 3 height 11
click at [74, 372] on div at bounding box center [75, 371] width 20 height 20
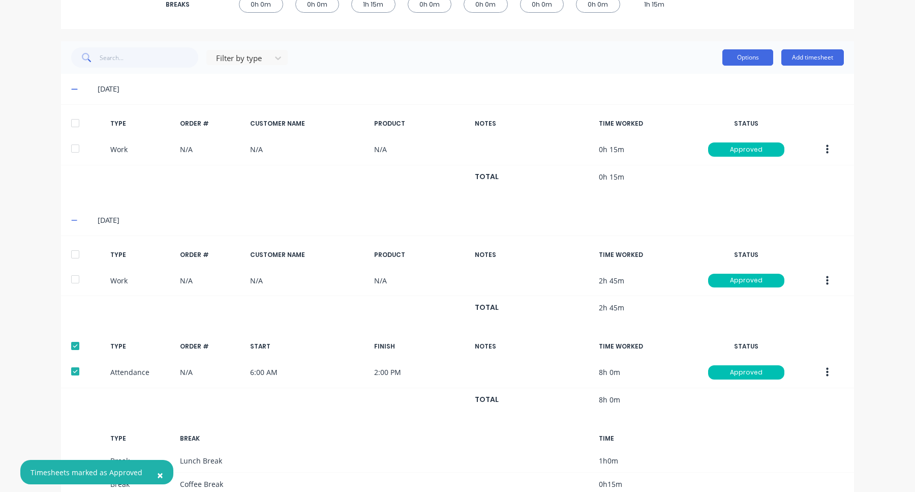
click at [745, 65] on button "Options" at bounding box center [748, 57] width 51 height 16
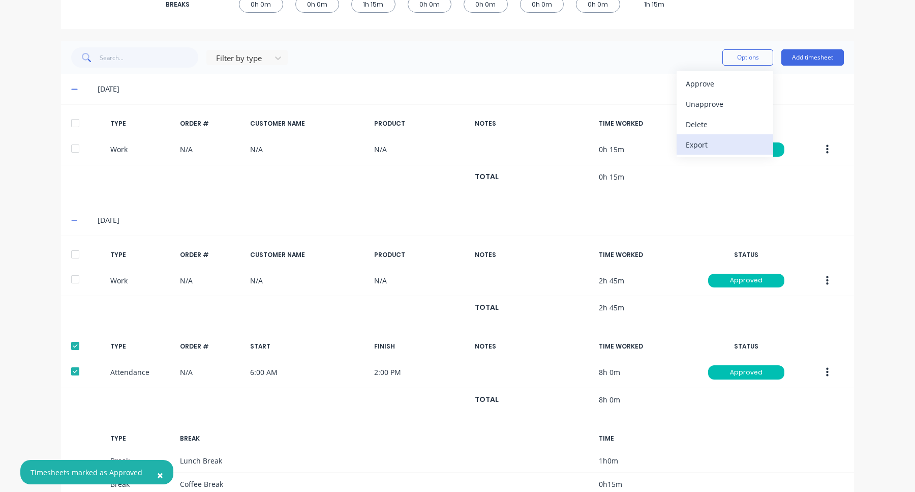
click at [729, 146] on div "Export" at bounding box center [725, 144] width 78 height 15
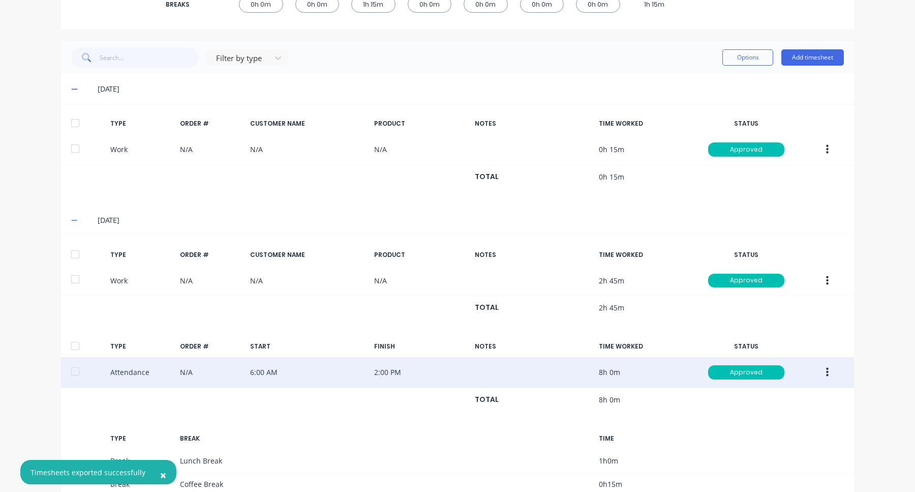
click at [829, 379] on button "button" at bounding box center [828, 372] width 24 height 18
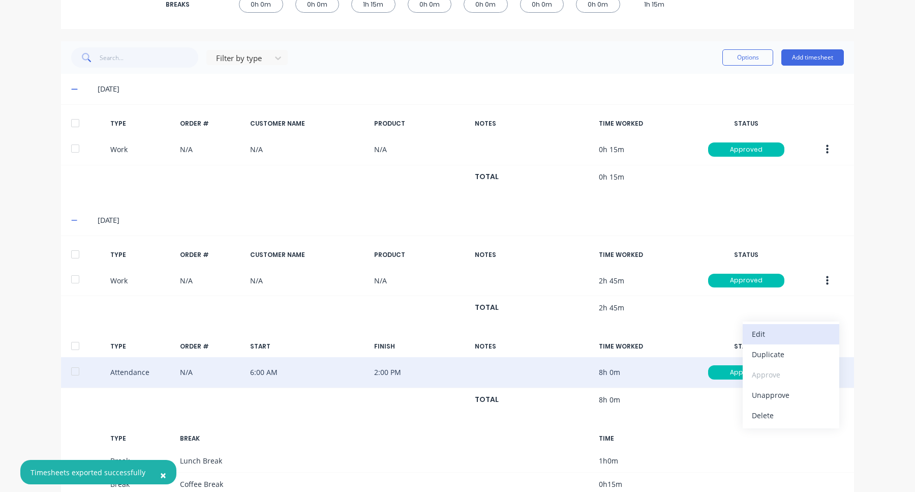
click at [811, 333] on div "Edit" at bounding box center [791, 333] width 78 height 15
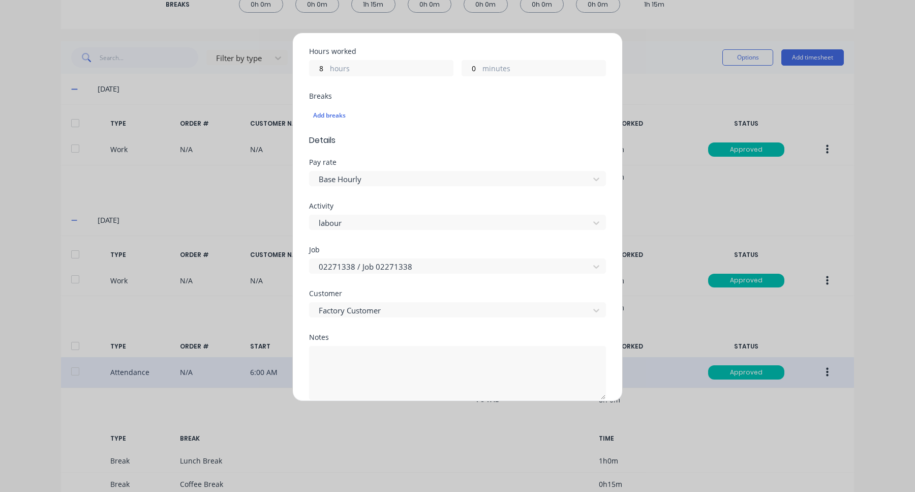
scroll to position [269, 0]
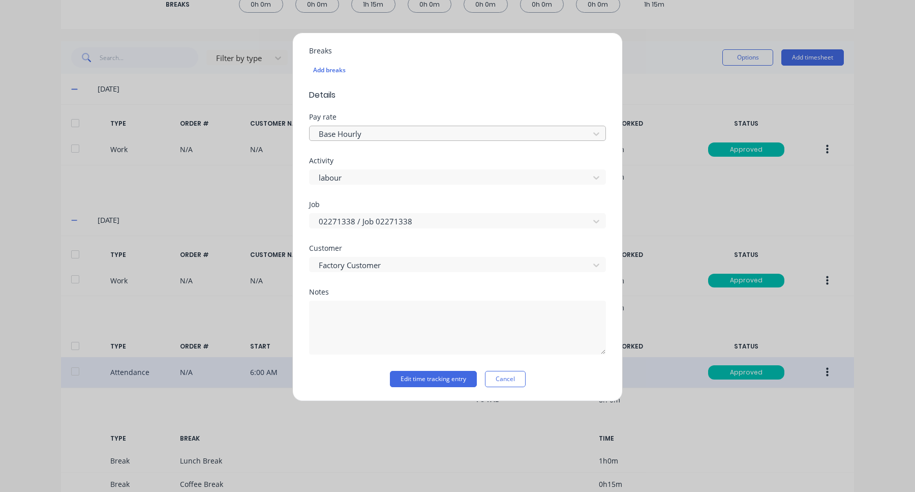
click at [406, 136] on div at bounding box center [451, 134] width 266 height 13
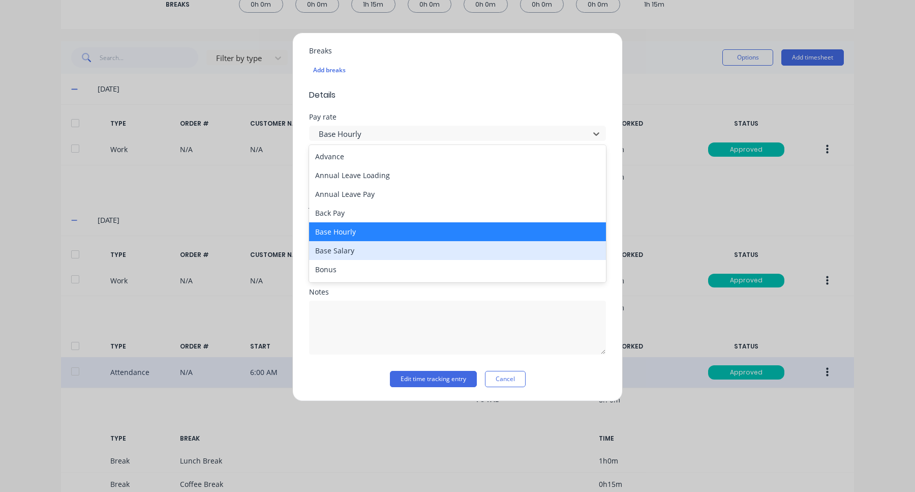
click at [367, 243] on div "Base Salary" at bounding box center [457, 250] width 297 height 19
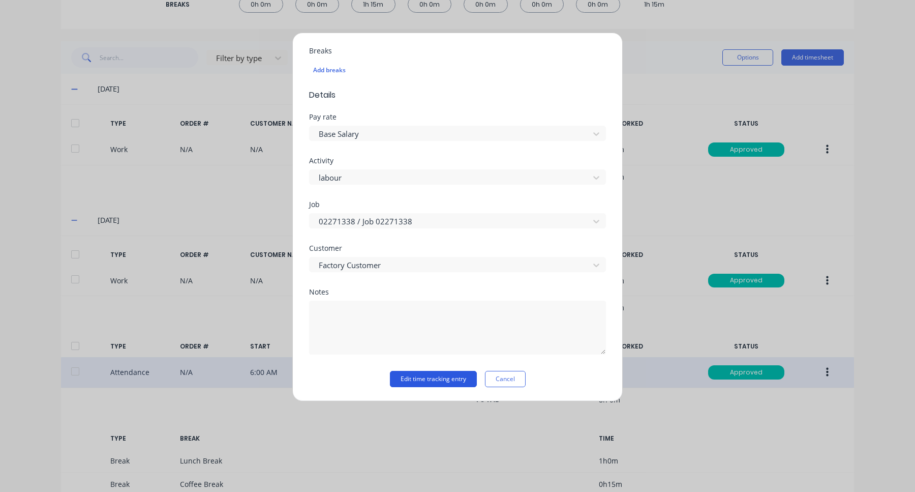
click at [461, 381] on button "Edit time tracking entry" at bounding box center [433, 379] width 87 height 16
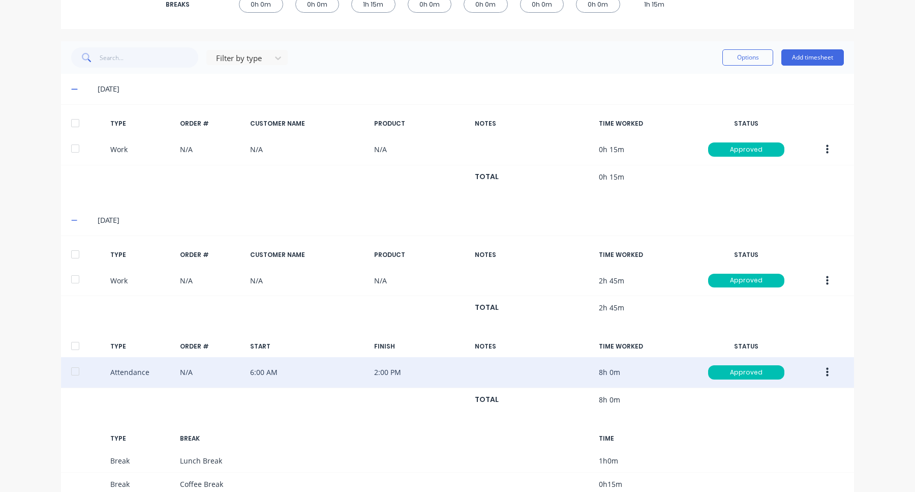
click at [75, 371] on div at bounding box center [75, 371] width 20 height 20
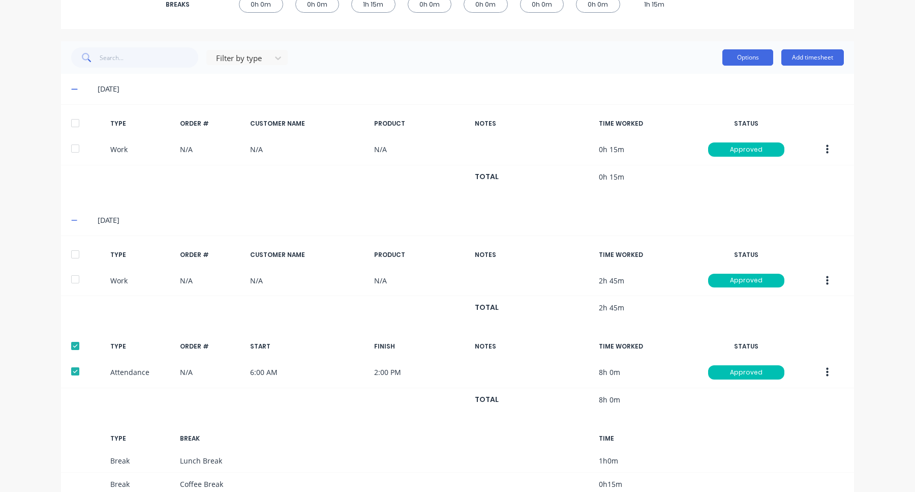
click at [770, 55] on button "Options" at bounding box center [748, 57] width 51 height 16
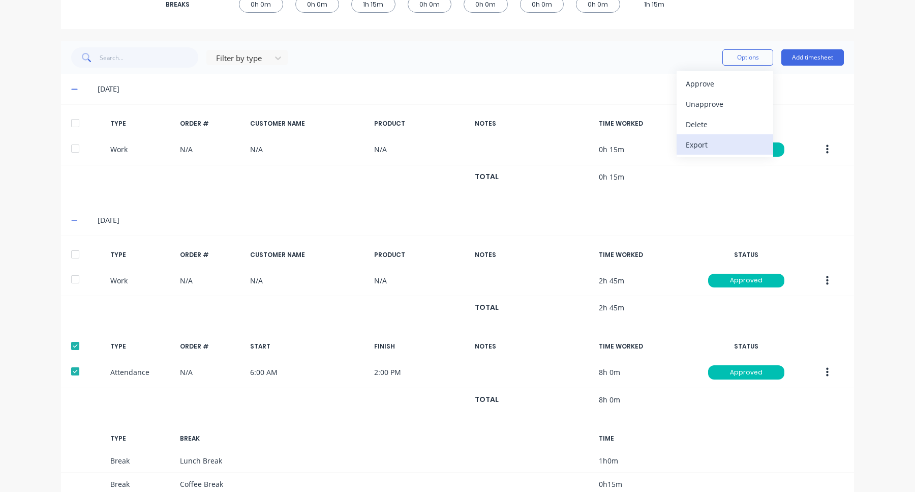
click at [716, 140] on div "Export" at bounding box center [725, 144] width 78 height 15
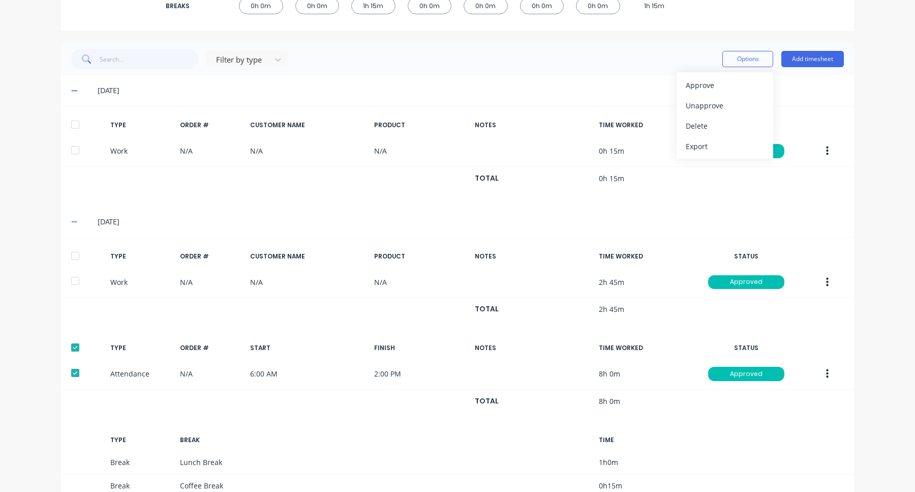
click at [897, 243] on div "dashboard products sales purchasing productivity dashboard products Product Cat…" at bounding box center [457, 246] width 915 height 492
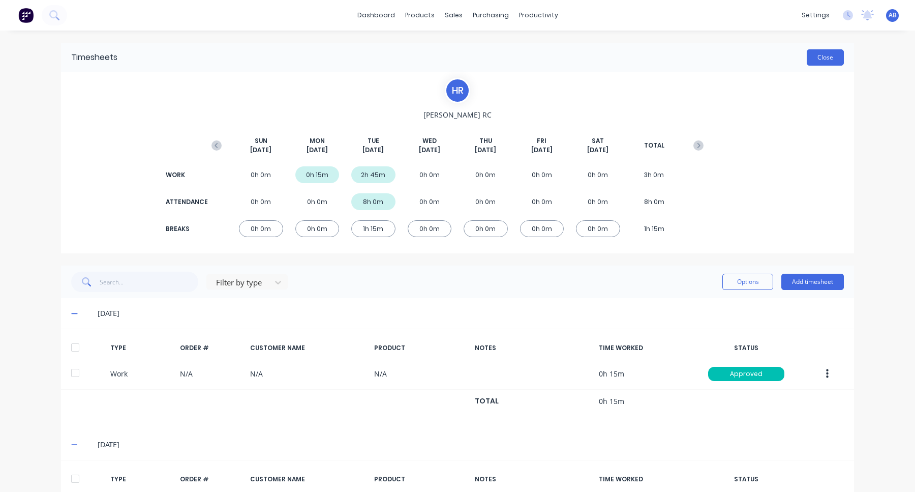
click at [827, 55] on button "Close" at bounding box center [825, 57] width 37 height 16
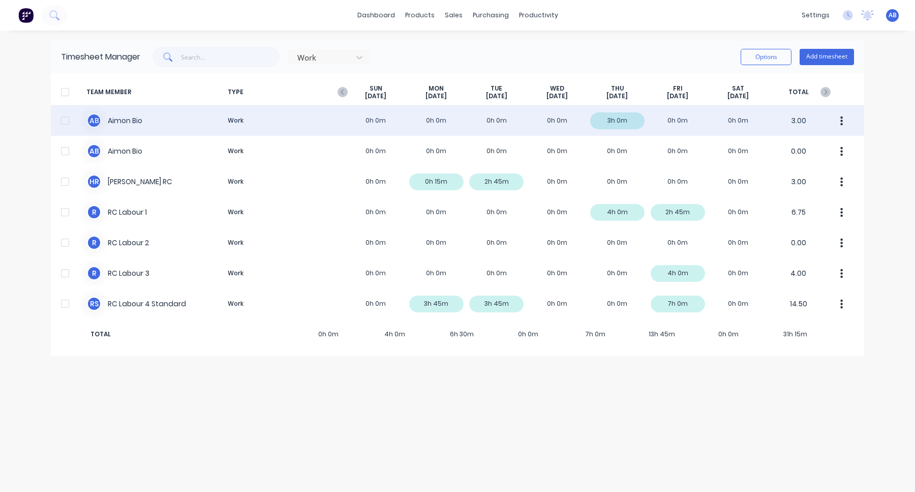
click at [215, 115] on div "A B Aimon Bio Work 0h 0m 0h 0m 0h 0m 0h 0m 3h 0m 0h 0m 0h 0m 3.00" at bounding box center [458, 120] width 814 height 31
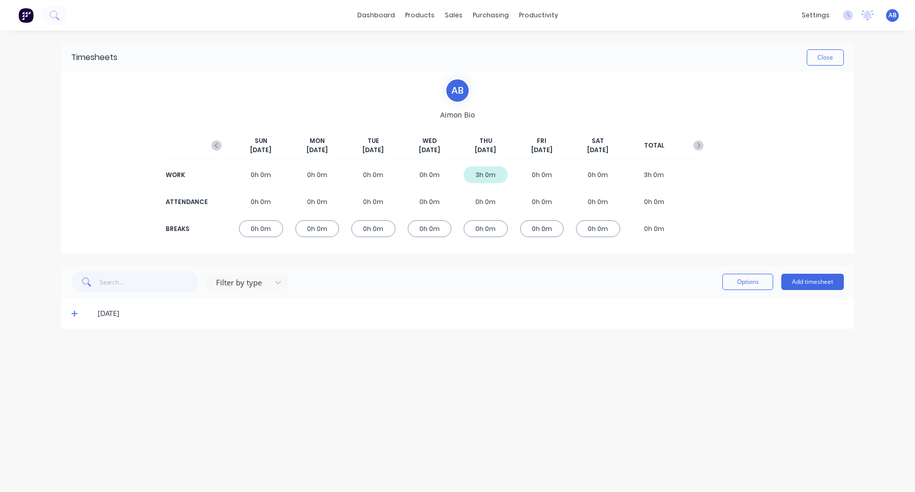
click at [71, 314] on icon at bounding box center [74, 313] width 7 height 7
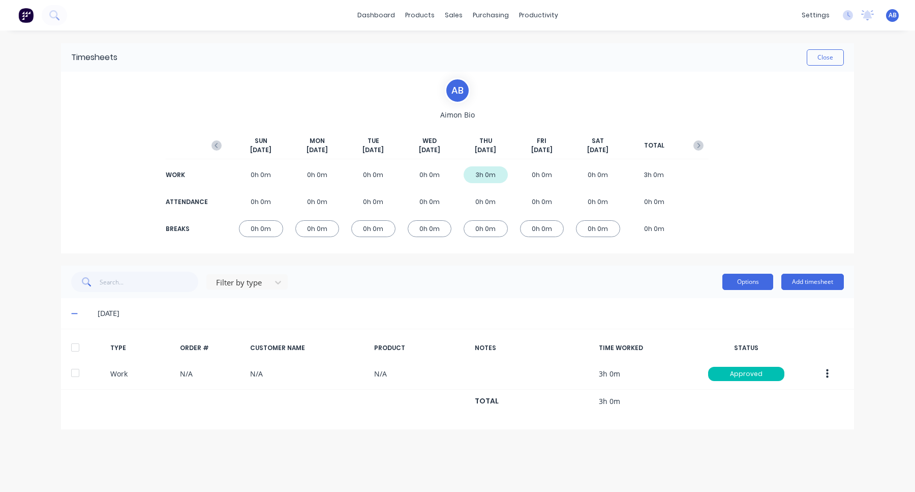
click at [754, 282] on button "Options" at bounding box center [748, 282] width 51 height 16
click at [674, 286] on div "Filter by type Options Approve Unapprove Delete Export Add timesheet" at bounding box center [457, 282] width 773 height 20
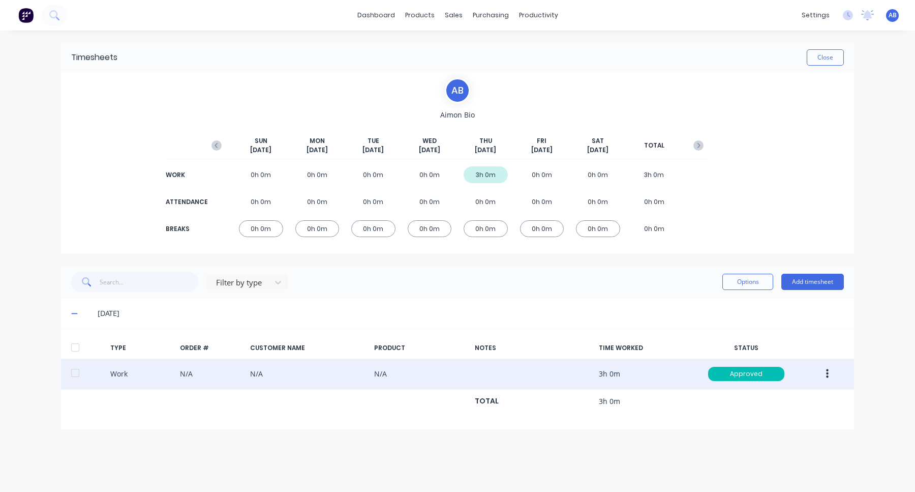
click at [66, 377] on div at bounding box center [75, 373] width 20 height 20
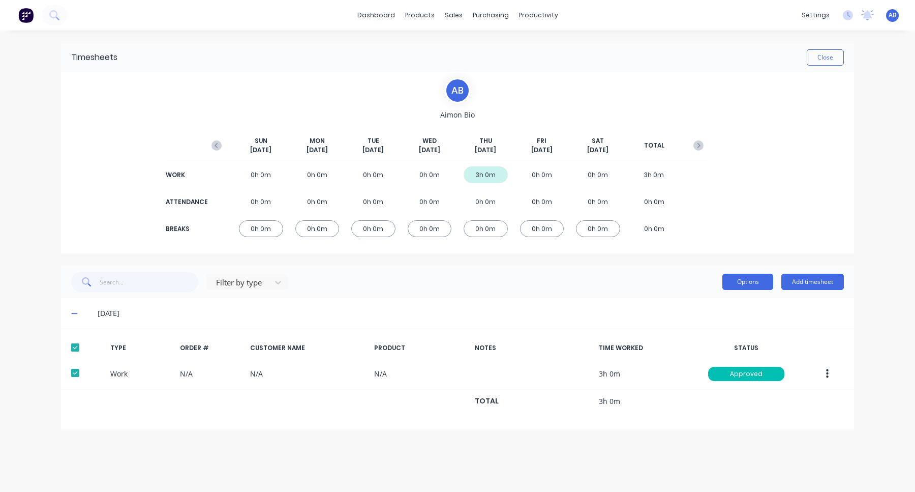
click at [756, 276] on button "Options" at bounding box center [748, 282] width 51 height 16
click at [723, 365] on div "Export" at bounding box center [725, 369] width 78 height 15
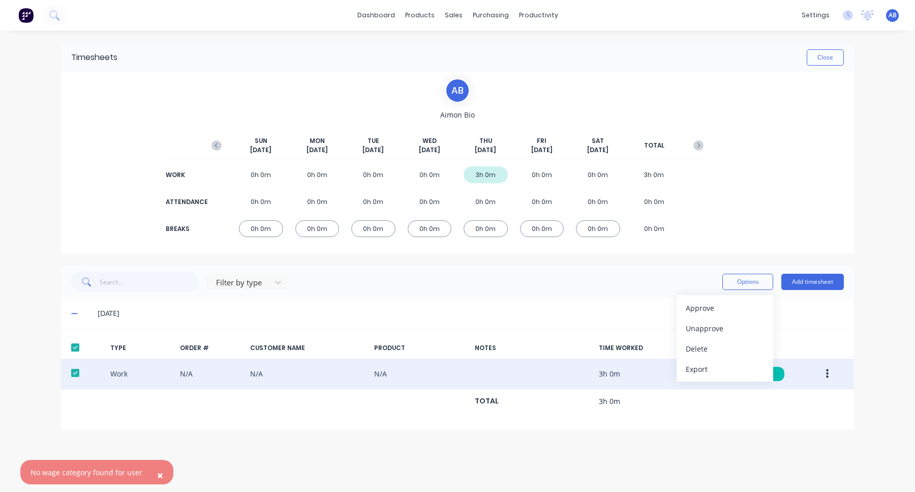
click at [829, 375] on button "button" at bounding box center [828, 374] width 24 height 18
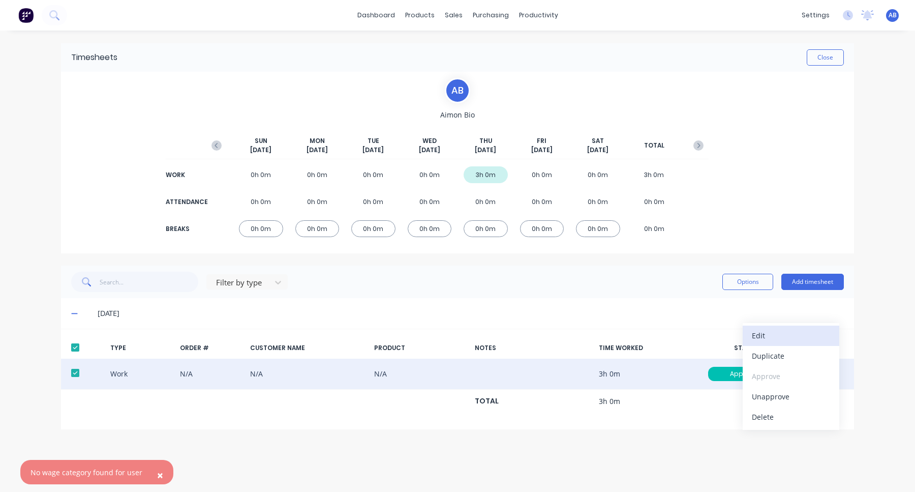
click at [810, 341] on div "Edit" at bounding box center [791, 335] width 78 height 15
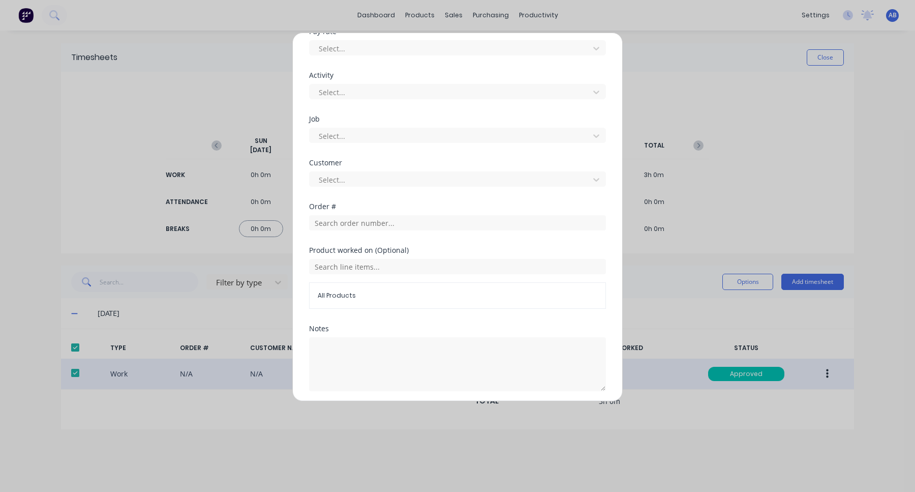
scroll to position [391, 0]
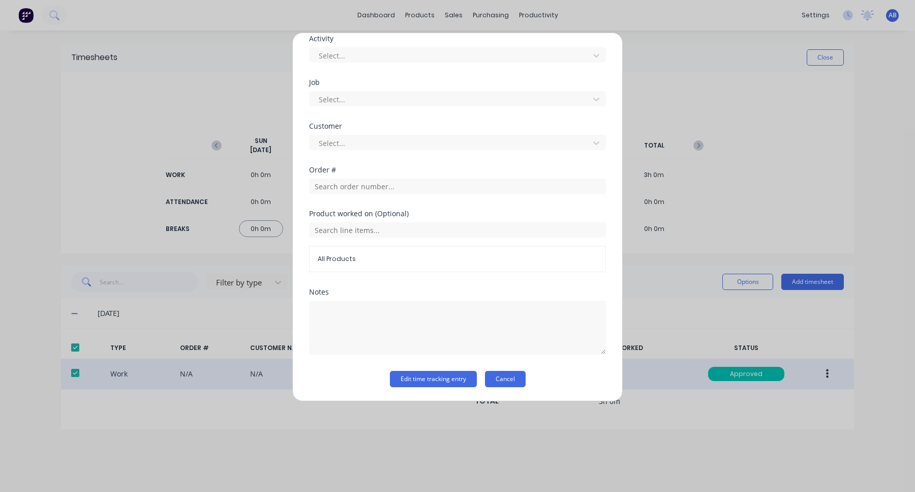
click at [515, 377] on button "Cancel" at bounding box center [505, 379] width 41 height 16
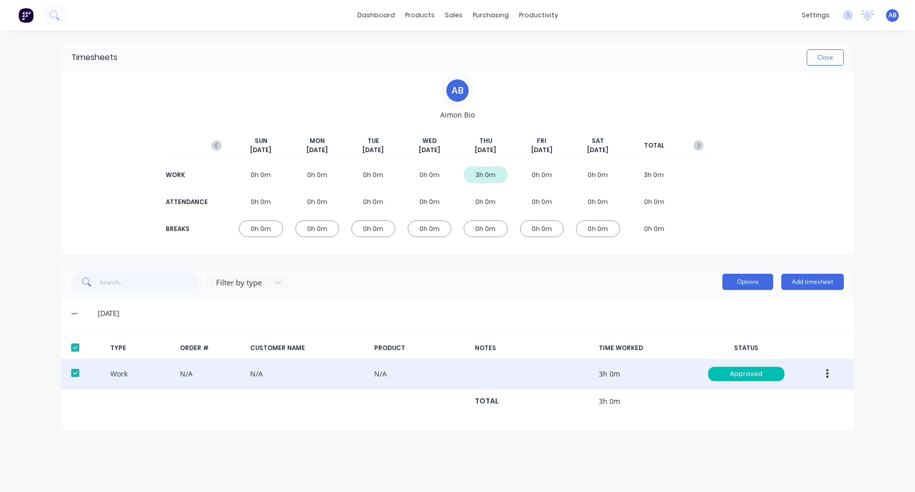
click at [760, 280] on button "Options" at bounding box center [748, 282] width 51 height 16
click at [713, 364] on div "Export" at bounding box center [725, 369] width 78 height 15
click at [18, 90] on div "dashboard products sales purchasing productivity dashboard products Product Cat…" at bounding box center [457, 246] width 915 height 492
click at [827, 375] on icon "button" at bounding box center [827, 373] width 3 height 11
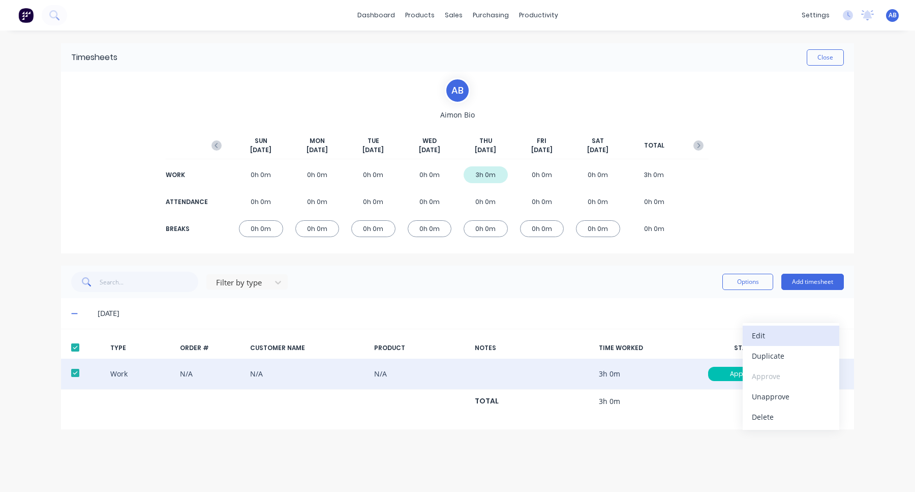
click at [809, 339] on div "Edit" at bounding box center [791, 335] width 78 height 15
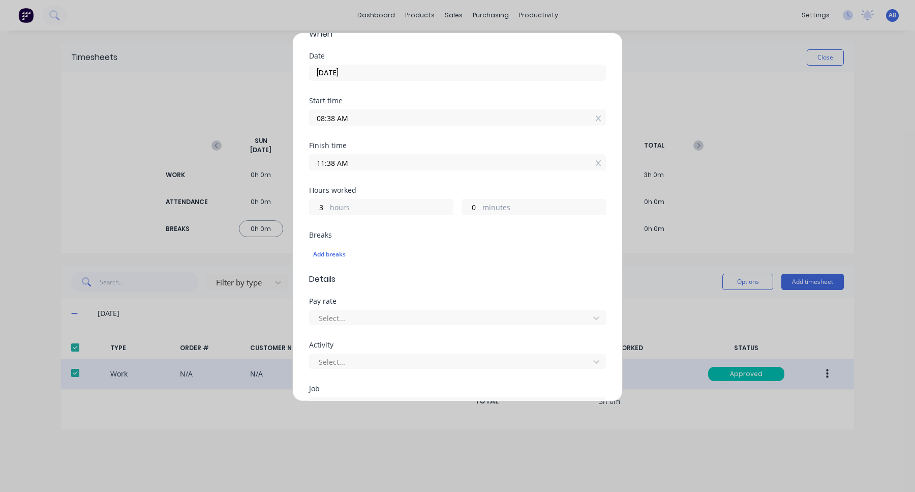
scroll to position [0, 0]
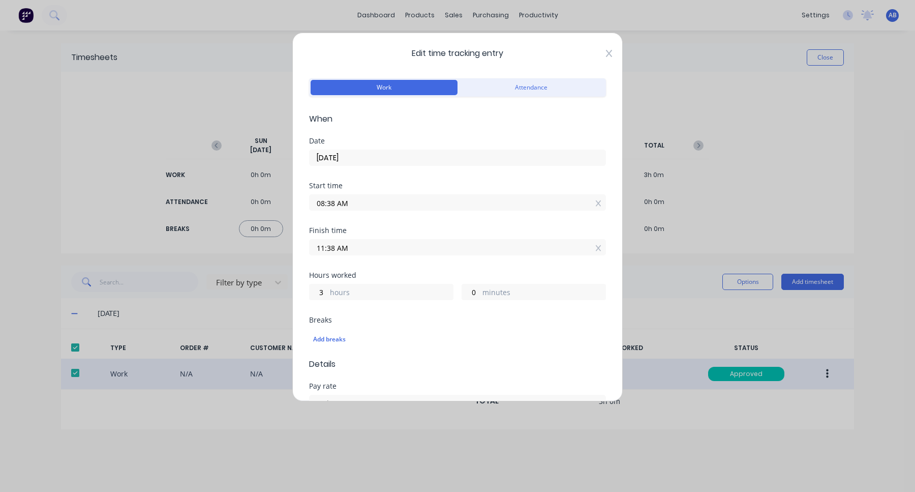
click at [611, 56] on icon at bounding box center [609, 53] width 6 height 7
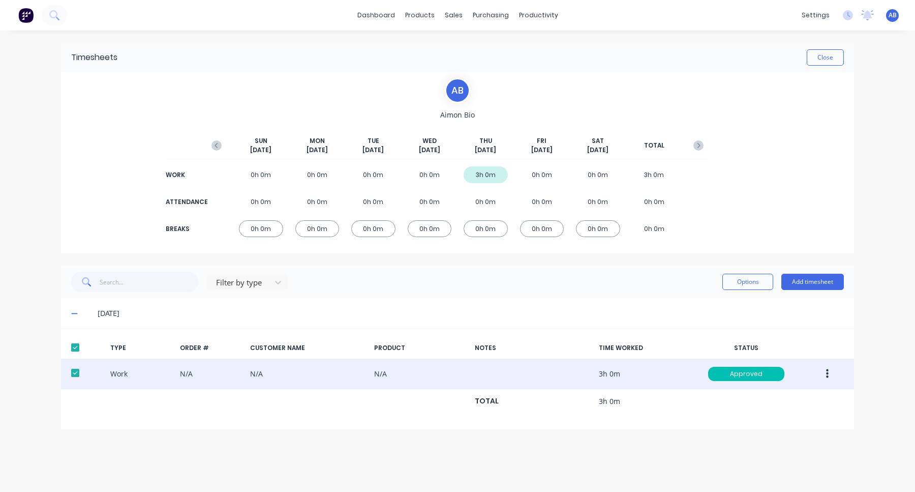
click at [77, 348] on div at bounding box center [75, 347] width 20 height 20
click at [74, 314] on icon at bounding box center [74, 313] width 6 height 1
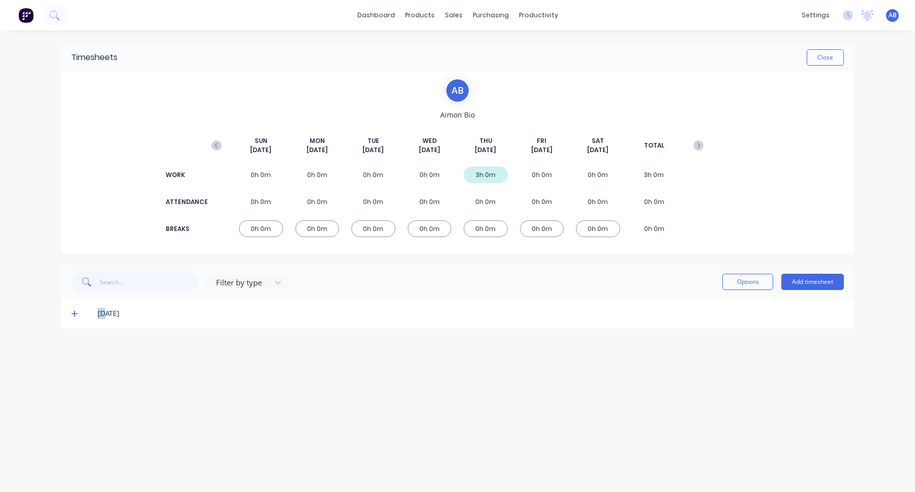
click at [74, 314] on icon at bounding box center [74, 314] width 6 height 6
click at [320, 307] on div "11/09/25" at bounding box center [457, 313] width 793 height 31
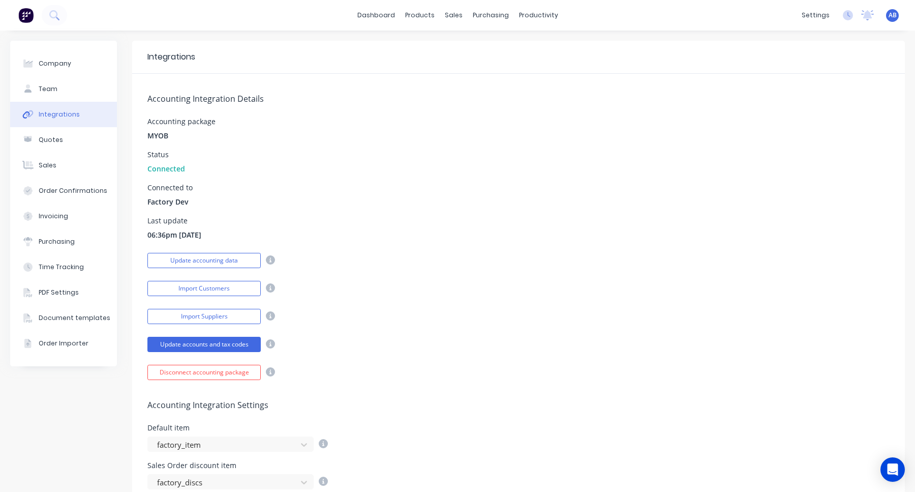
click at [893, 14] on span "AB" at bounding box center [893, 15] width 8 height 9
click at [853, 125] on button "Sign out" at bounding box center [829, 127] width 135 height 20
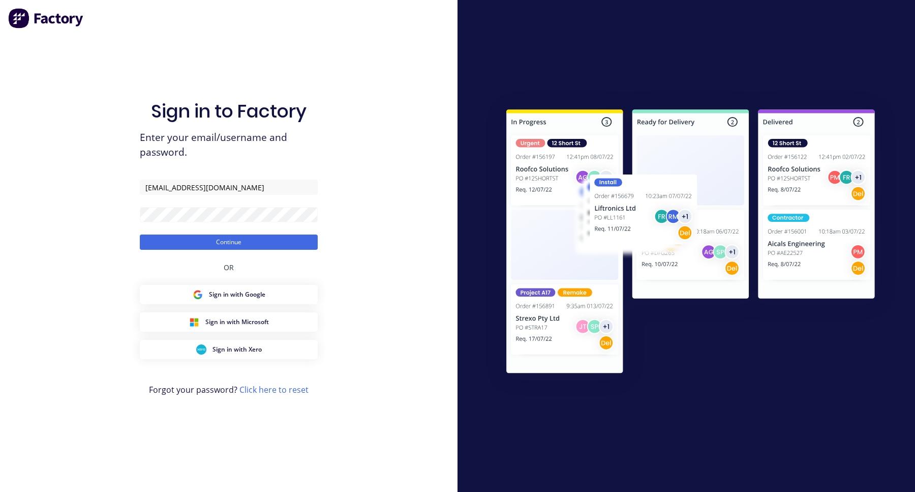
click at [140, 234] on button "Continue" at bounding box center [229, 241] width 178 height 15
